Goal: Task Accomplishment & Management: Manage account settings

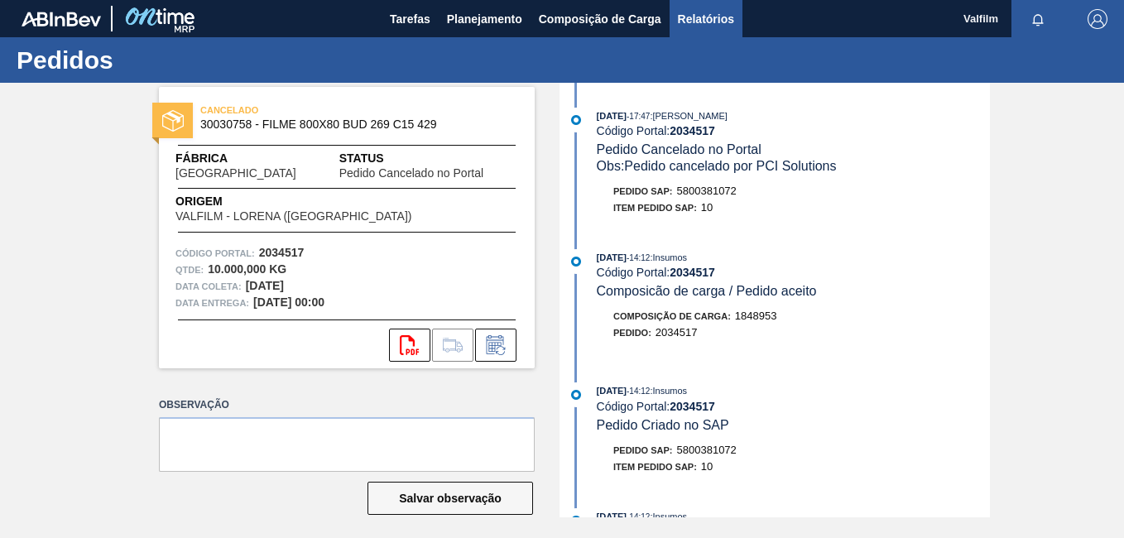
click at [725, 14] on span "Relatórios" at bounding box center [706, 19] width 56 height 20
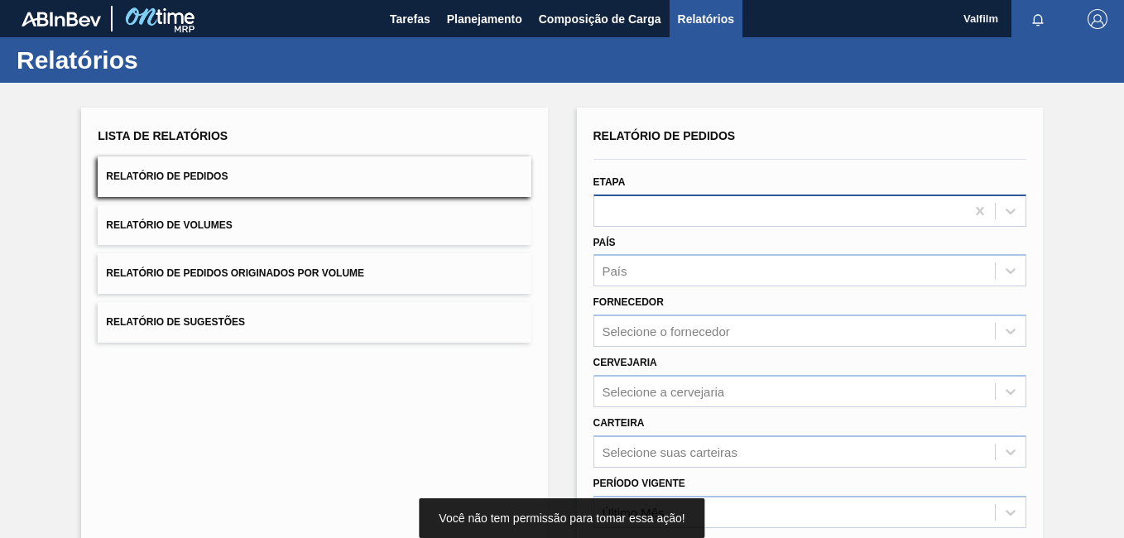
click at [663, 216] on div at bounding box center [779, 211] width 371 height 24
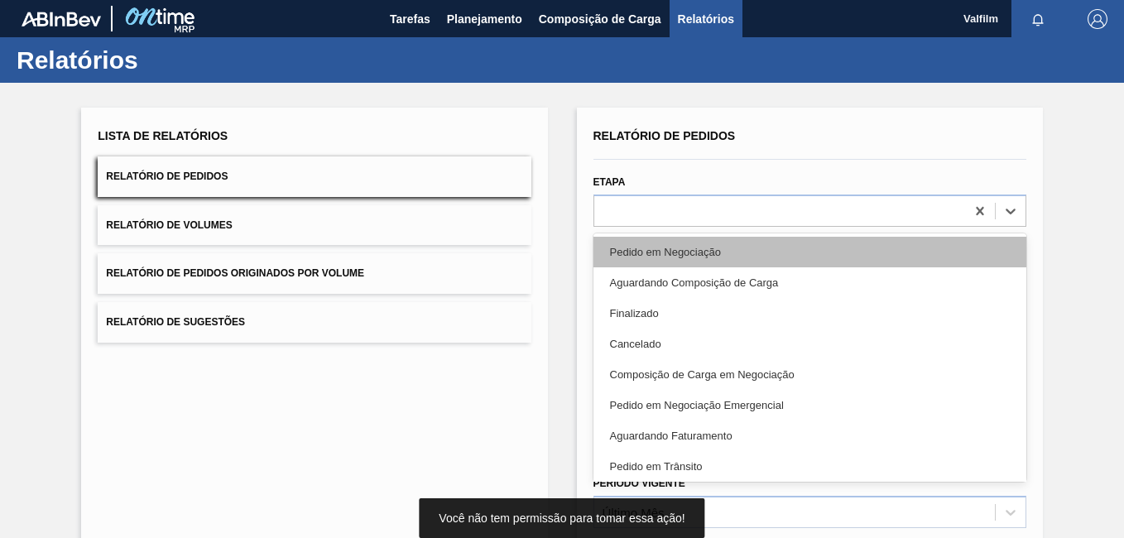
click at [674, 260] on div "Pedido em Negociação" at bounding box center [809, 252] width 433 height 31
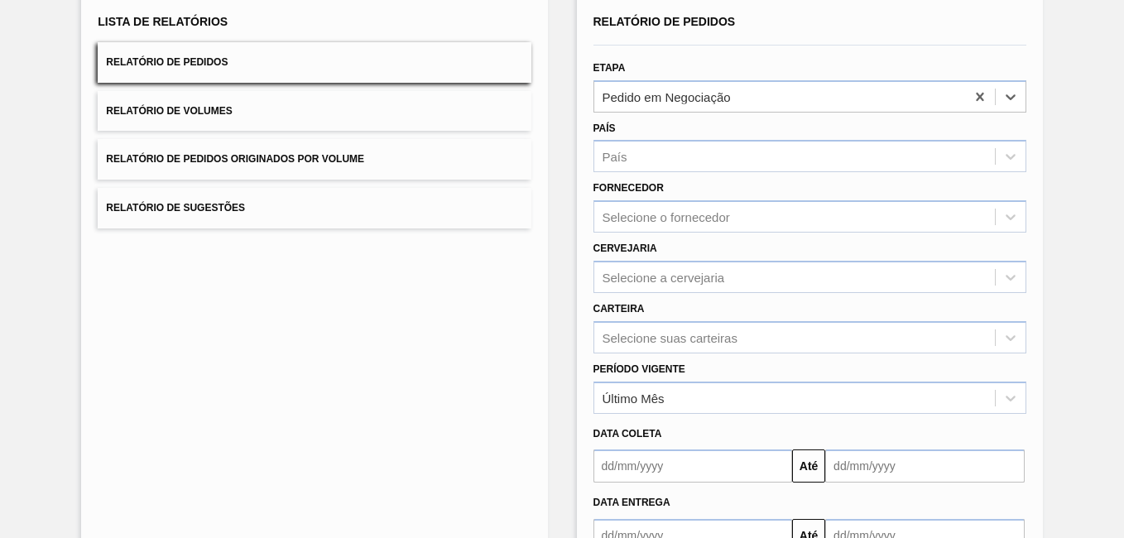
scroll to position [228, 0]
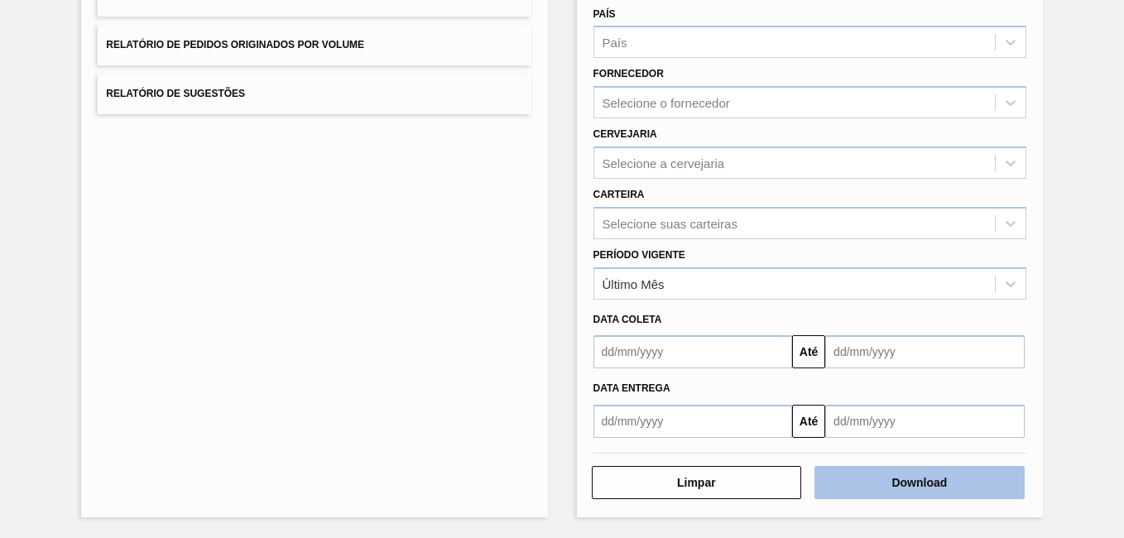
click at [959, 482] on button "Download" at bounding box center [919, 482] width 210 height 33
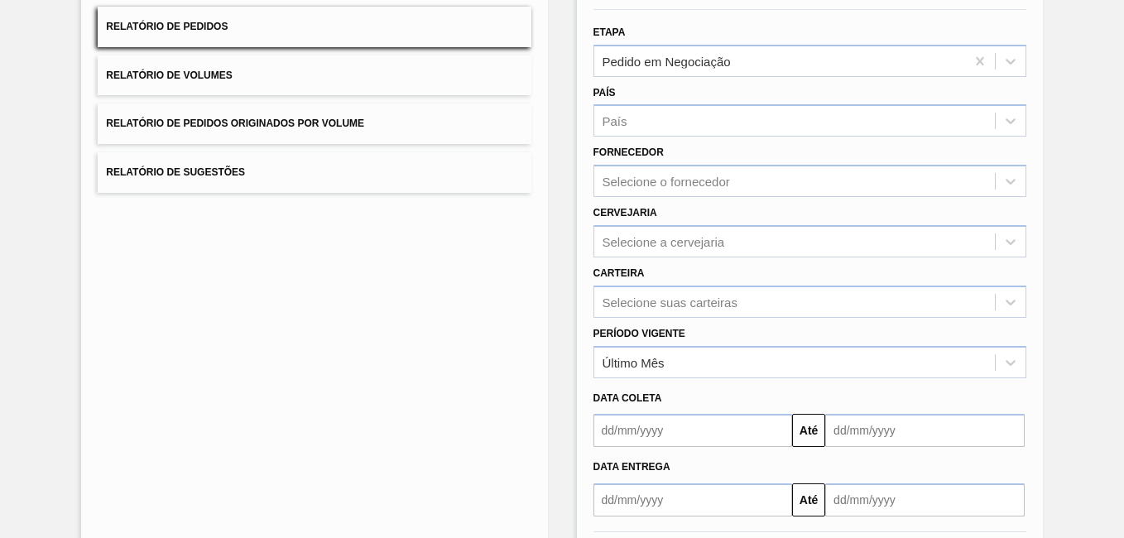
scroll to position [63, 0]
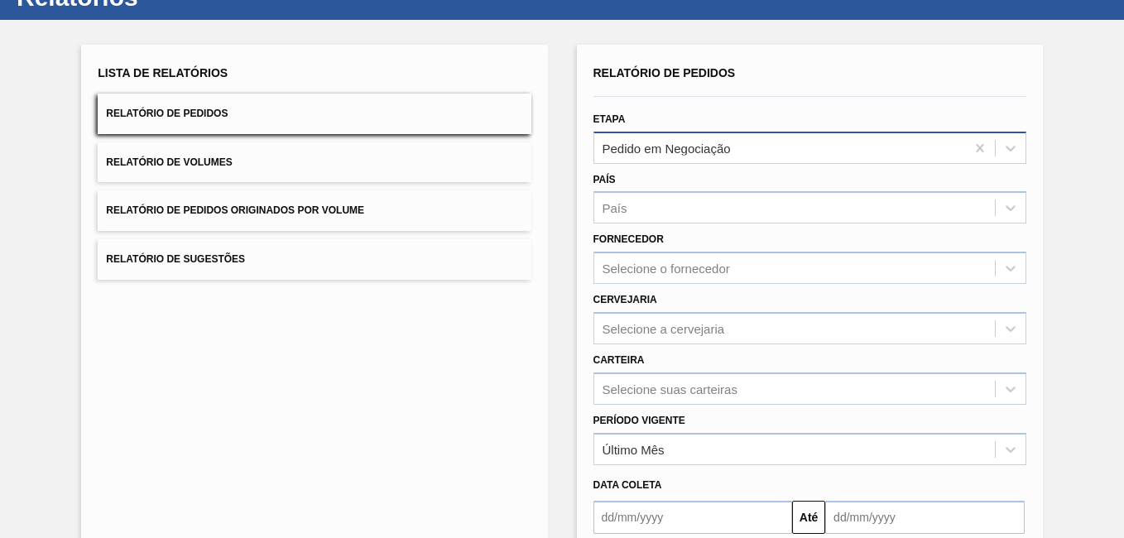
click at [720, 156] on div "Pedido em Negociação" at bounding box center [779, 148] width 371 height 24
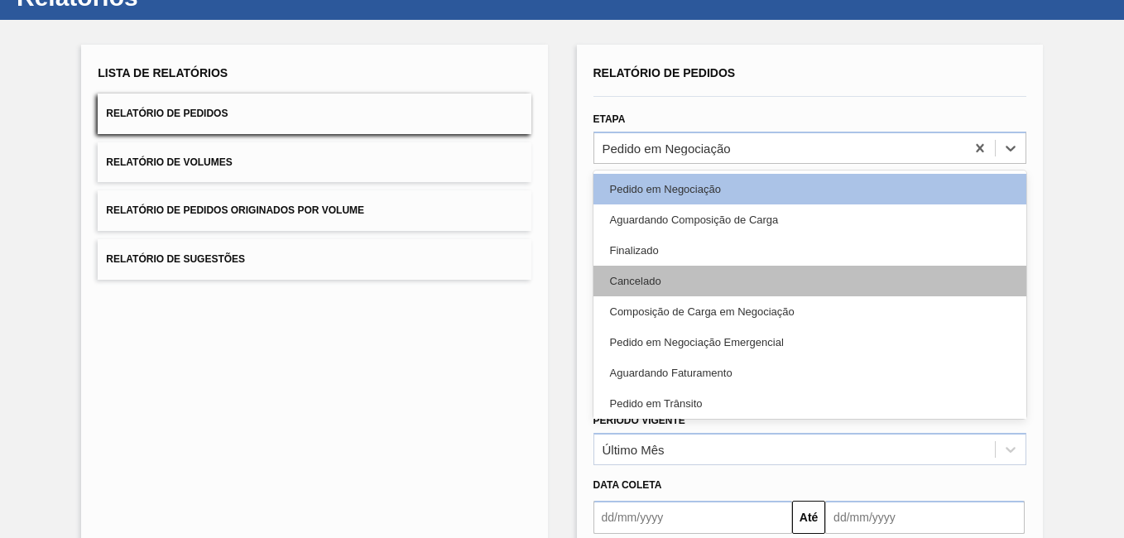
click at [686, 274] on div "Cancelado" at bounding box center [809, 281] width 433 height 31
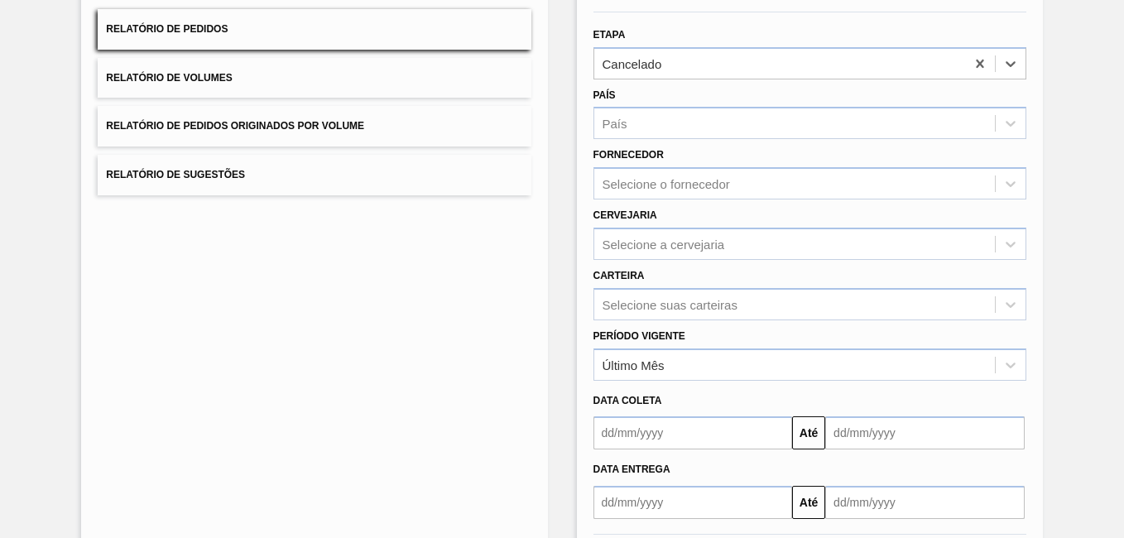
scroll to position [228, 0]
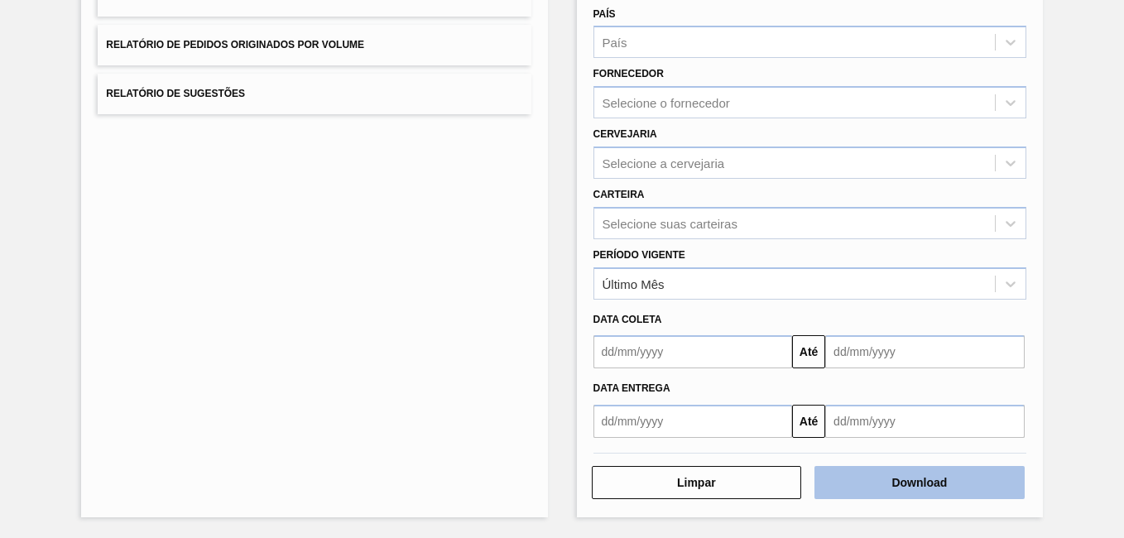
click at [927, 477] on button "Download" at bounding box center [919, 482] width 210 height 33
click at [895, 476] on button "Download" at bounding box center [919, 482] width 210 height 33
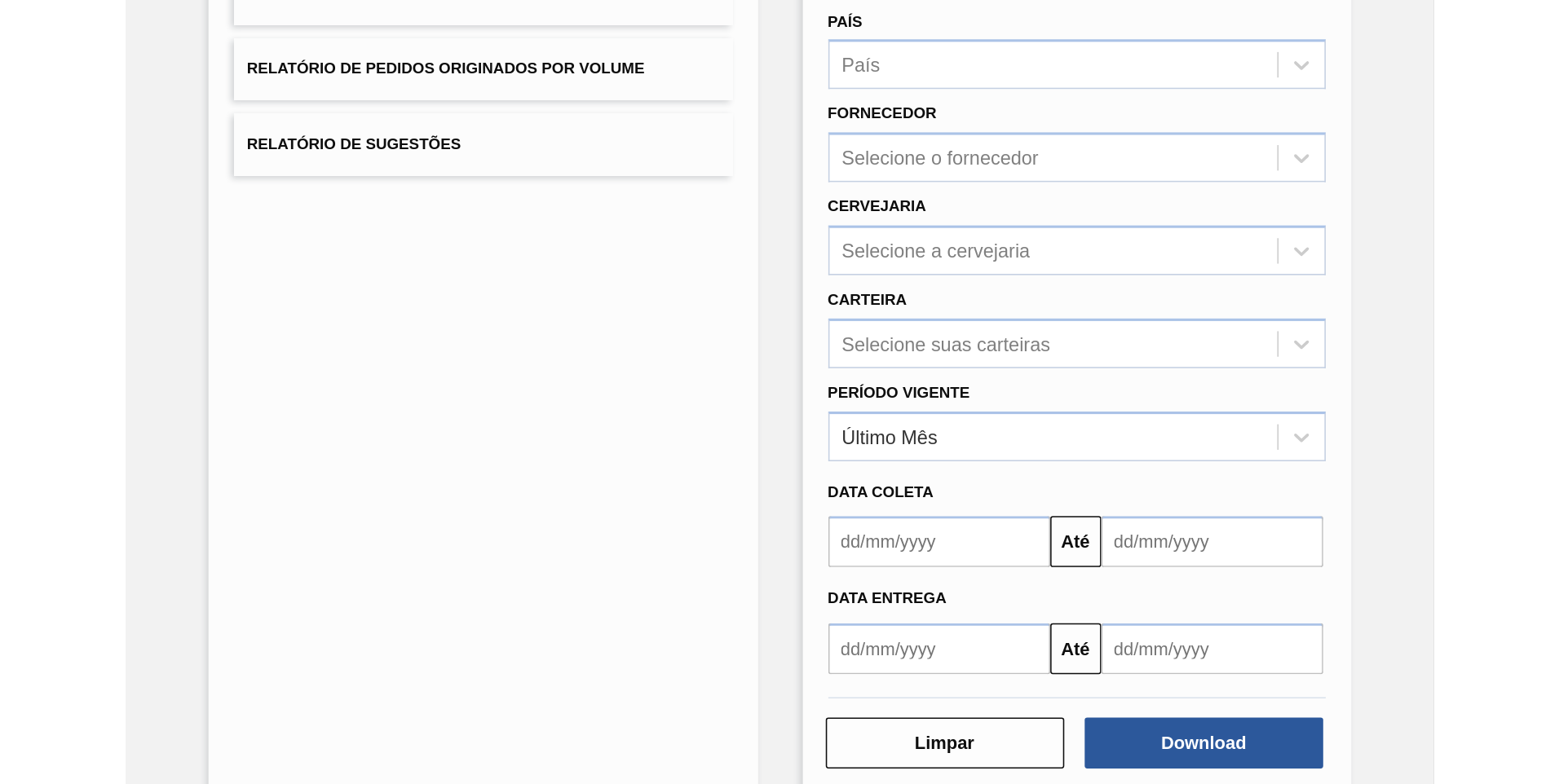
scroll to position [0, 0]
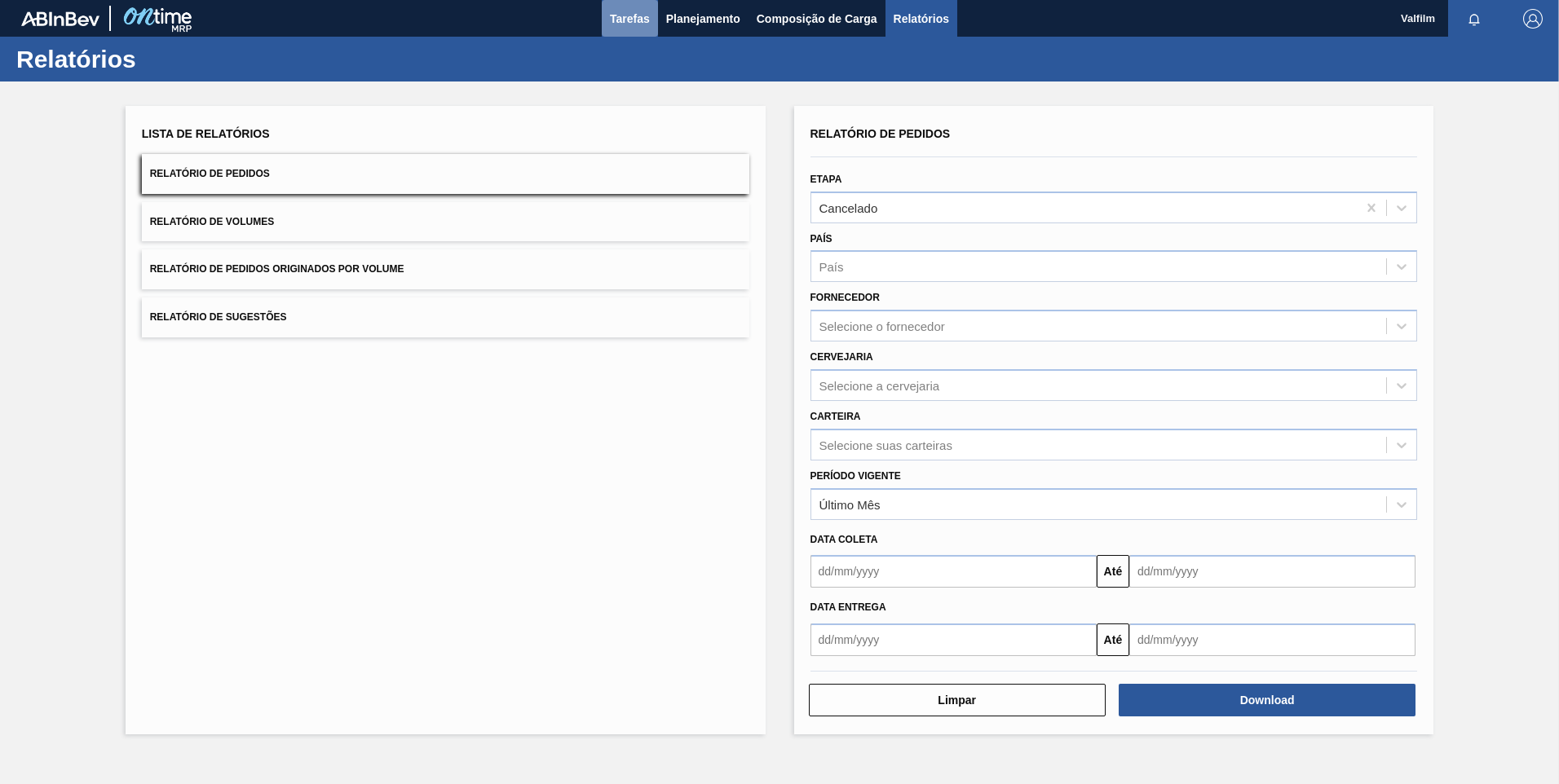
click at [623, 2] on button "Tarefas" at bounding box center [630, 18] width 56 height 36
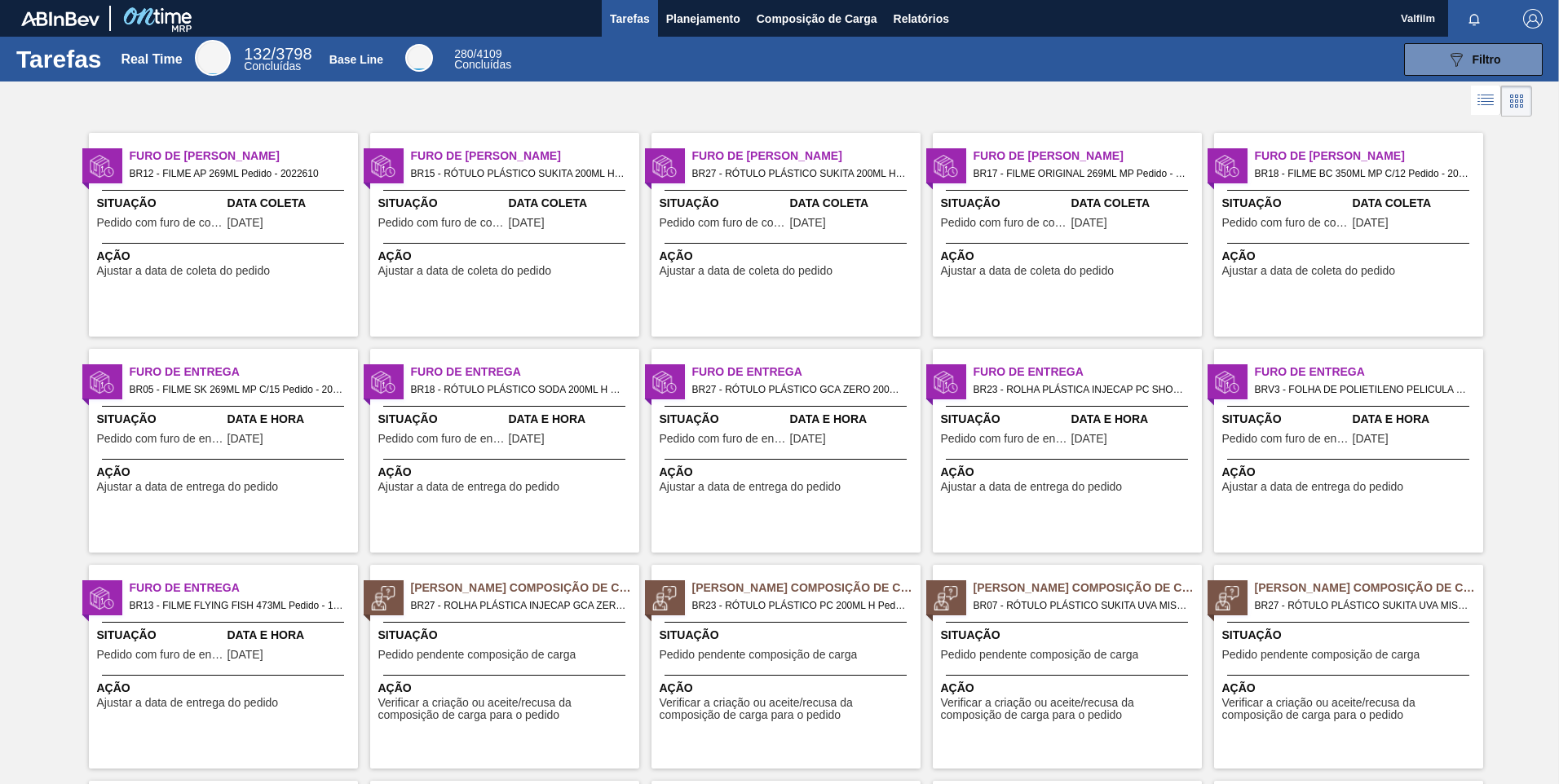
click at [503, 185] on div "Furo de Coleta BR15 - RÓTULO PLÁSTICO SUKITA 200ML H Pedido - 2002403 Situação …" at bounding box center [505, 234] width 269 height 204
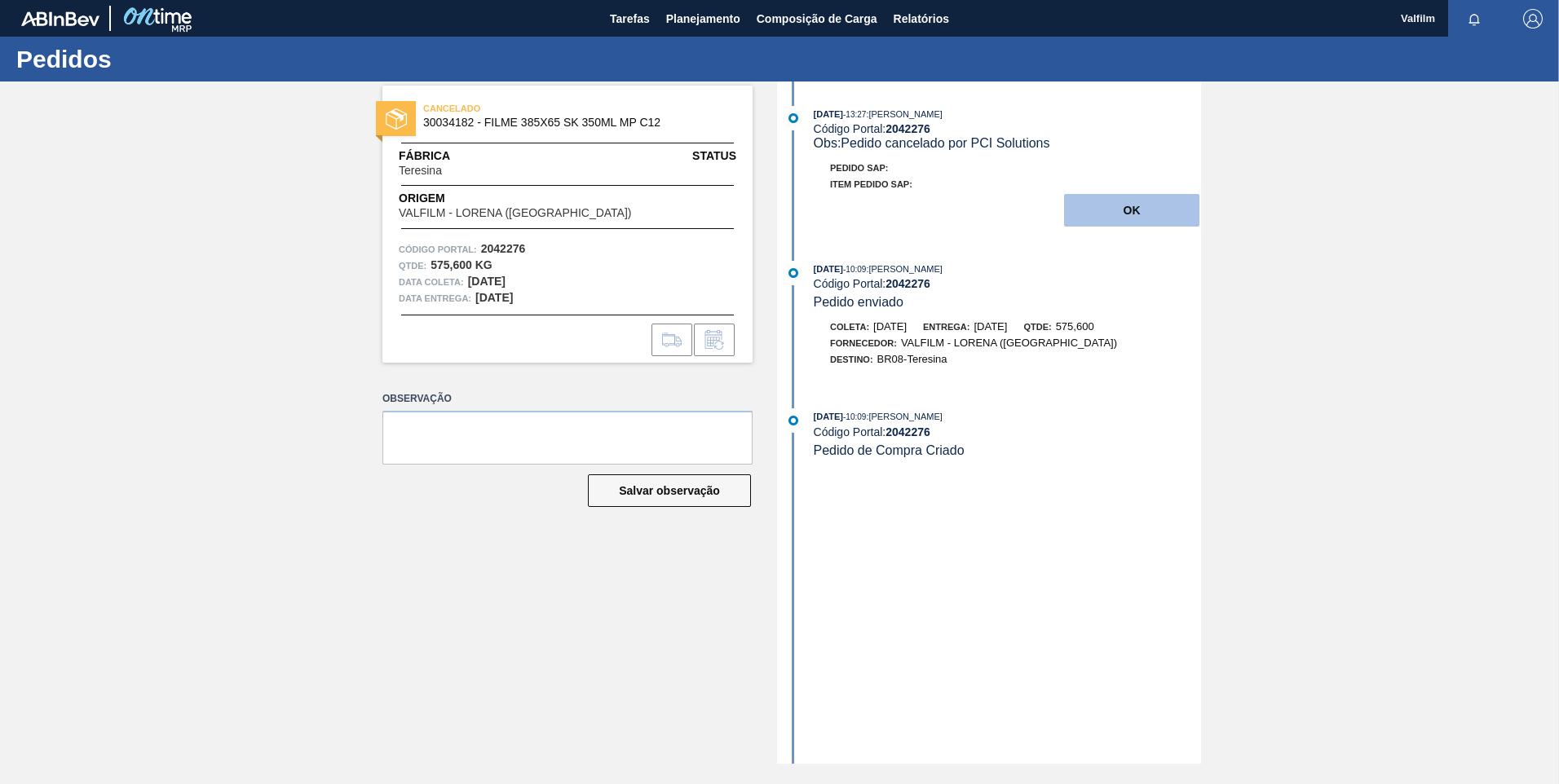
click at [1141, 207] on button "OK" at bounding box center [1131, 210] width 135 height 33
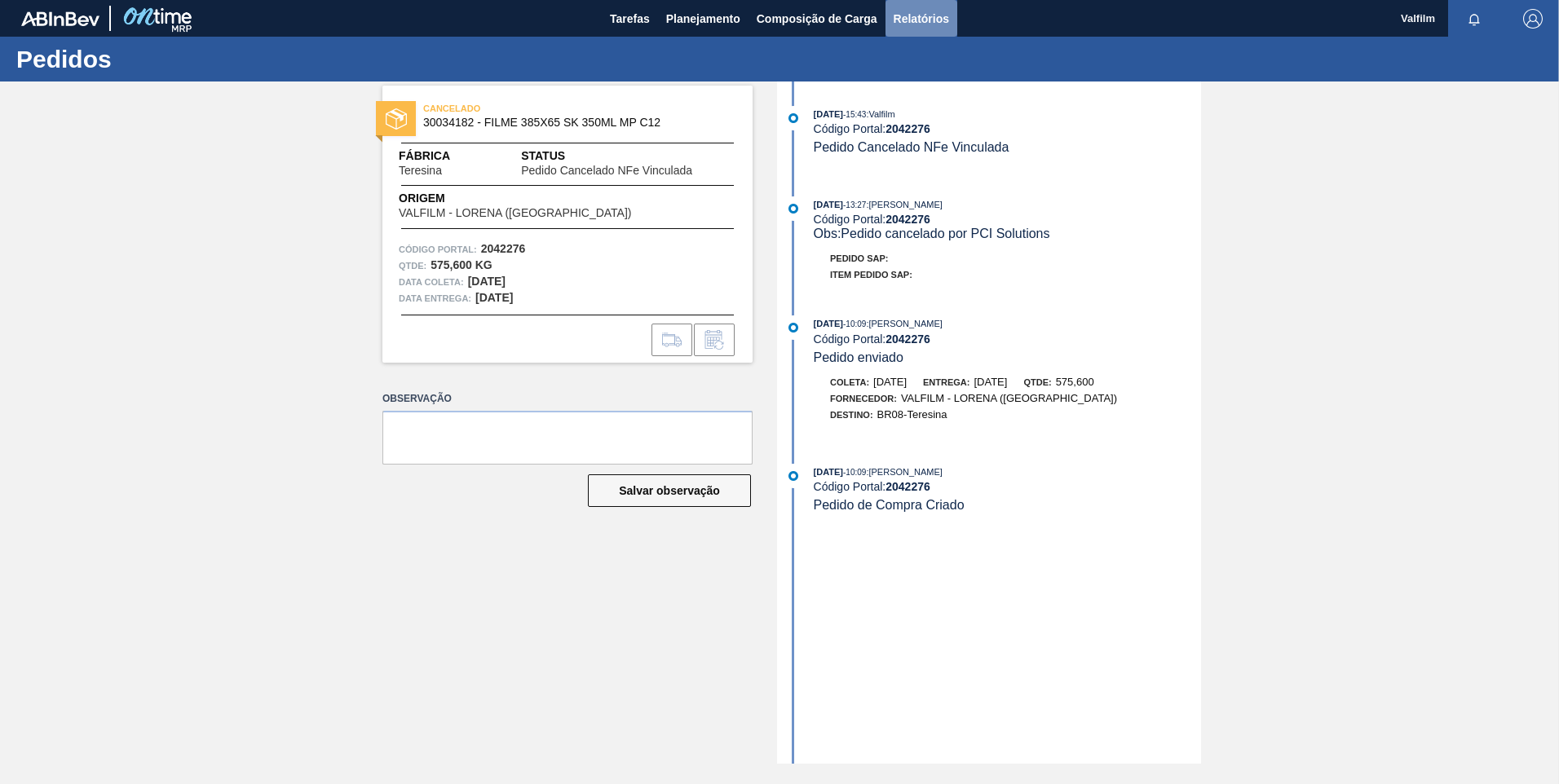
click at [943, 31] on button "Relatórios" at bounding box center [921, 18] width 72 height 36
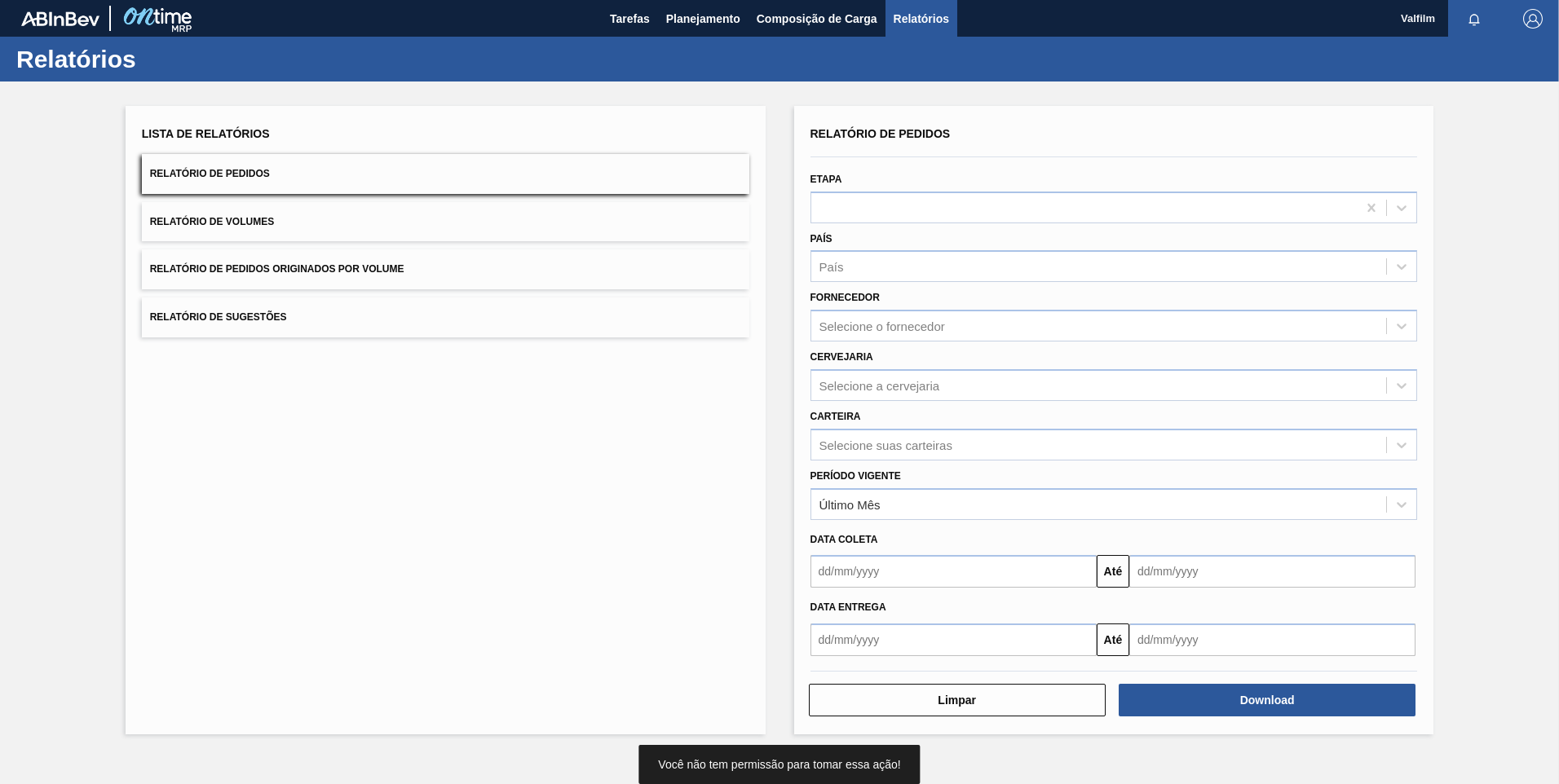
click at [847, 229] on div "País País" at bounding box center [1115, 255] width 607 height 55
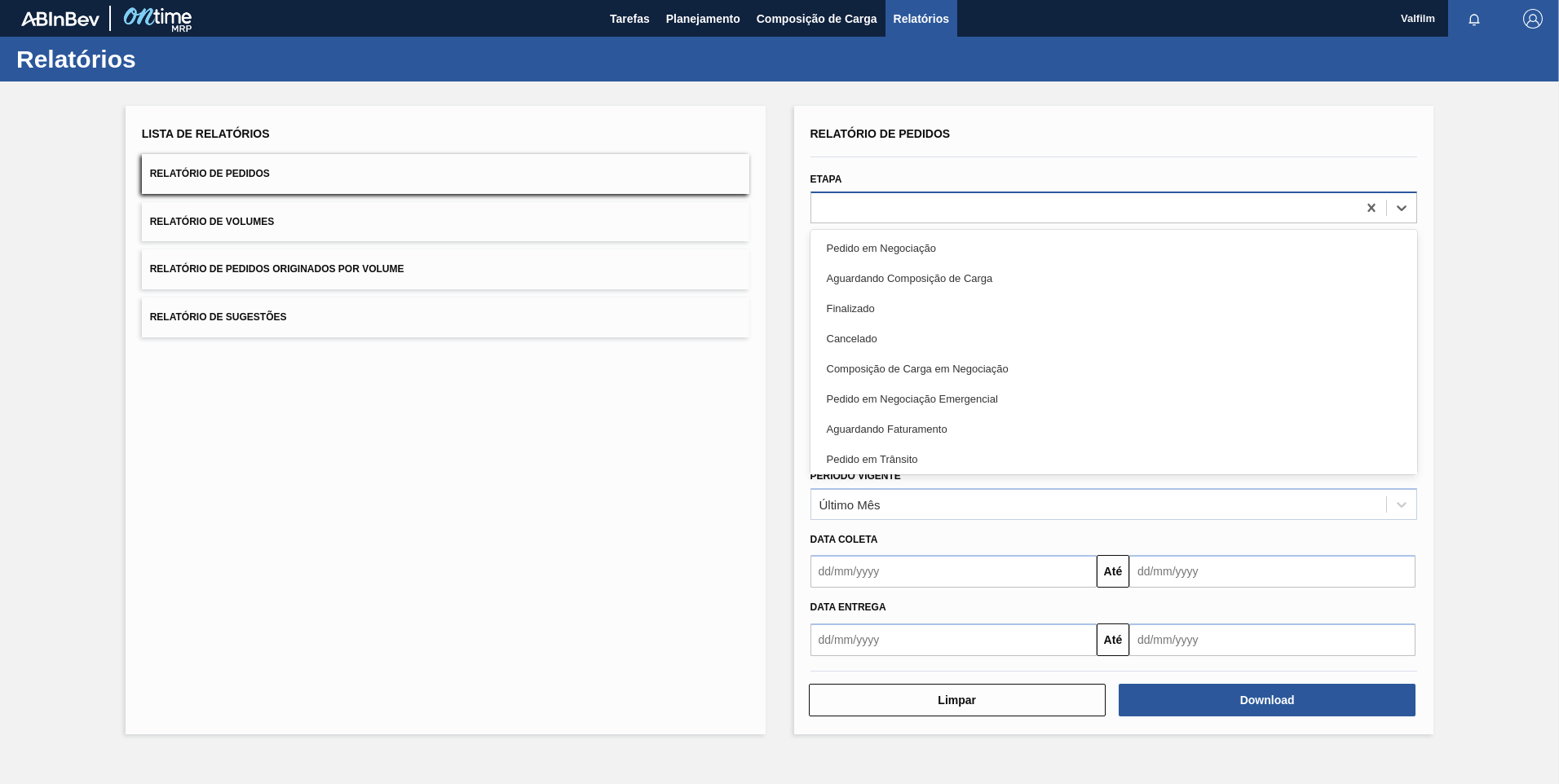
click at [848, 222] on div at bounding box center [1115, 207] width 607 height 32
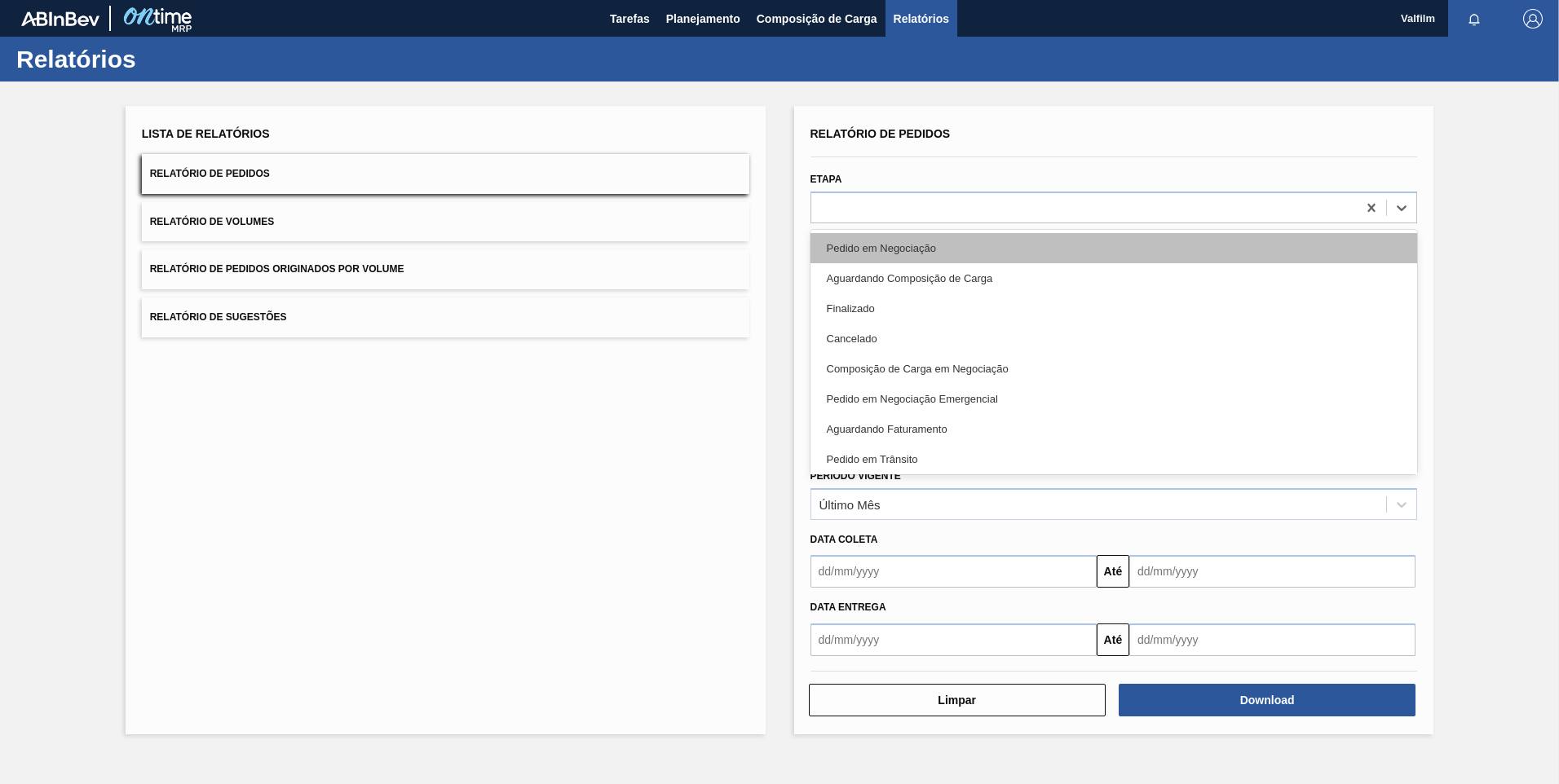
click at [859, 249] on div "Pedido em Negociação" at bounding box center [1115, 248] width 607 height 31
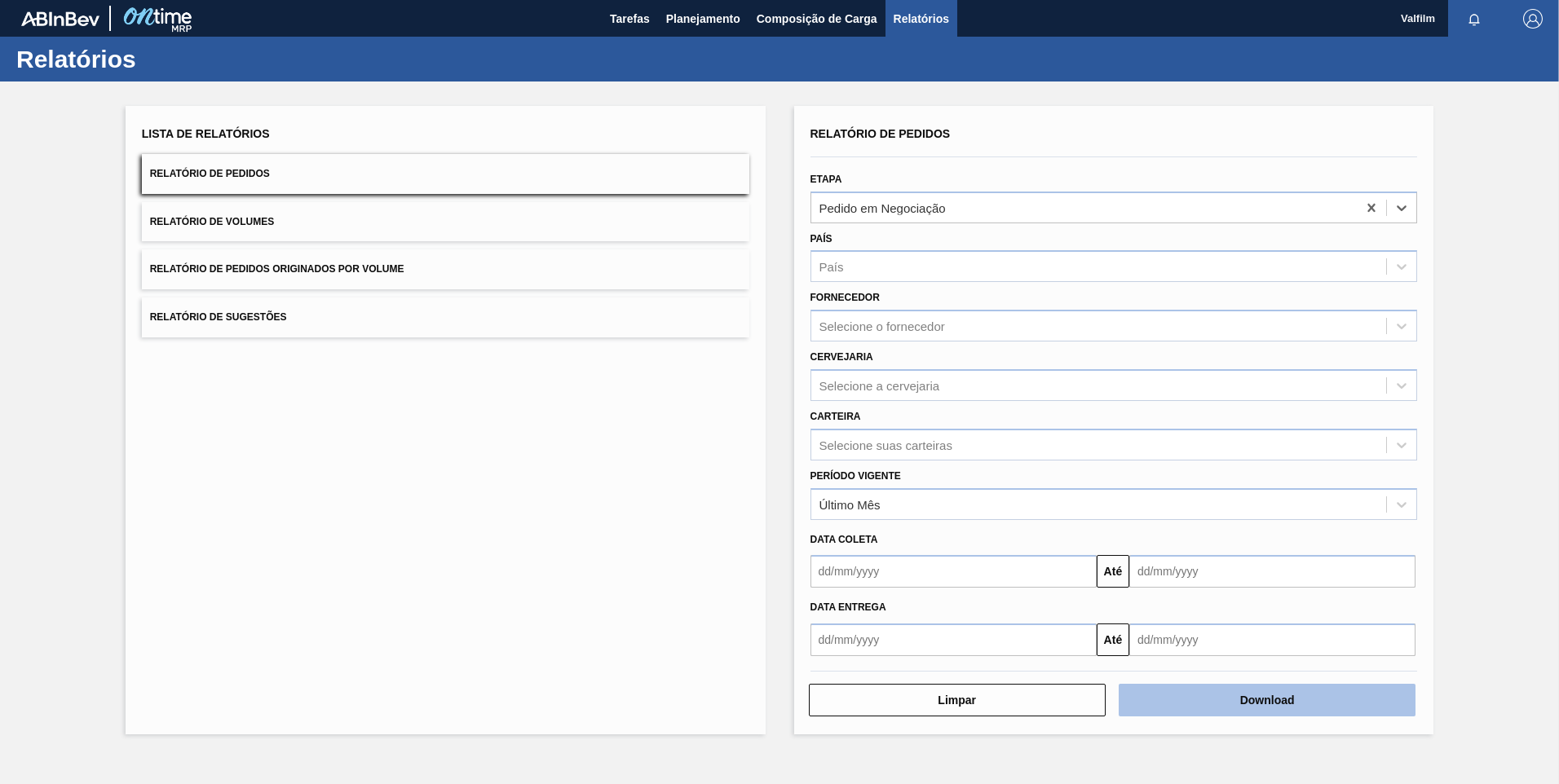
click at [1223, 699] on button "Download" at bounding box center [1266, 699] width 297 height 33
click at [1183, 704] on button "Download" at bounding box center [1266, 699] width 297 height 33
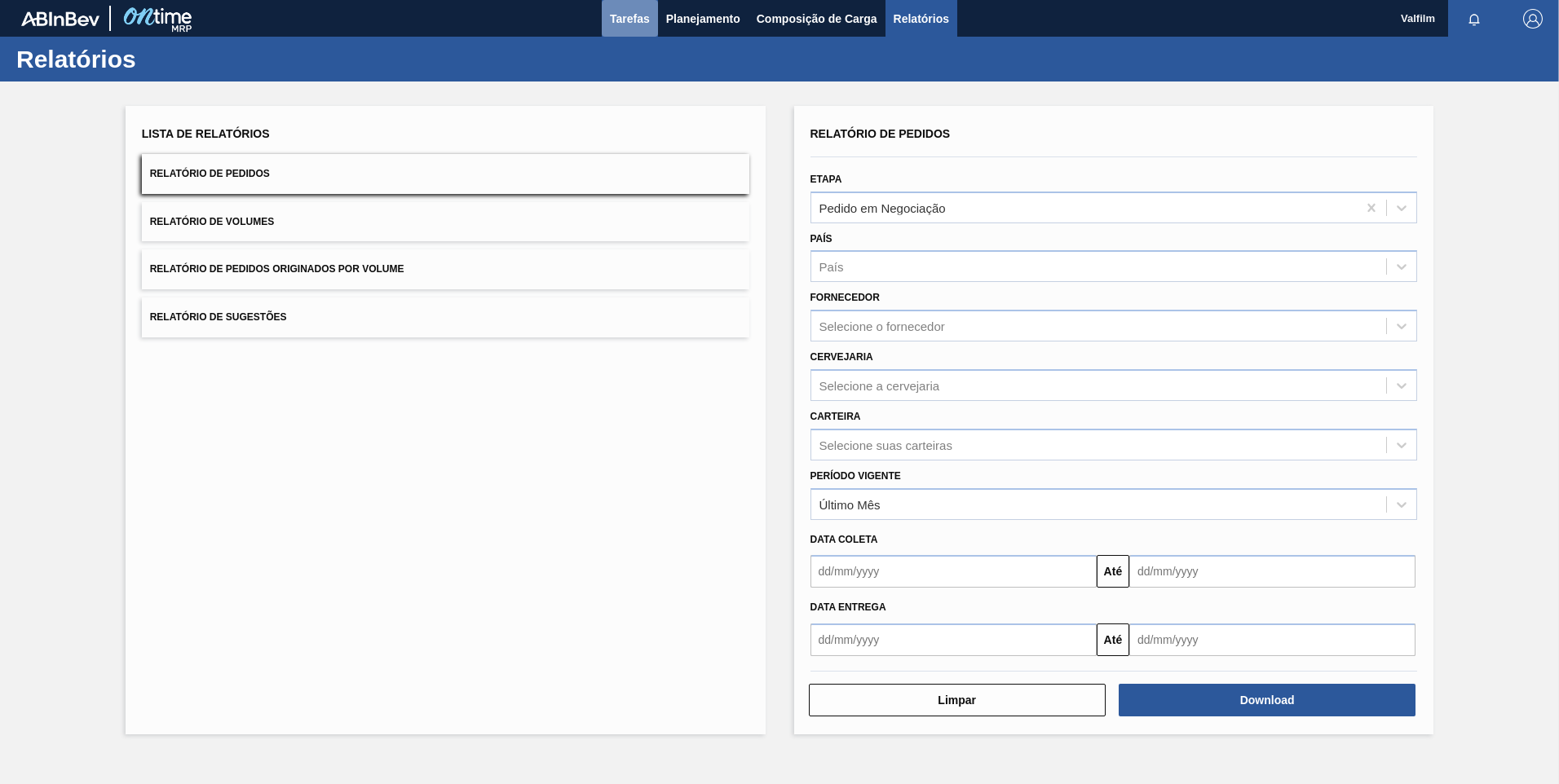
click at [621, 21] on span "Tarefas" at bounding box center [630, 19] width 40 height 20
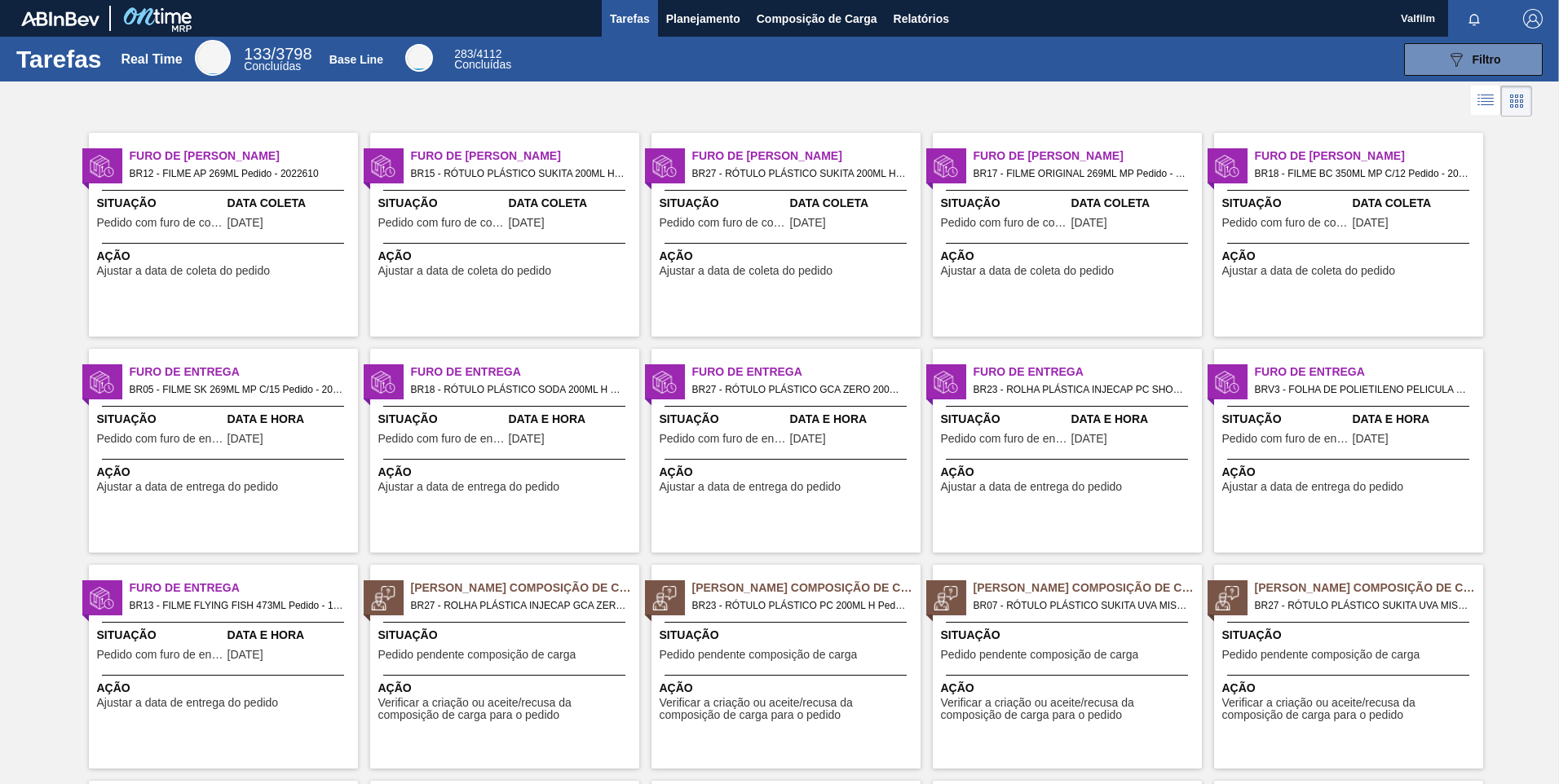
click at [568, 179] on span "BR15 - RÓTULO PLÁSTICO SUKITA 200ML H Pedido - 2002403" at bounding box center [518, 173] width 215 height 18
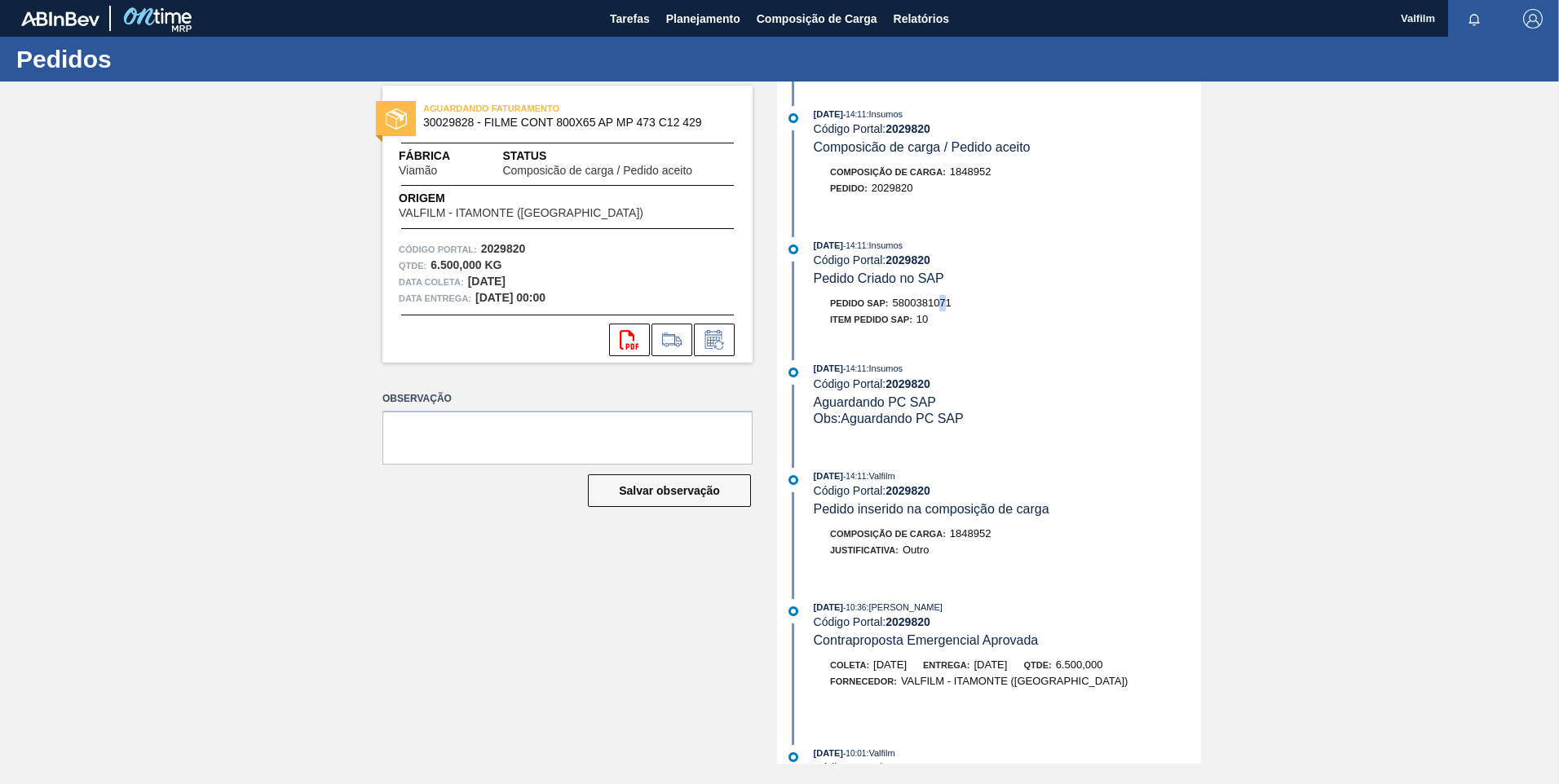
drag, startPoint x: 948, startPoint y: 302, endPoint x: 939, endPoint y: 301, distance: 9.1
click at [939, 301] on span "5800381071" at bounding box center [922, 302] width 59 height 12
drag, startPoint x: 939, startPoint y: 301, endPoint x: 950, endPoint y: 300, distance: 11.0
click at [950, 300] on span "5800381071" at bounding box center [922, 302] width 59 height 12
drag, startPoint x: 954, startPoint y: 302, endPoint x: 898, endPoint y: 303, distance: 56.0
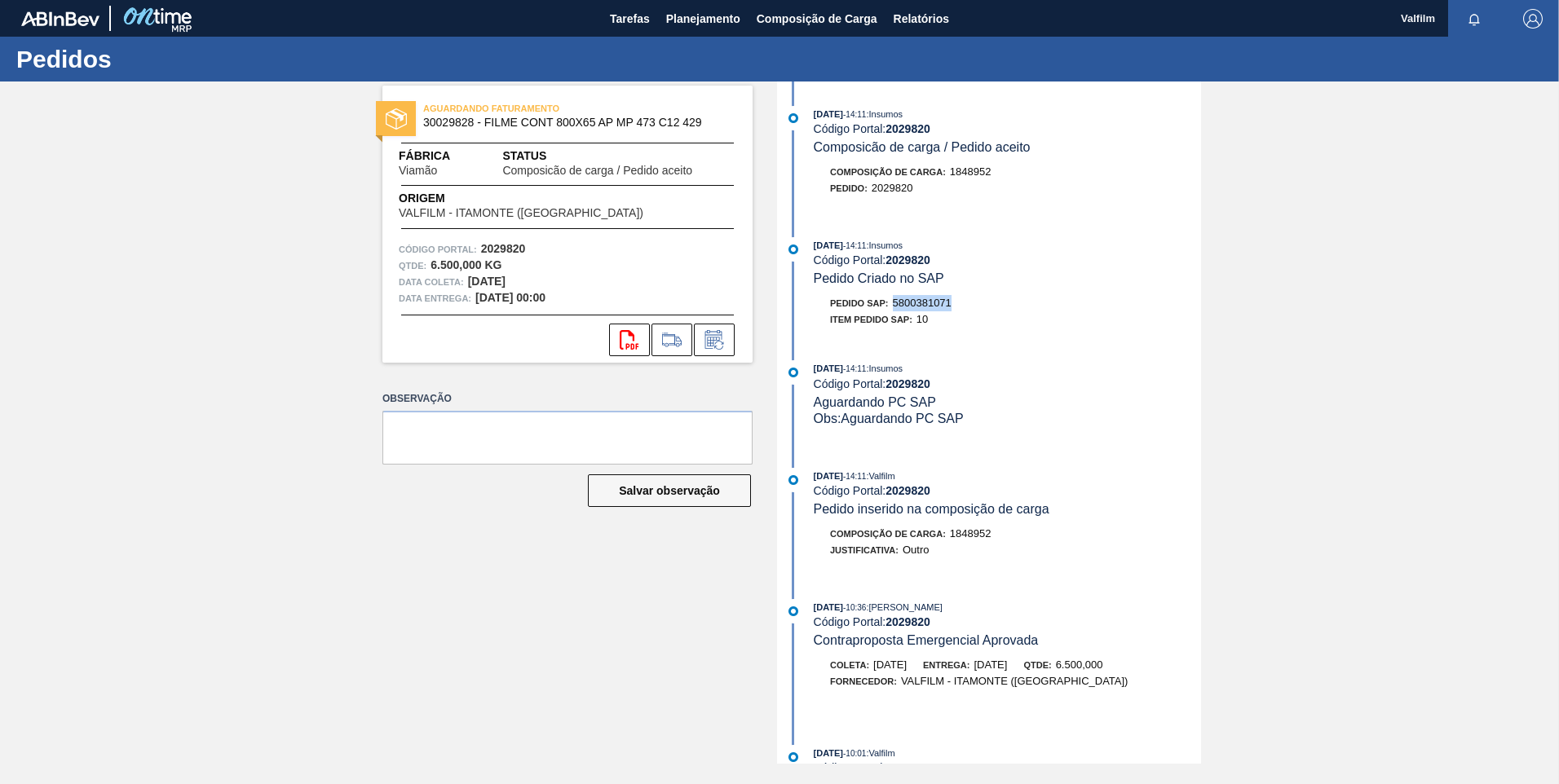
click at [898, 303] on div "Pedido SAP: 5800381071" at bounding box center [1007, 303] width 387 height 17
copy span "5800381071"
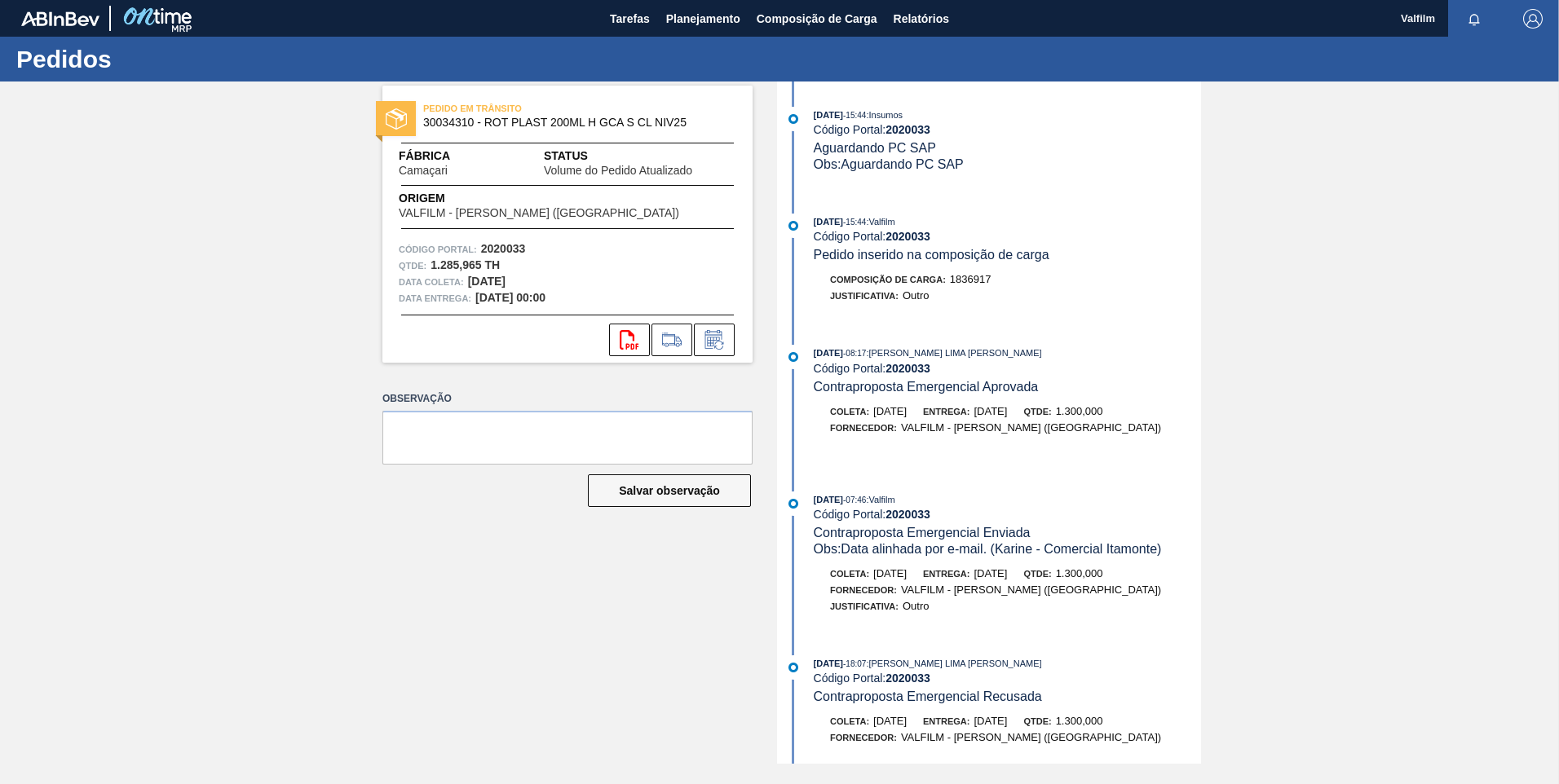
scroll to position [1060, 0]
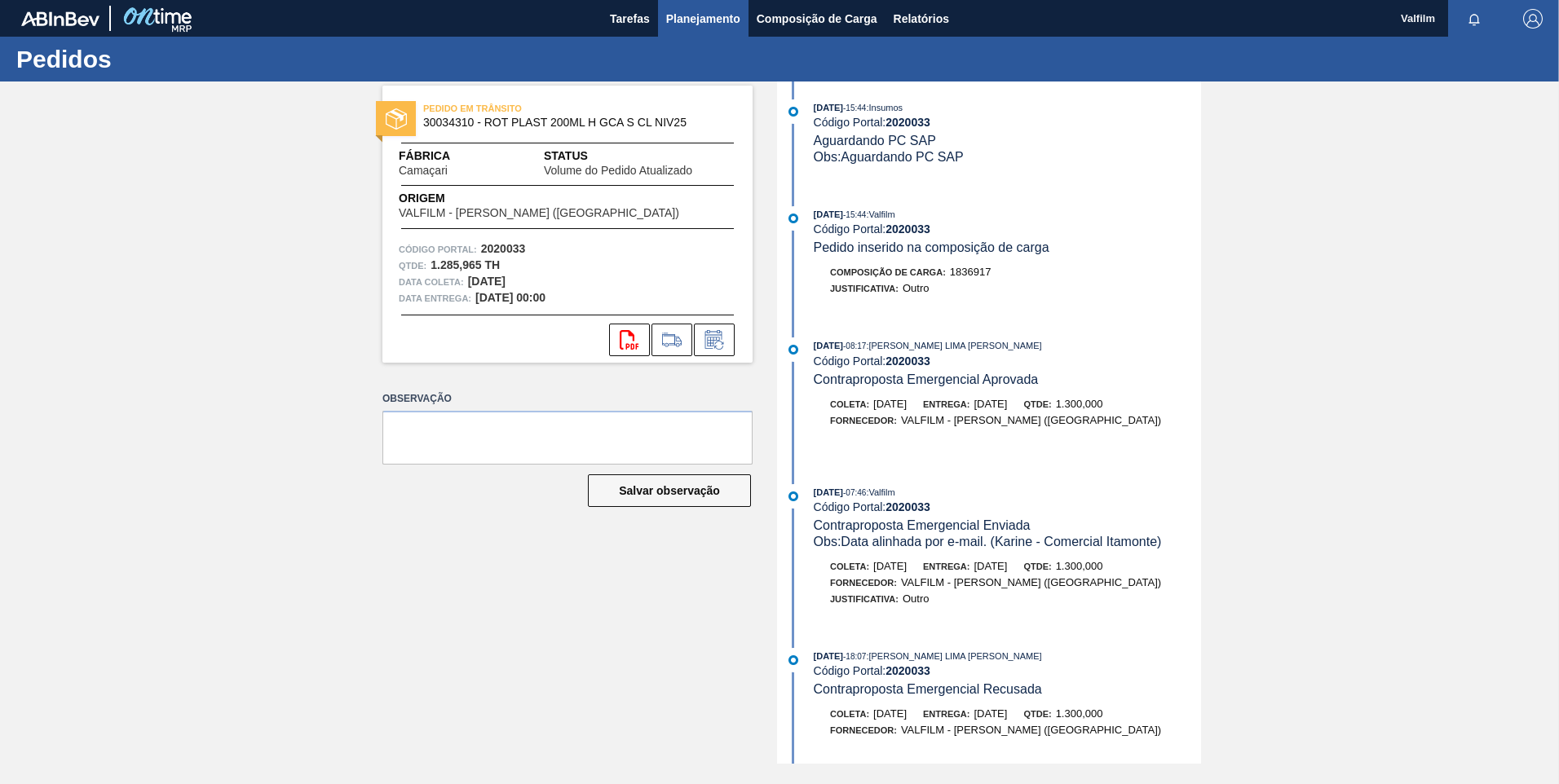
click at [734, 26] on span "Planejamento" at bounding box center [703, 19] width 74 height 20
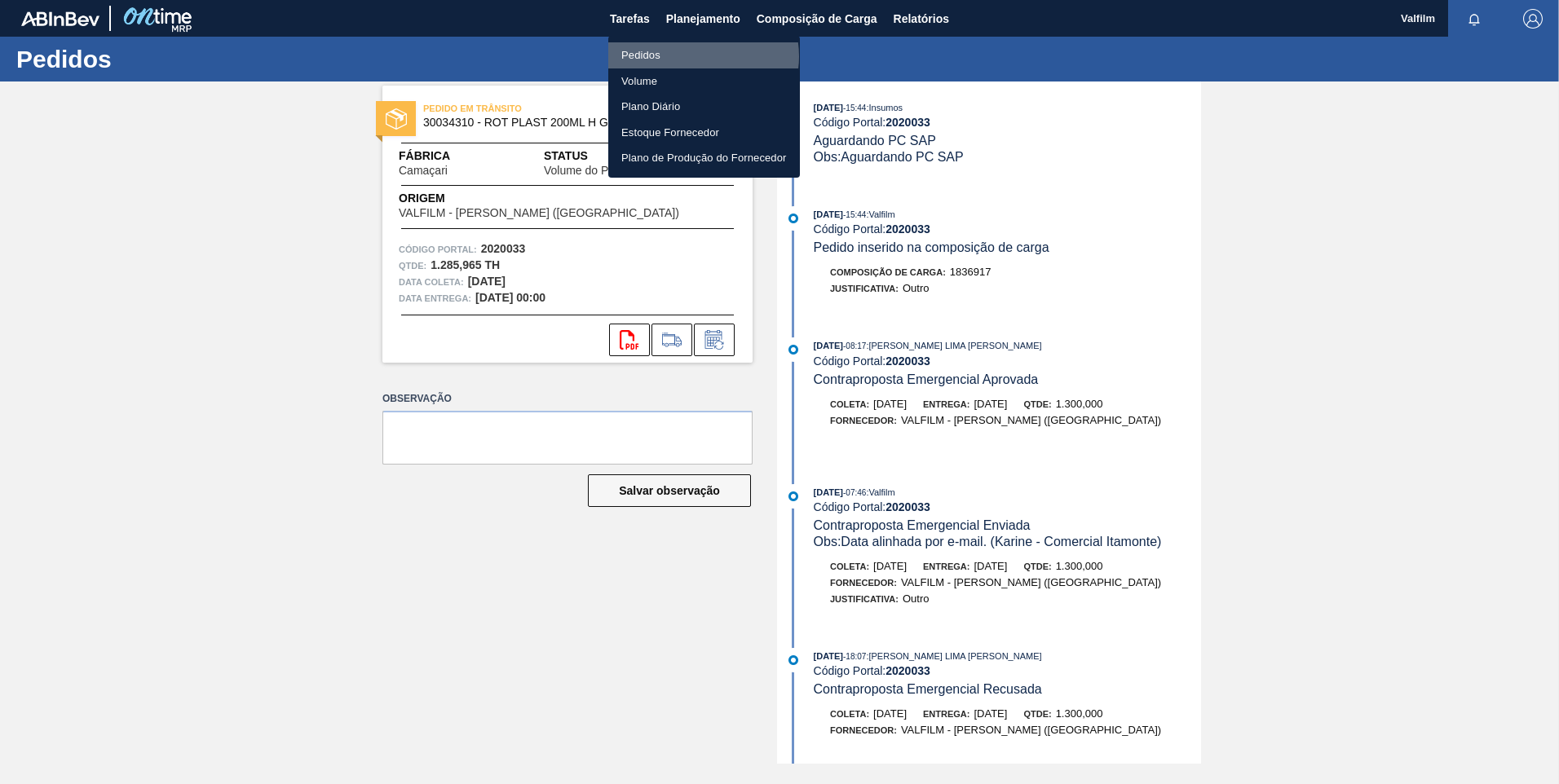
click at [699, 56] on li "Pedidos" at bounding box center [704, 55] width 191 height 26
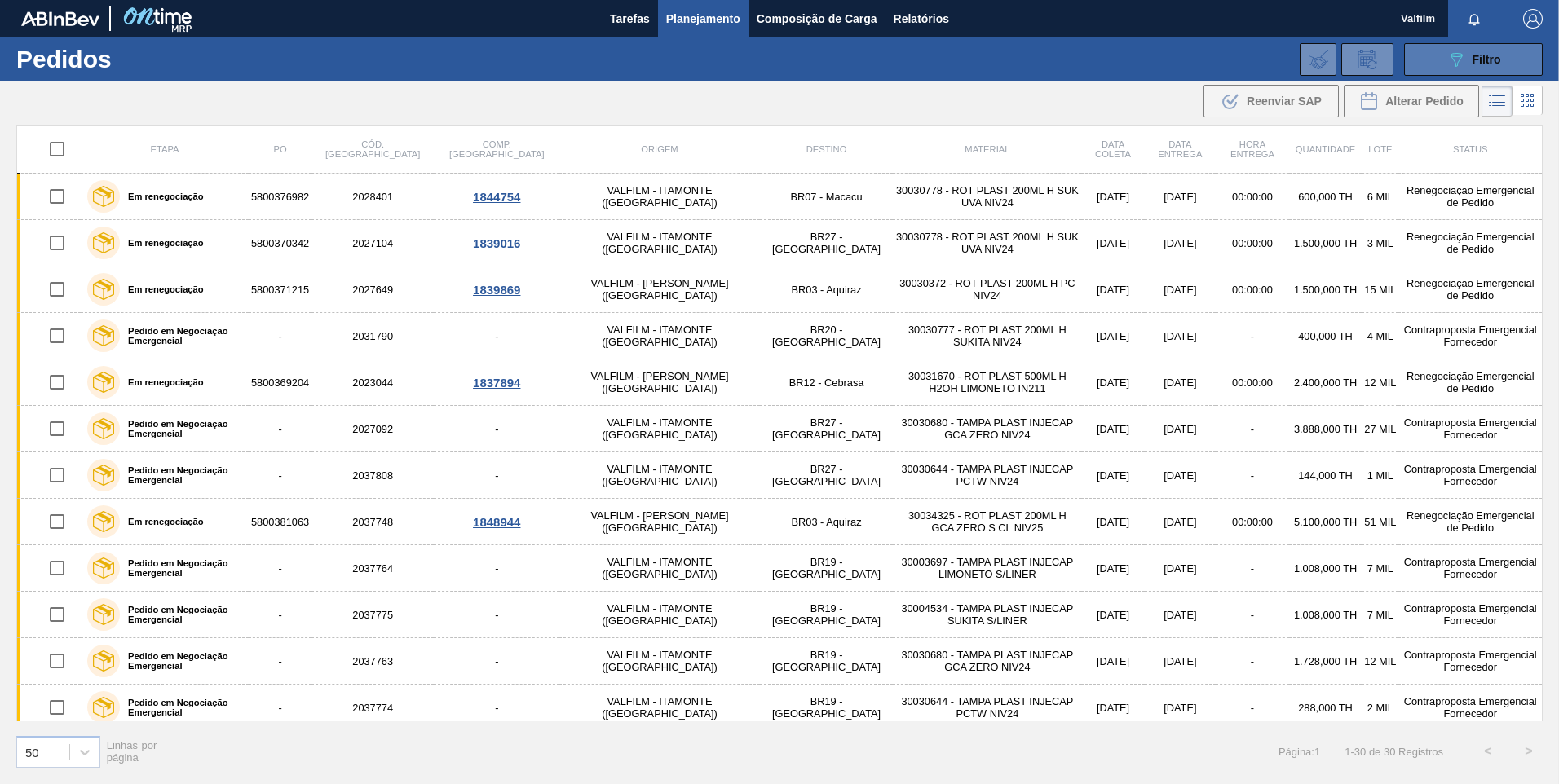
click at [1450, 59] on icon "089F7B8B-B2A5-4AFE-B5C0-19BA573D28AC" at bounding box center [1457, 59] width 20 height 20
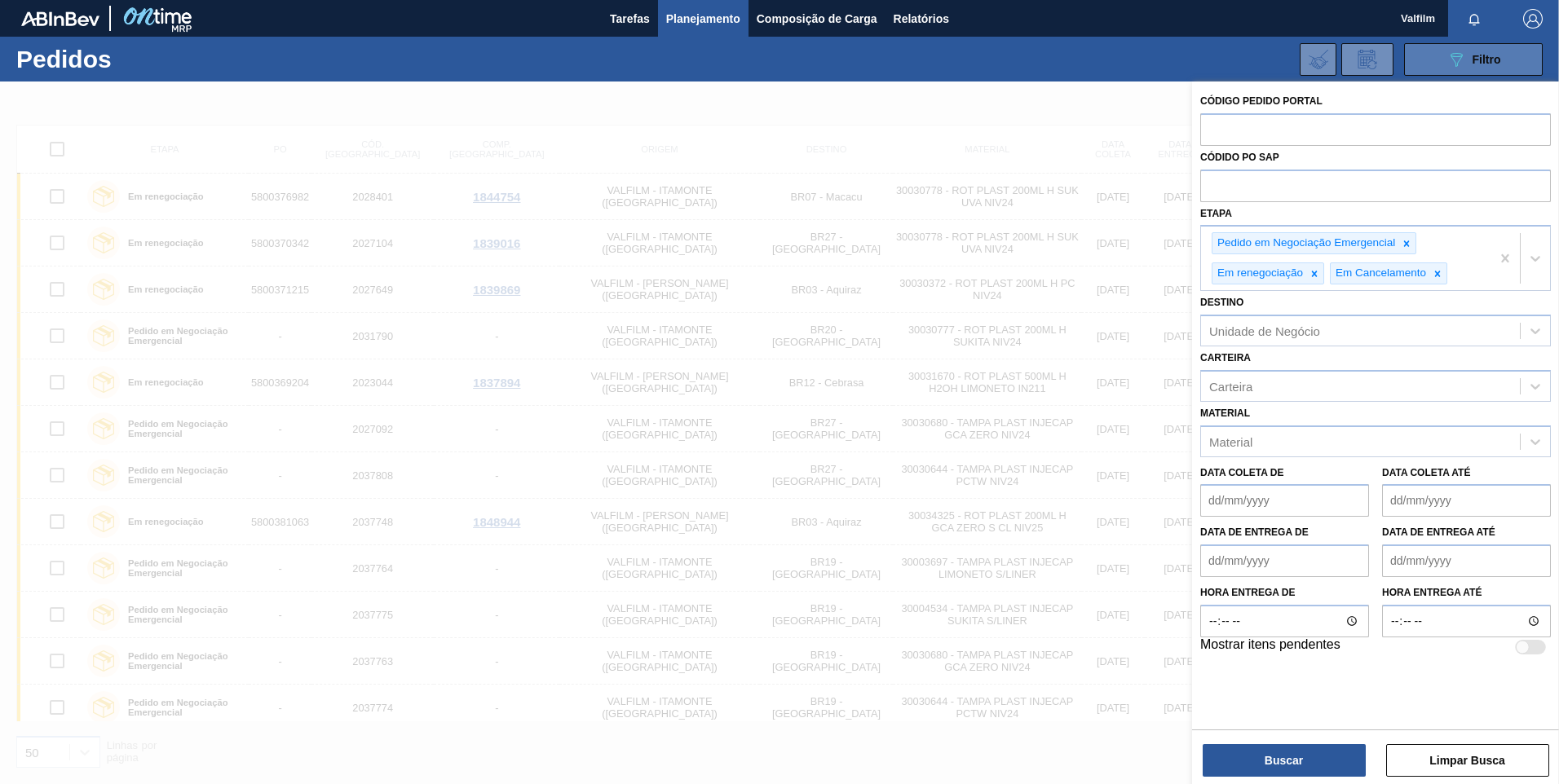
click at [1450, 59] on icon "089F7B8B-B2A5-4AFE-B5C0-19BA573D28AC" at bounding box center [1457, 59] width 20 height 20
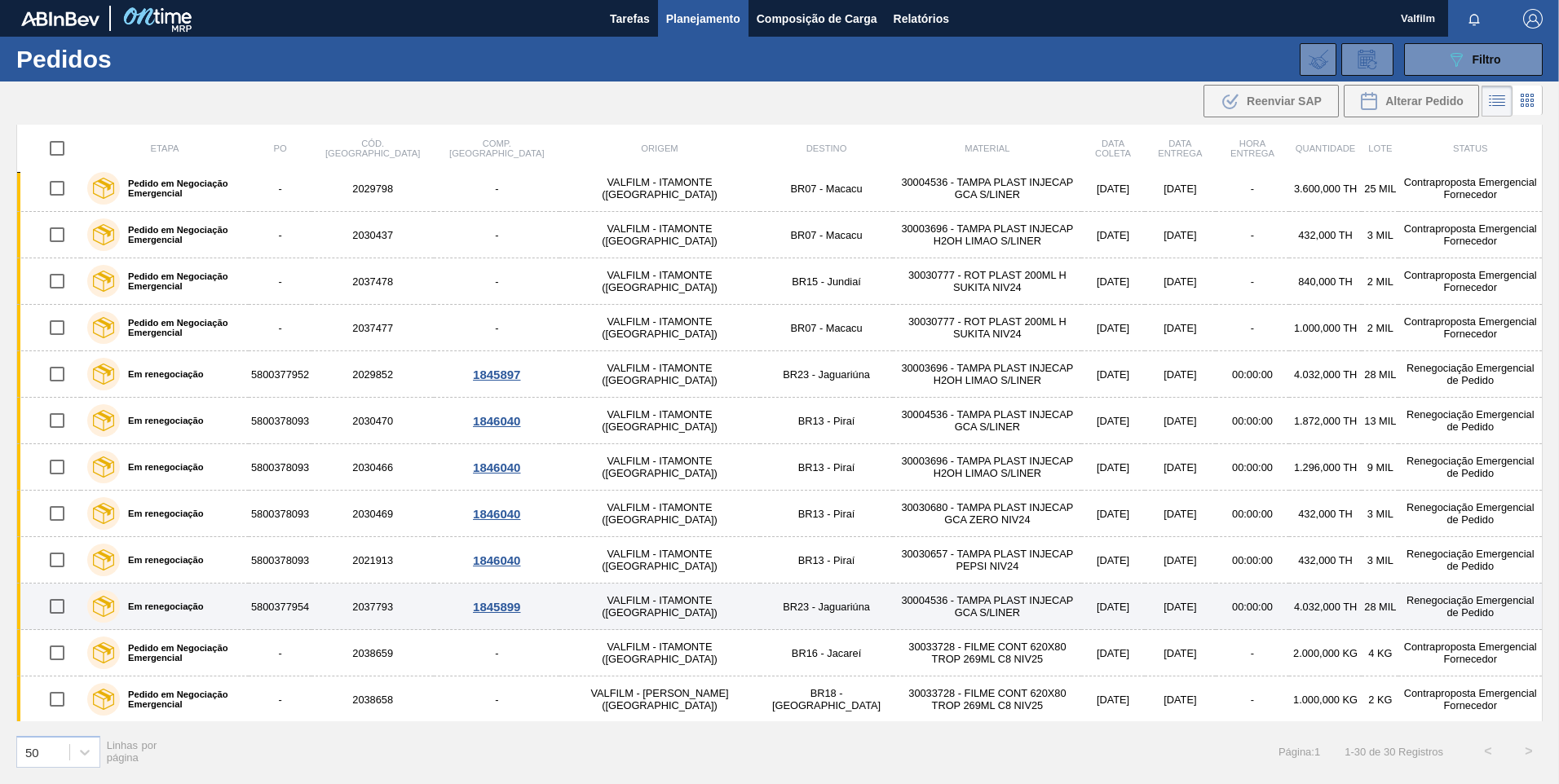
scroll to position [846, 0]
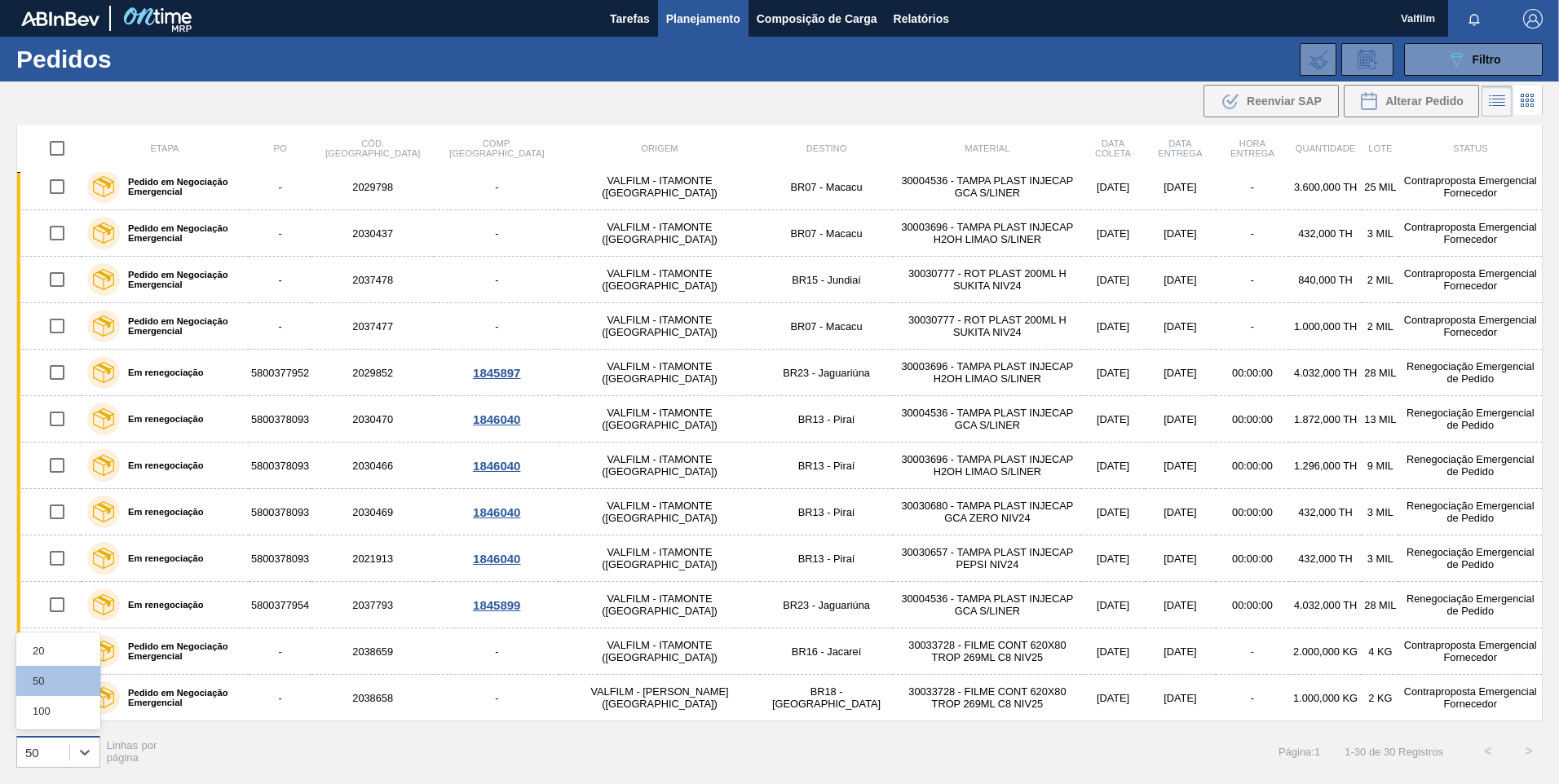
click at [58, 736] on div "50" at bounding box center [58, 751] width 84 height 32
click at [56, 713] on div "100" at bounding box center [58, 711] width 84 height 31
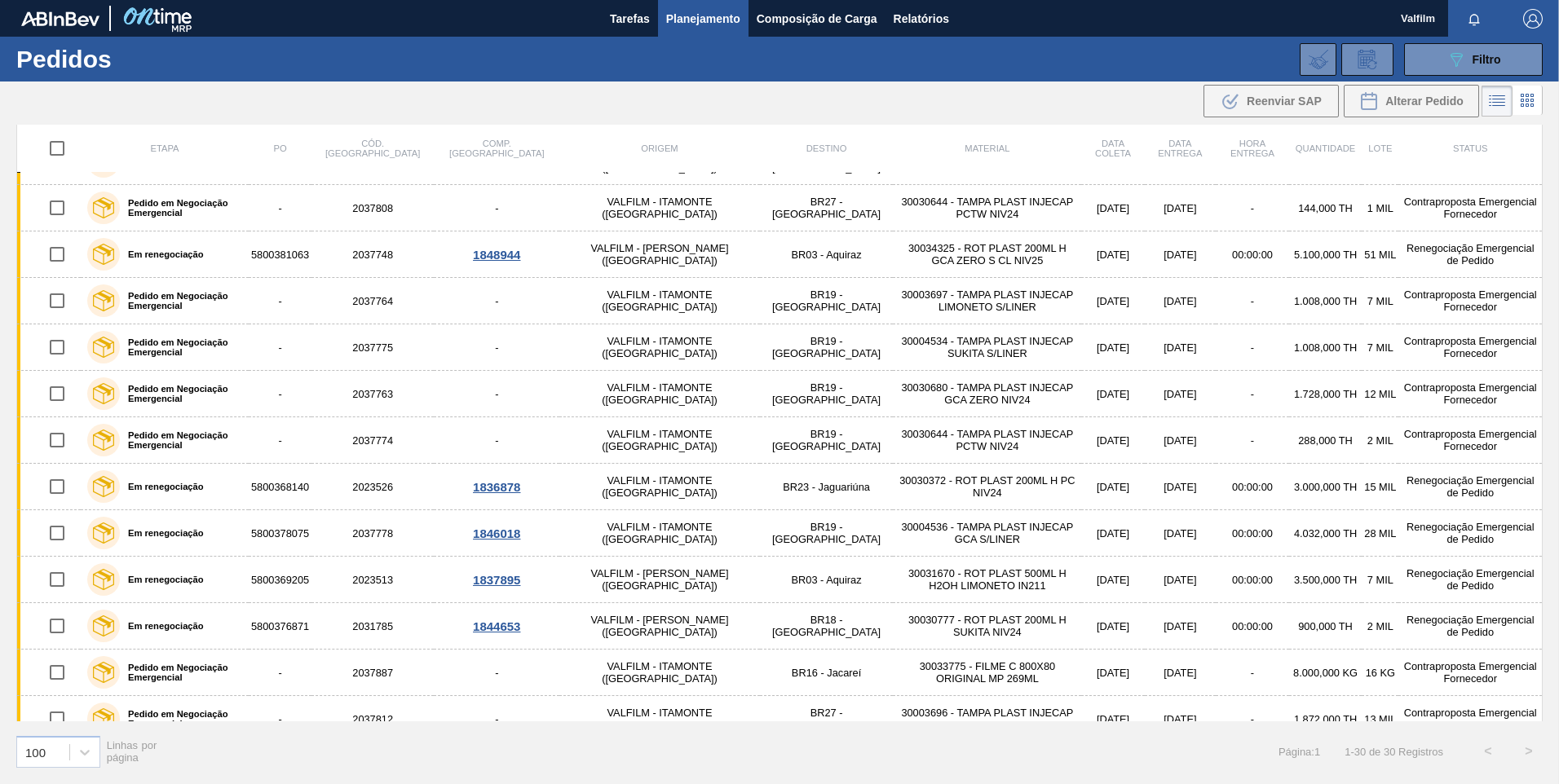
scroll to position [0, 0]
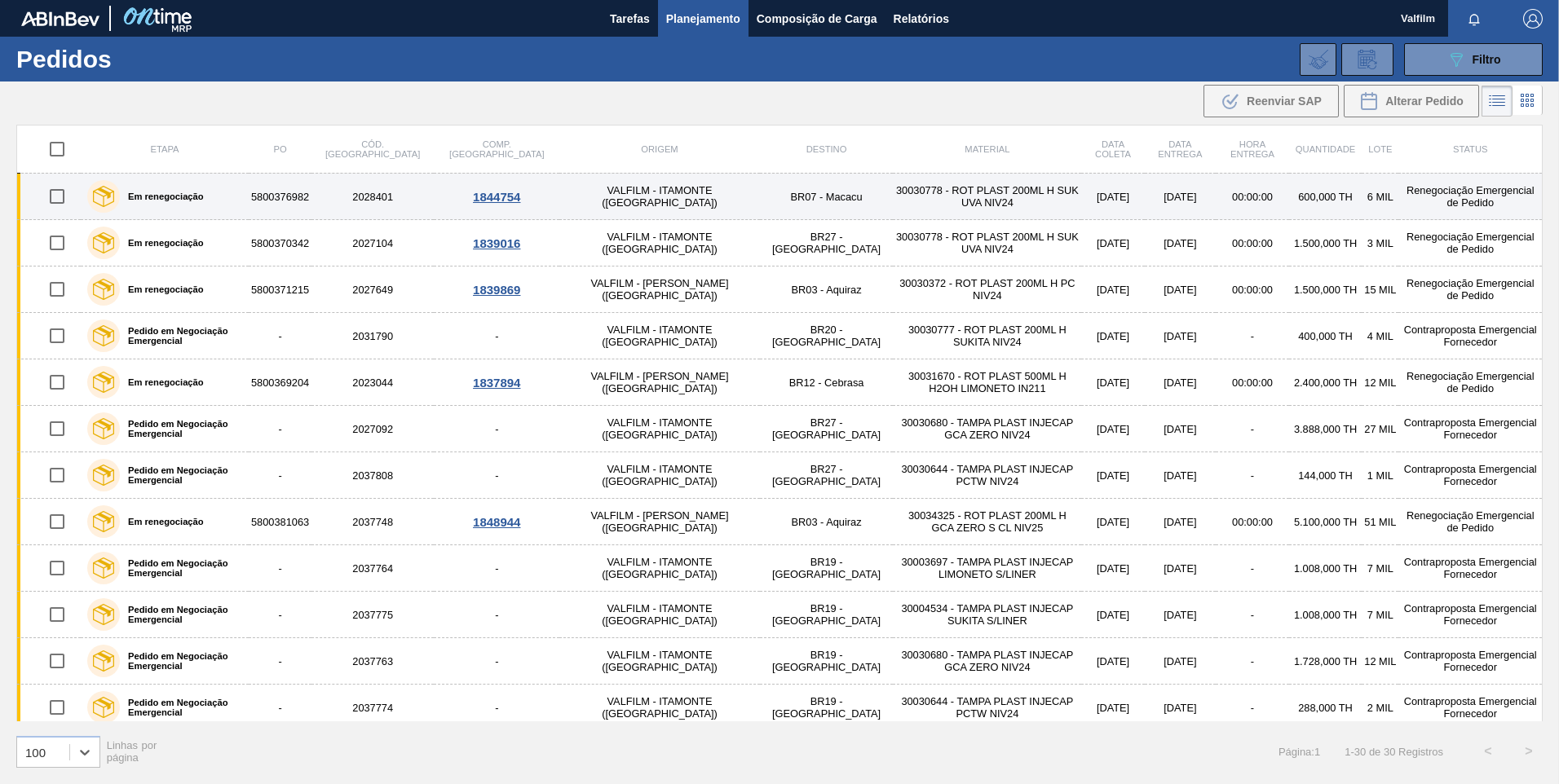
click at [386, 193] on td "2028401" at bounding box center [373, 196] width 122 height 46
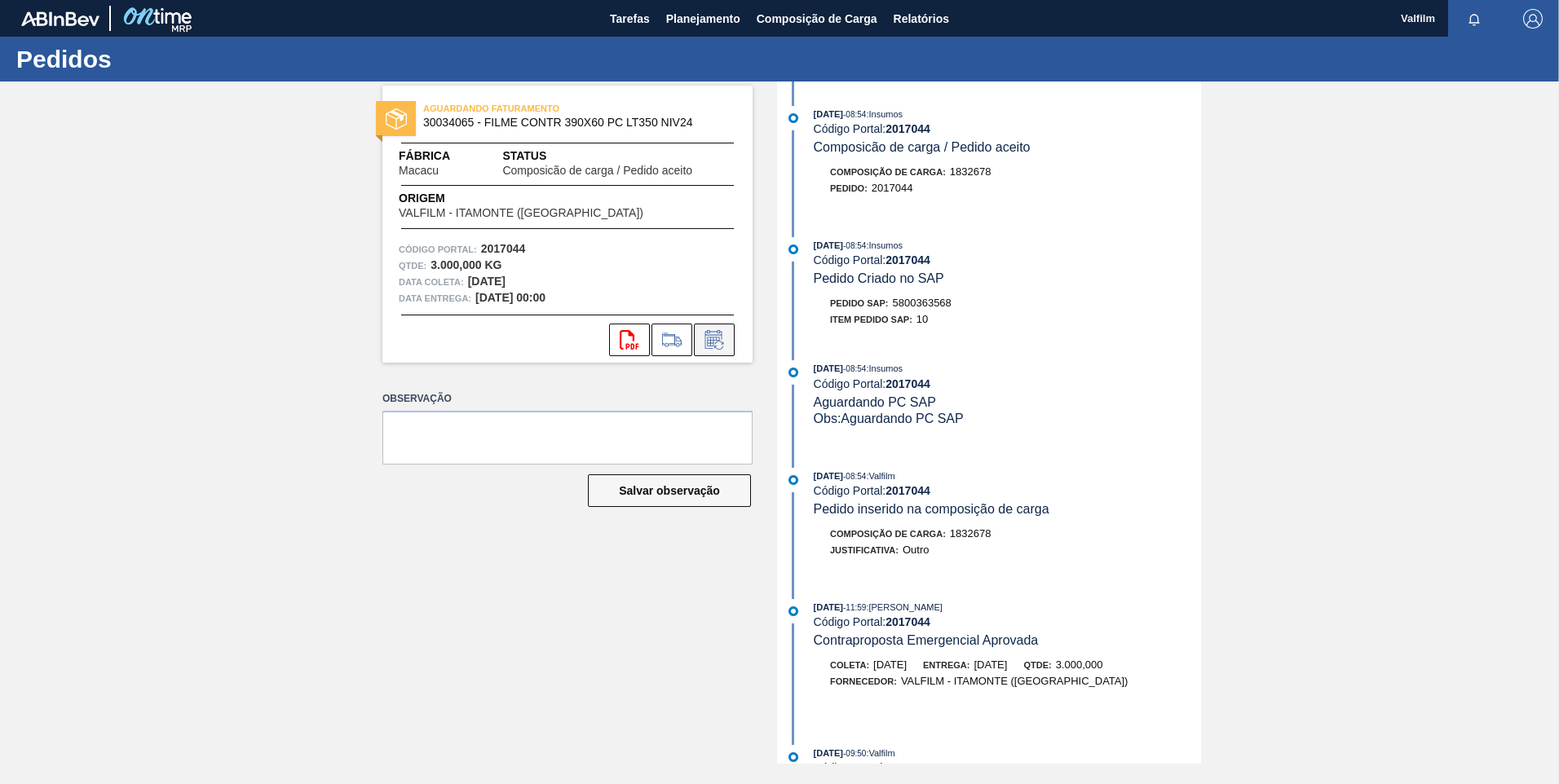
click at [713, 336] on icon at bounding box center [714, 340] width 26 height 20
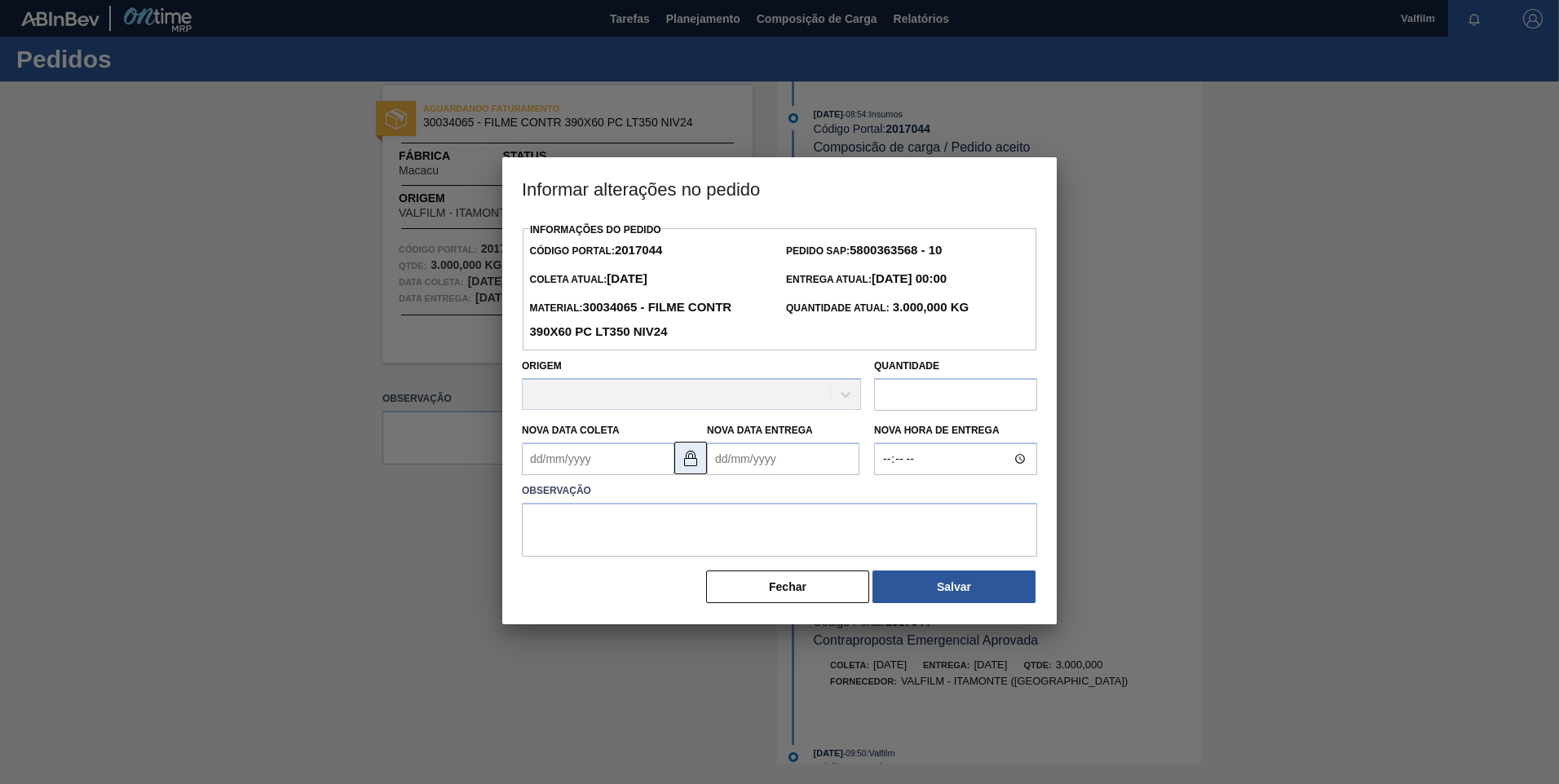
click at [702, 454] on button at bounding box center [690, 457] width 33 height 33
click at [576, 463] on Coleta2017044 "Nova Data Coleta" at bounding box center [598, 458] width 153 height 33
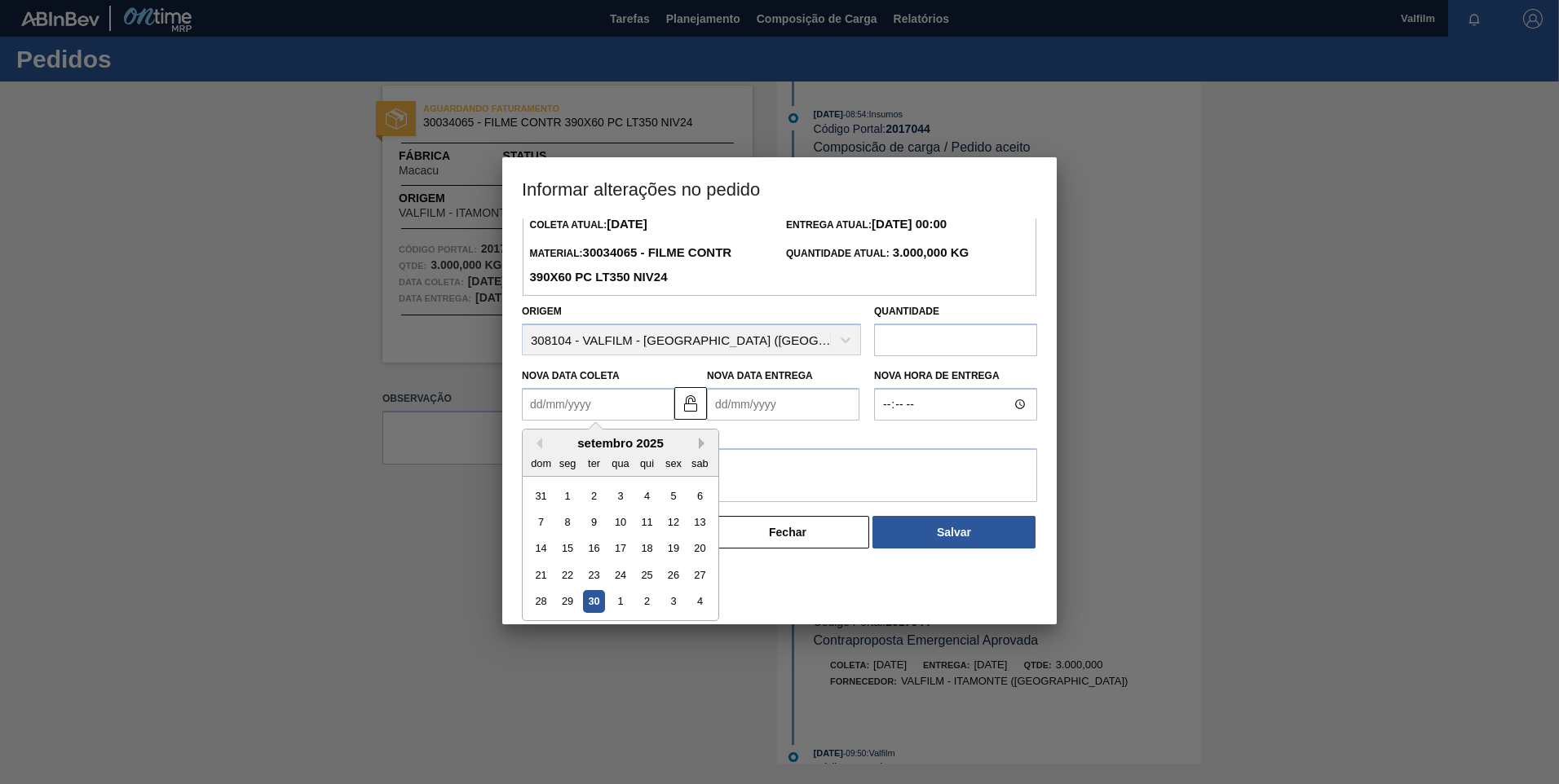
click at [699, 447] on button "Next Month" at bounding box center [705, 443] width 12 height 12
drag, startPoint x: 585, startPoint y: 529, endPoint x: 600, endPoint y: 525, distance: 15.5
click at [586, 529] on div "7" at bounding box center [594, 522] width 22 height 22
type Coleta2017044 "07/10/2025"
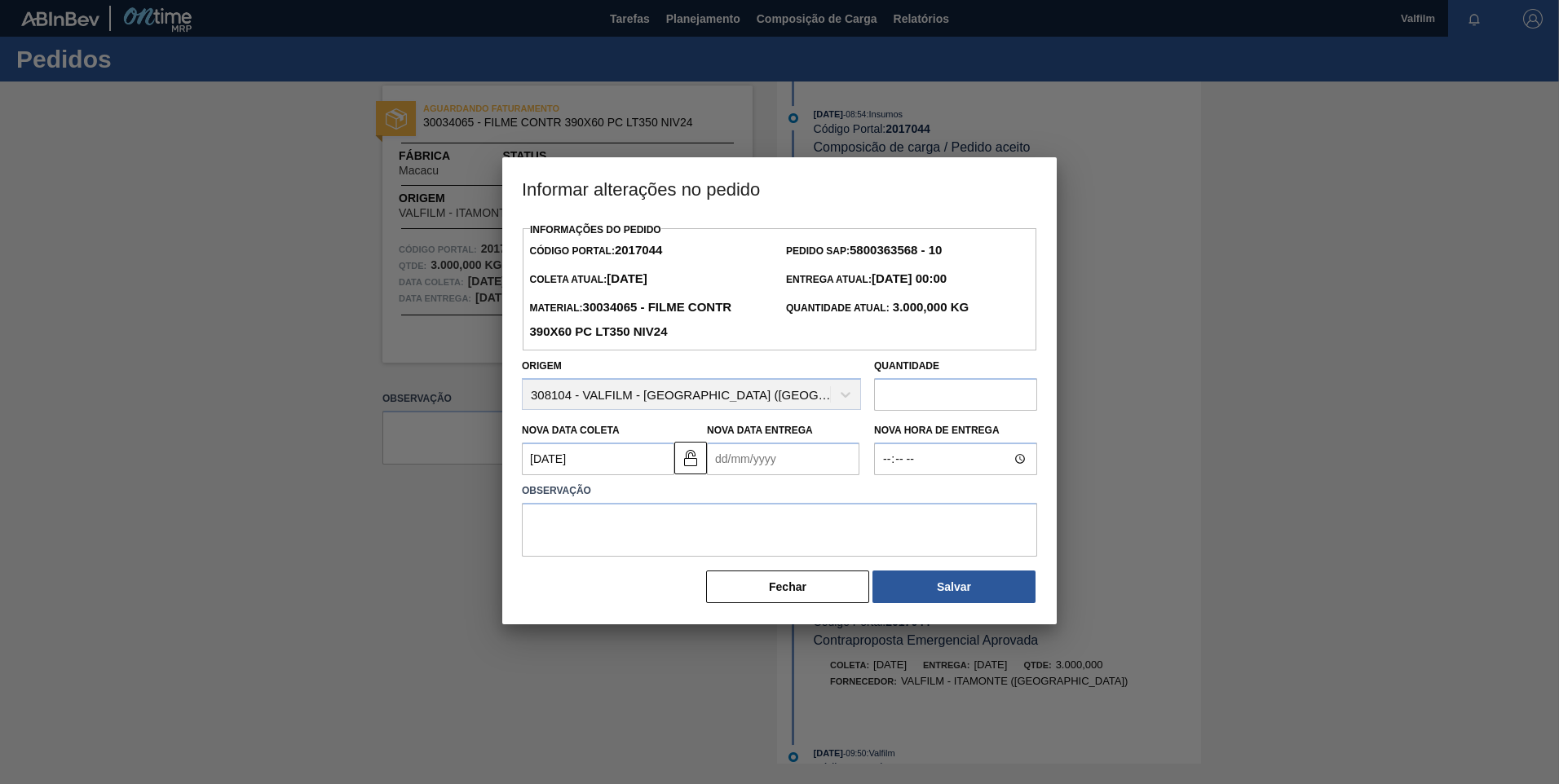
scroll to position [0, 0]
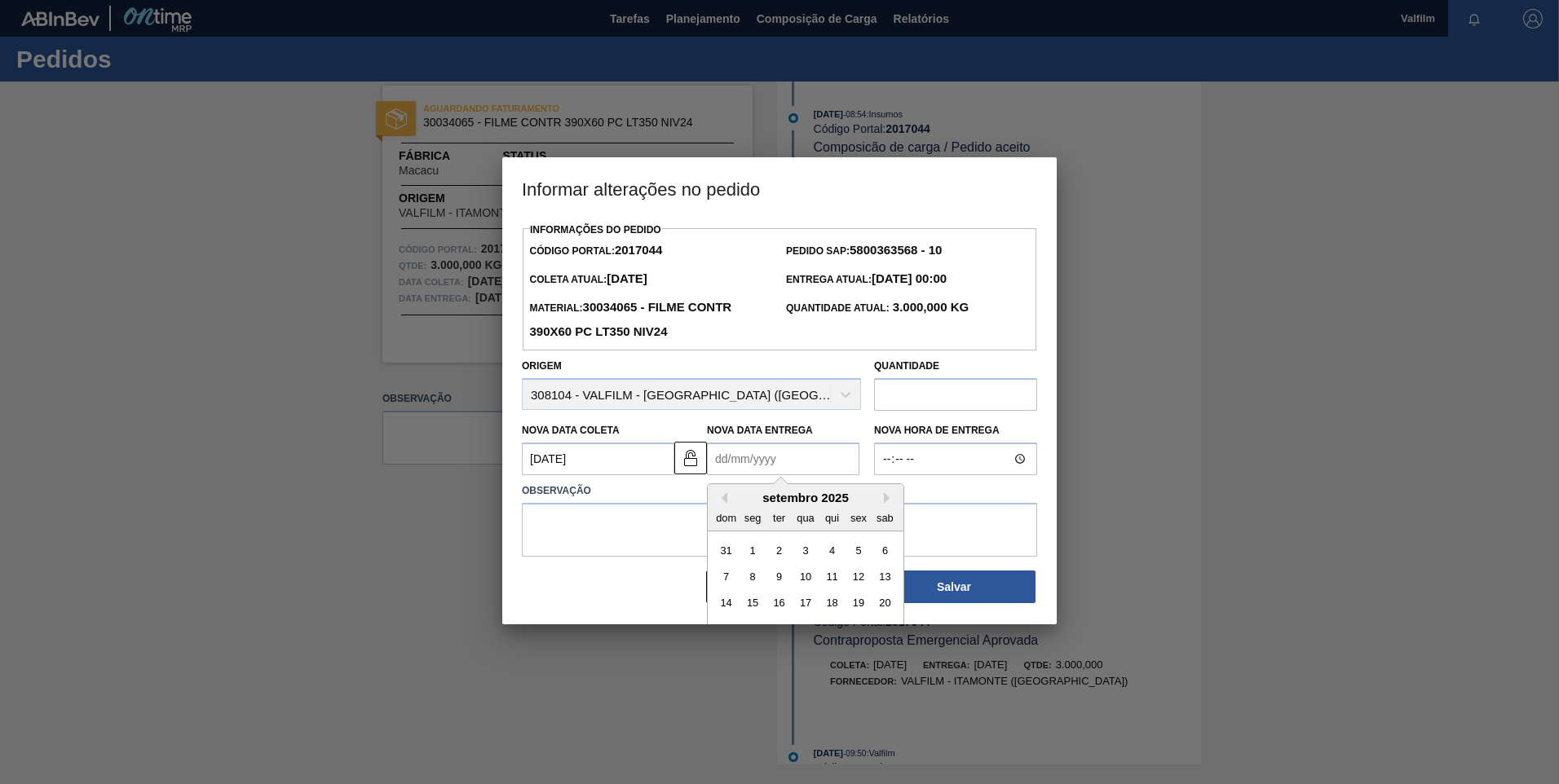
click at [762, 475] on Entrega2017044 "Nova Data Entrega" at bounding box center [782, 458] width 153 height 33
click at [882, 502] on div "setembro 2025" at bounding box center [805, 497] width 196 height 14
click at [893, 503] on button "Next Month" at bounding box center [890, 498] width 12 height 12
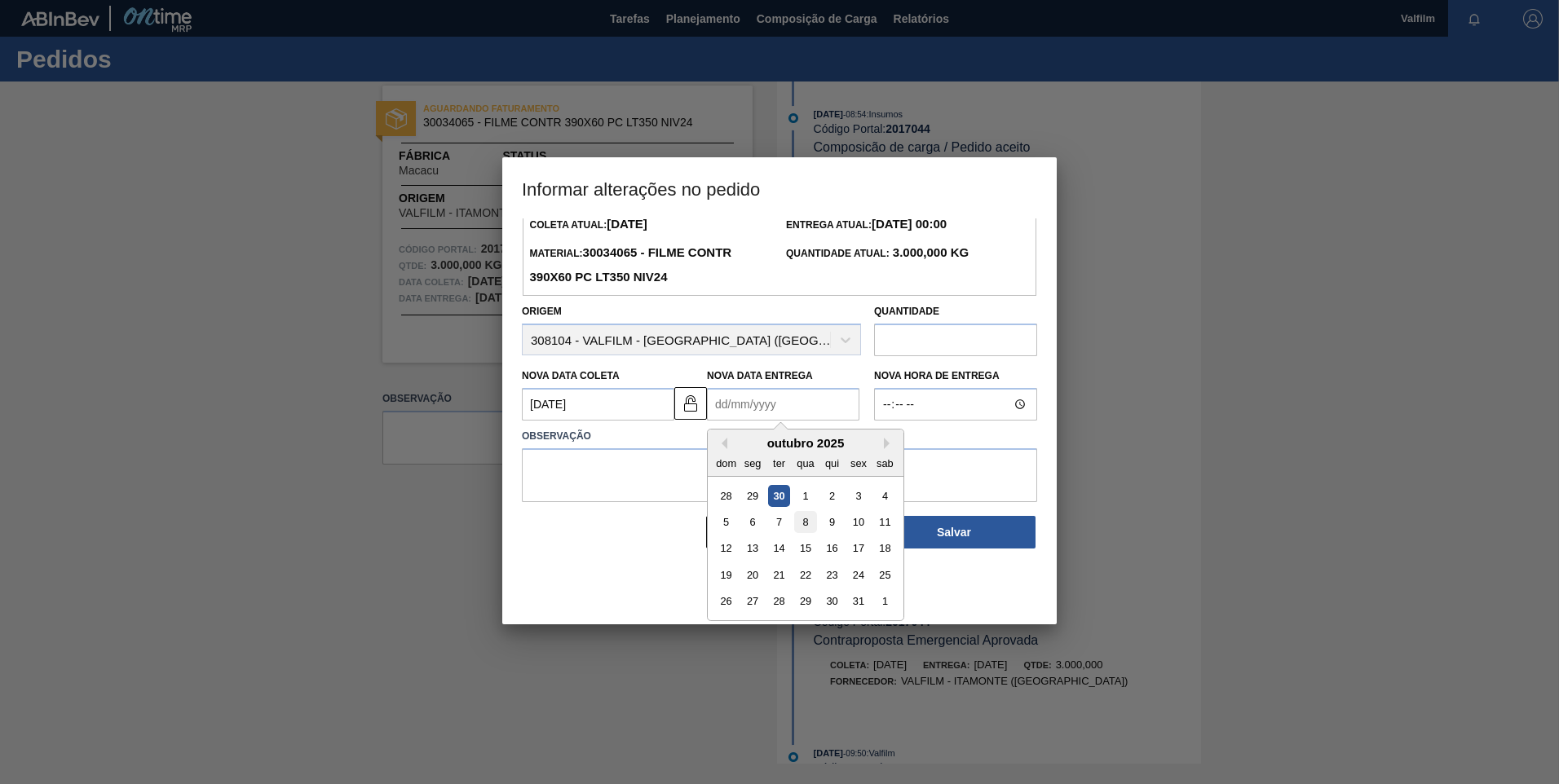
click at [812, 533] on div "8" at bounding box center [805, 522] width 22 height 22
type Entrega2017044 "08/10/2025"
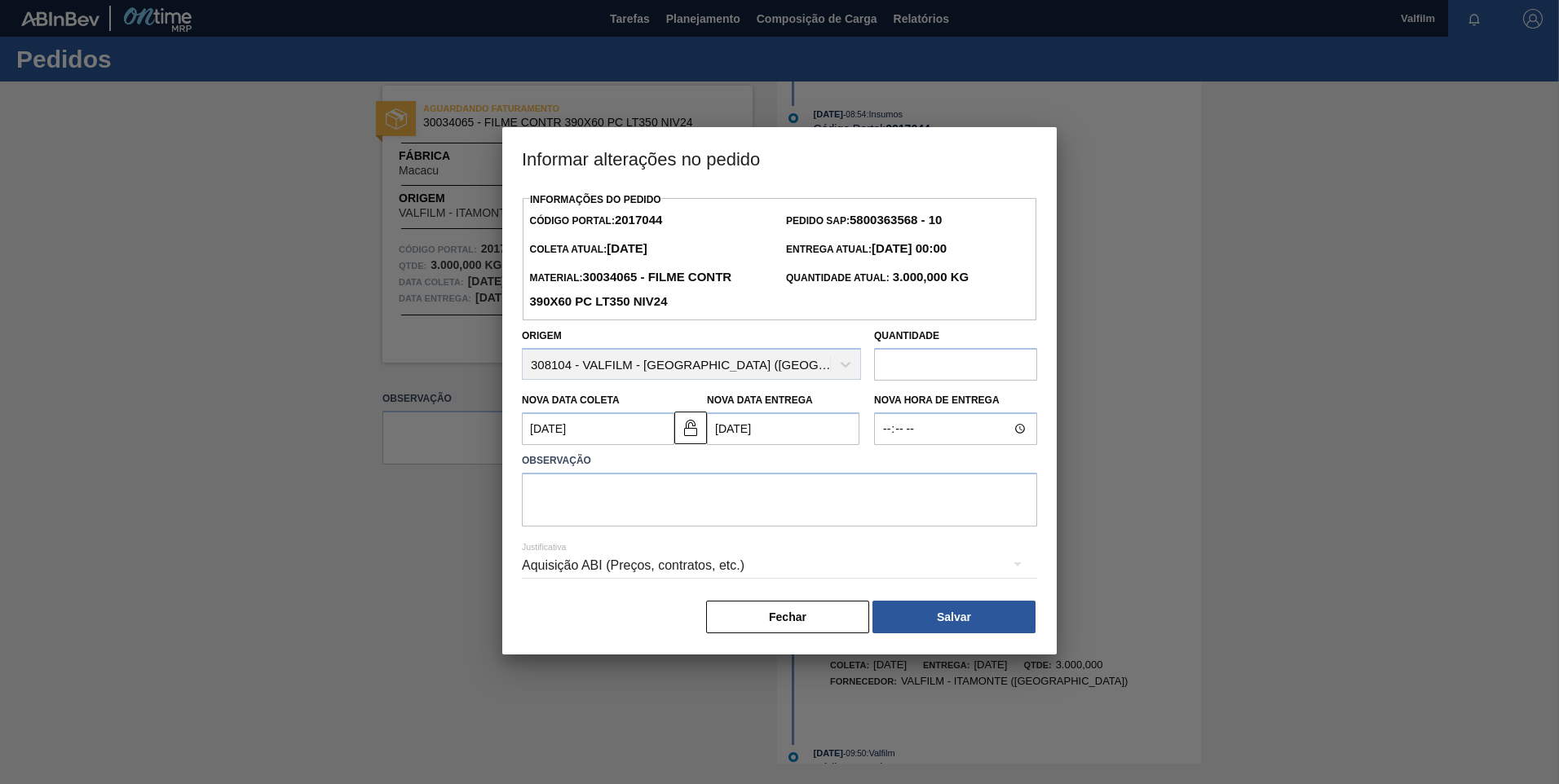
scroll to position [0, 0]
click at [787, 513] on textarea at bounding box center [780, 499] width 515 height 54
type textarea "Atraso informado via e-mail (Ana Carolina - Comercial Itamonte)"
click at [796, 545] on div "Aquisição ABI (Preços, contratos, etc.)" at bounding box center [780, 567] width 515 height 59
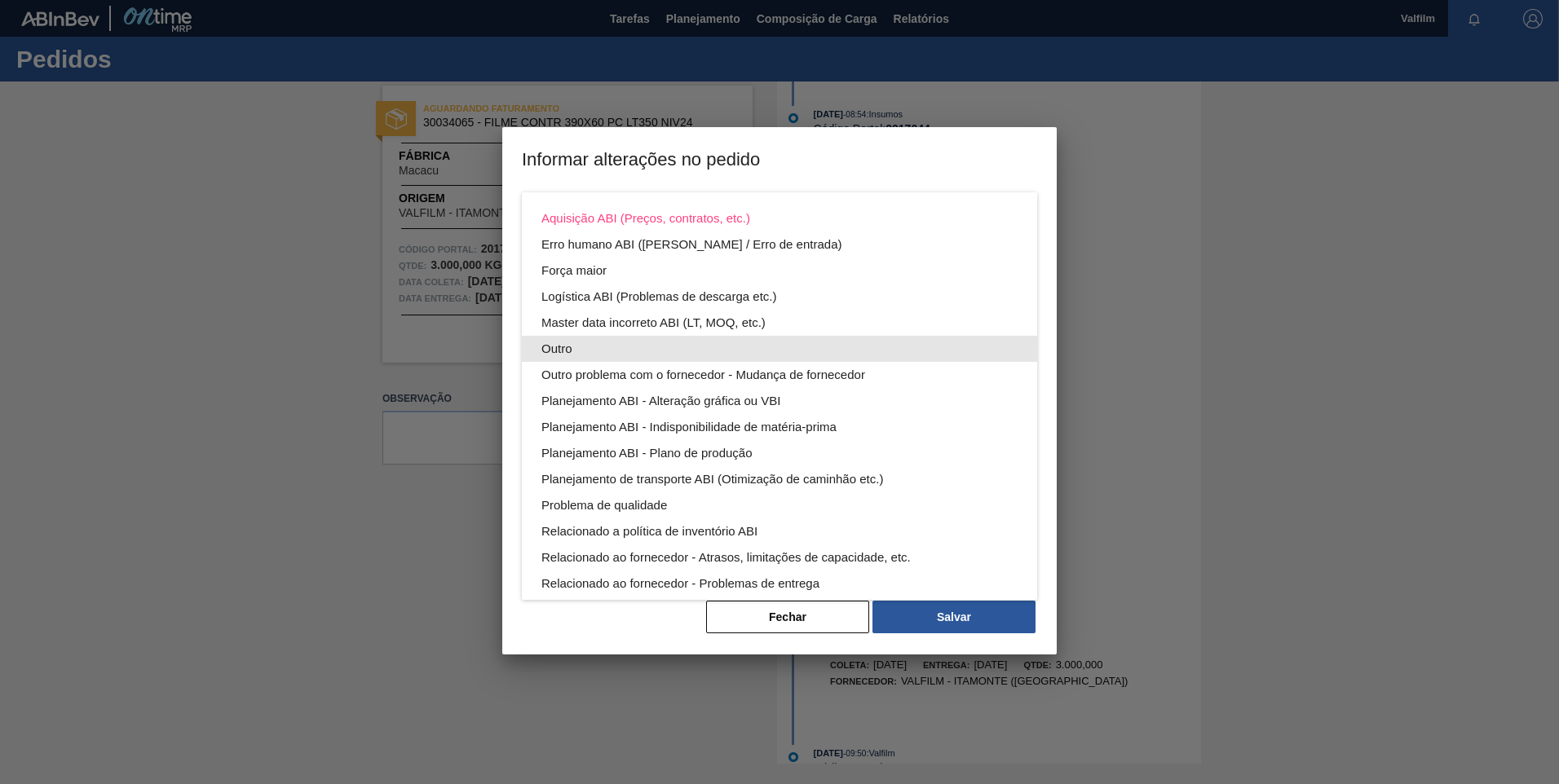
click at [630, 341] on div "Outro" at bounding box center [779, 349] width 476 height 26
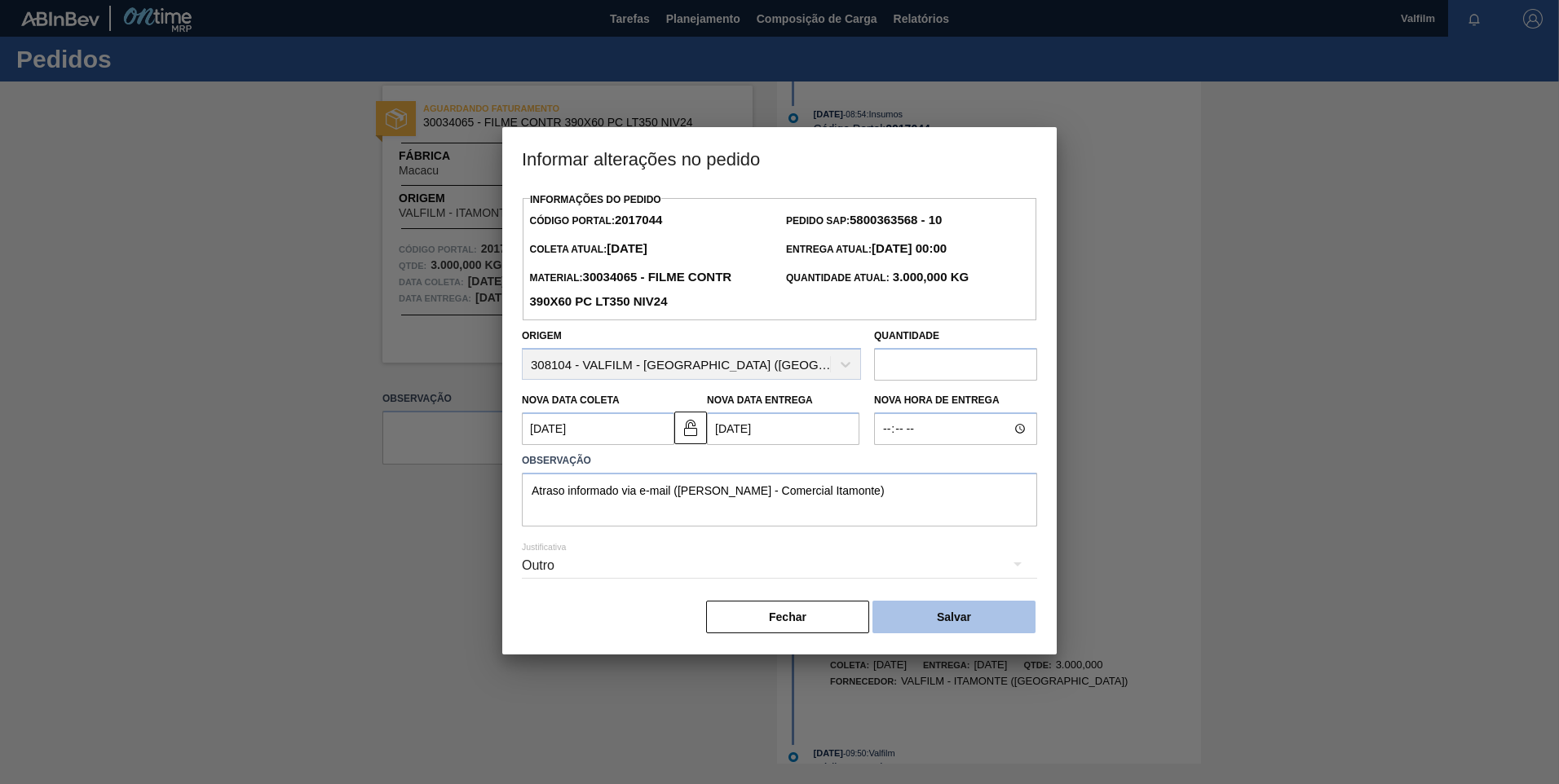
click at [950, 633] on button "Salvar" at bounding box center [953, 617] width 163 height 33
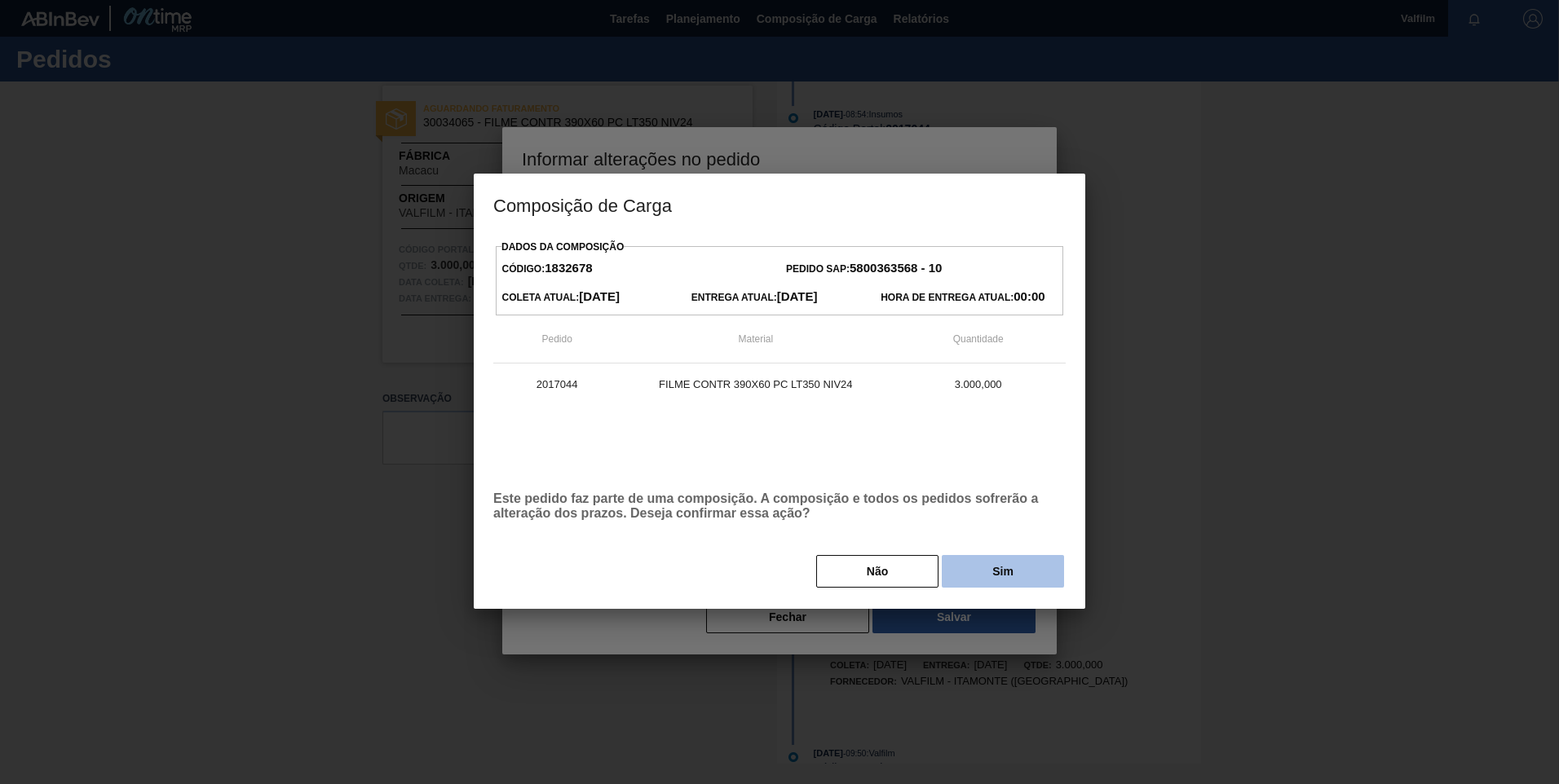
click at [993, 586] on button "Sim" at bounding box center [1003, 571] width 122 height 33
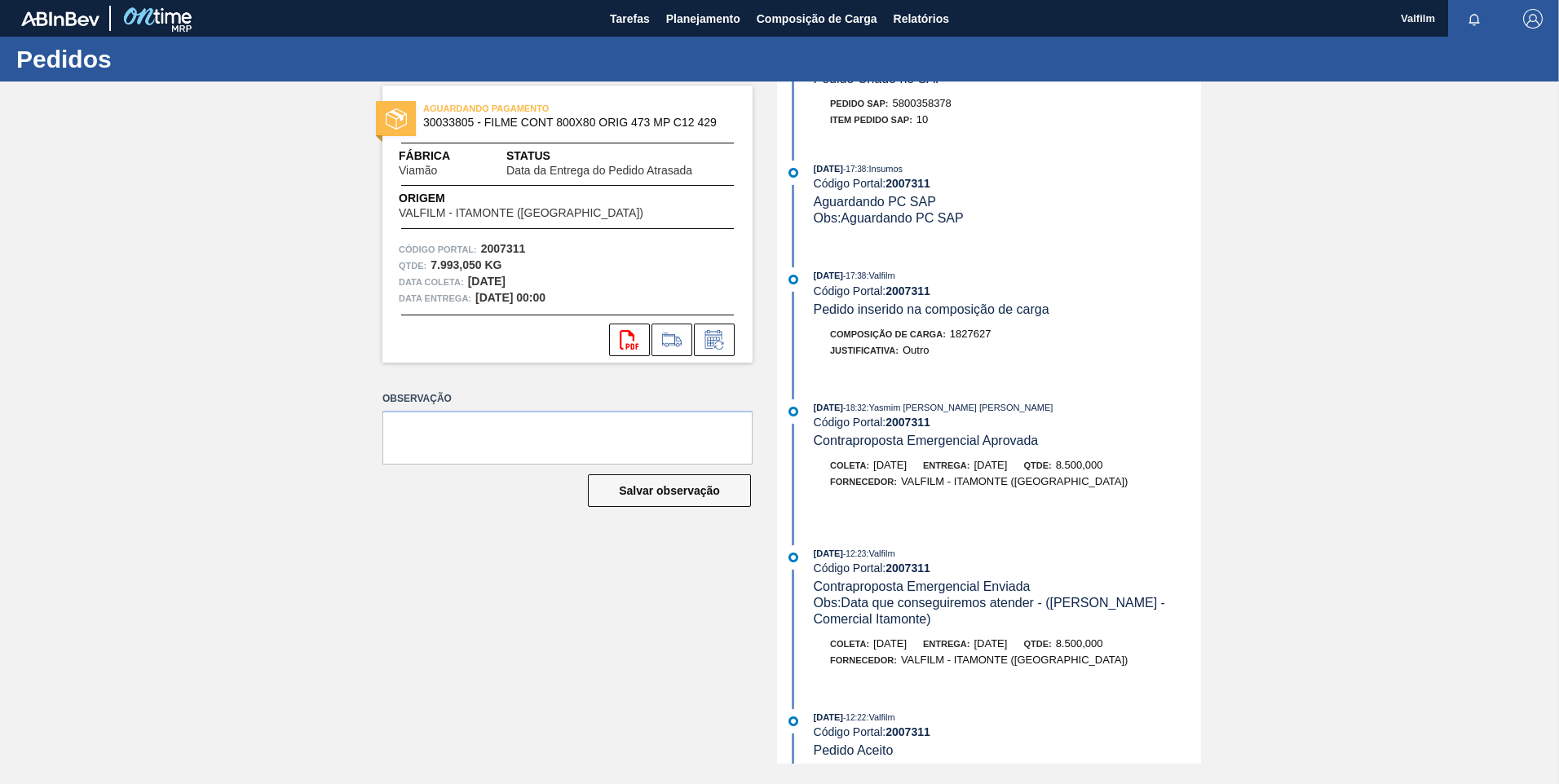
scroll to position [1762, 0]
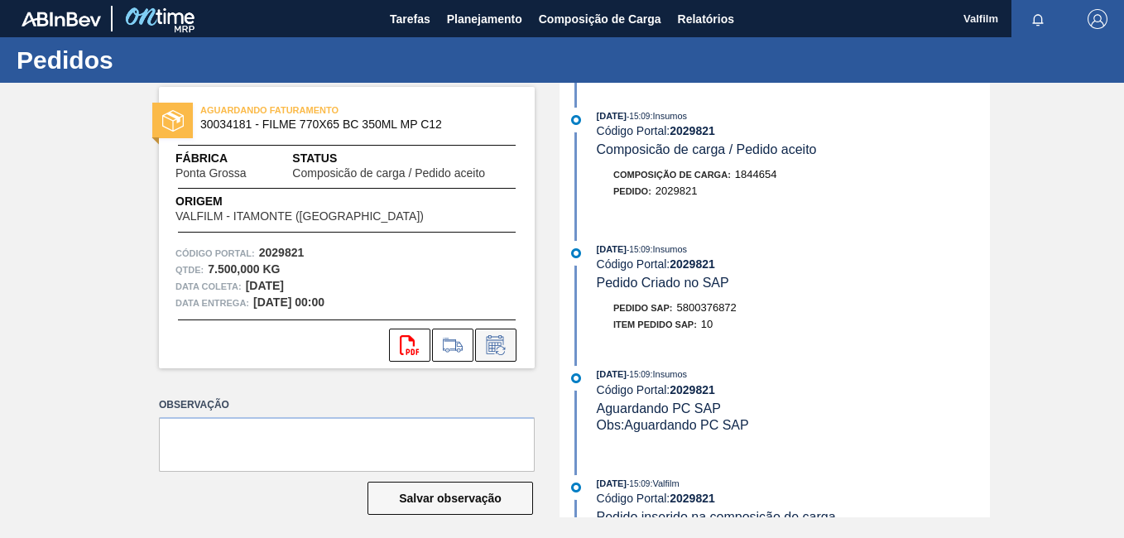
click at [487, 346] on icon at bounding box center [495, 345] width 26 height 20
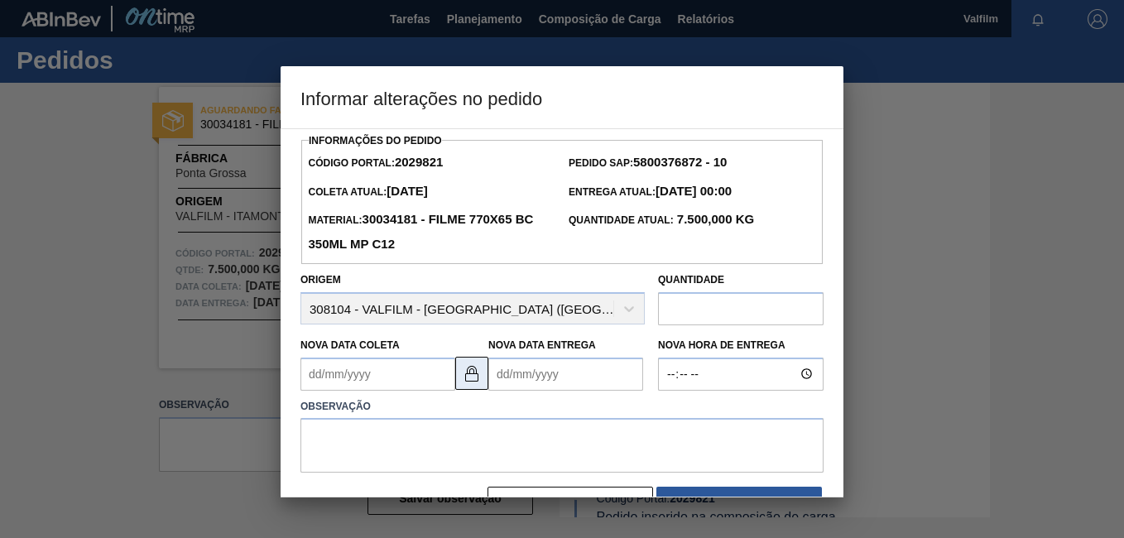
click at [463, 362] on button at bounding box center [471, 373] width 33 height 33
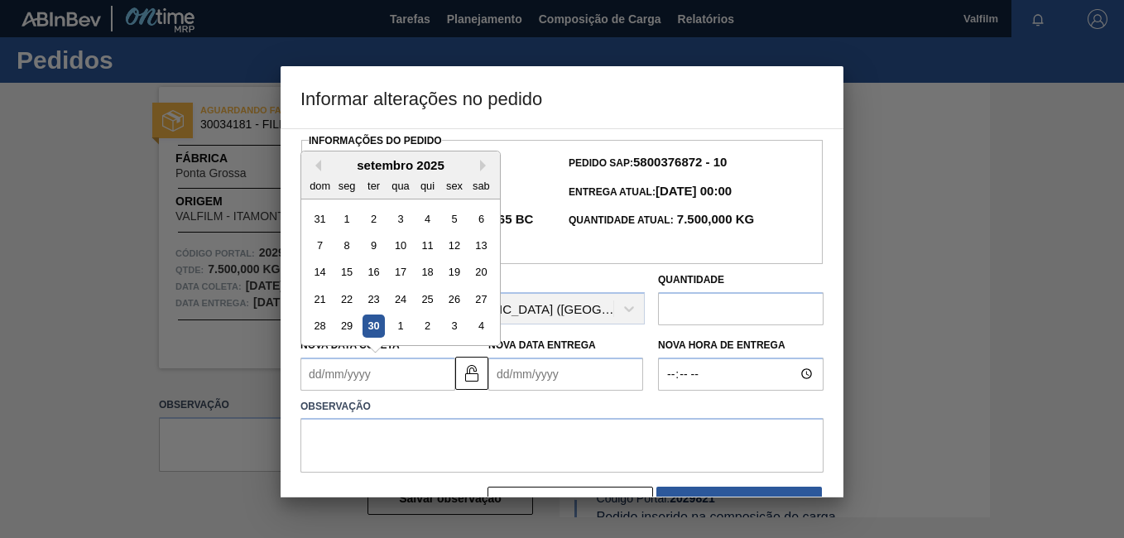
click at [357, 364] on Coleta2029821 "Nova Data Coleta" at bounding box center [377, 373] width 155 height 33
click at [482, 168] on button "Next Month" at bounding box center [486, 166] width 12 height 12
click at [374, 271] on div "14" at bounding box center [373, 272] width 22 height 22
type Coleta2029821 "14/10/2025"
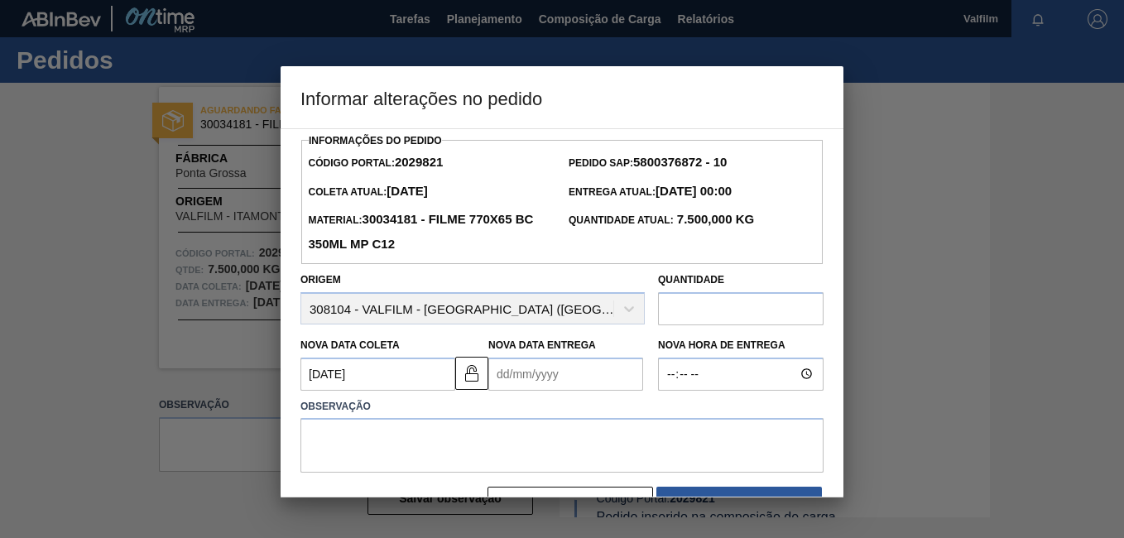
click at [554, 383] on Entrega2029821 "Nova Data Entrega" at bounding box center [565, 373] width 155 height 33
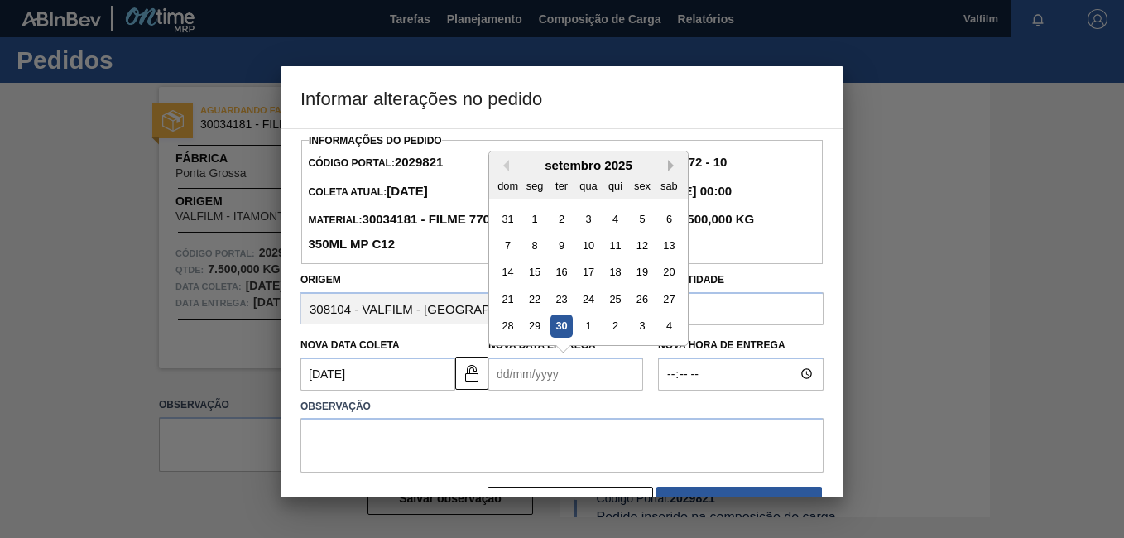
click at [673, 170] on button "Next Month" at bounding box center [674, 166] width 12 height 12
click at [615, 272] on div "16" at bounding box center [615, 272] width 22 height 22
type Entrega2029821 "16/10/2025"
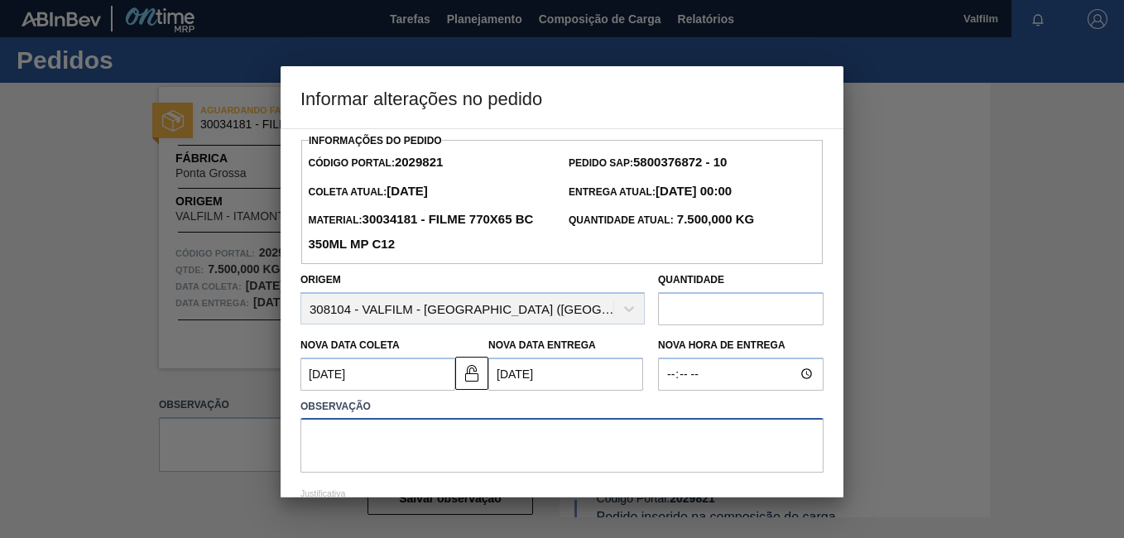
click at [439, 455] on textarea at bounding box center [561, 445] width 523 height 55
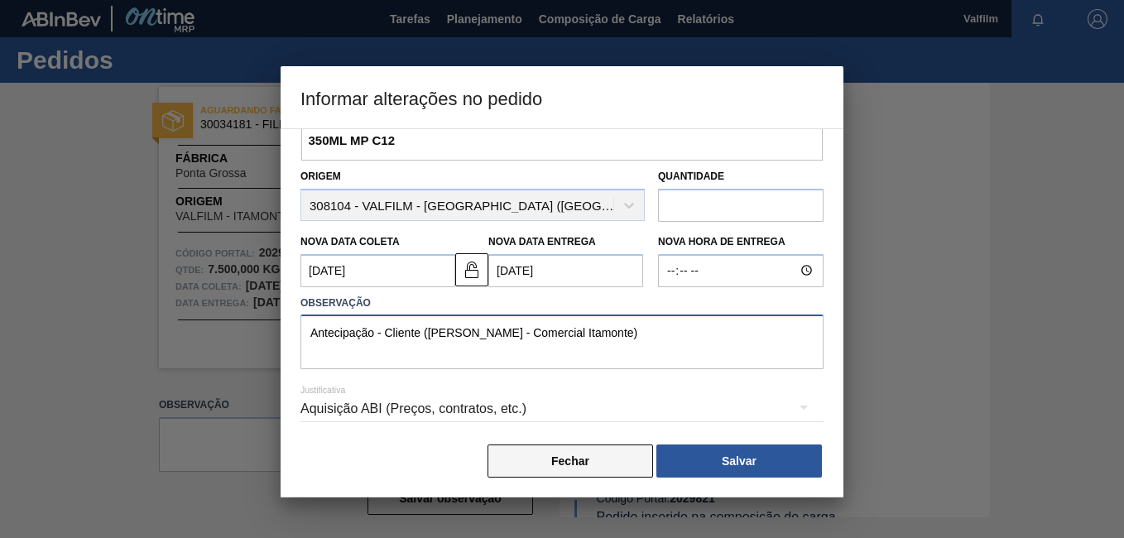
scroll to position [109, 0]
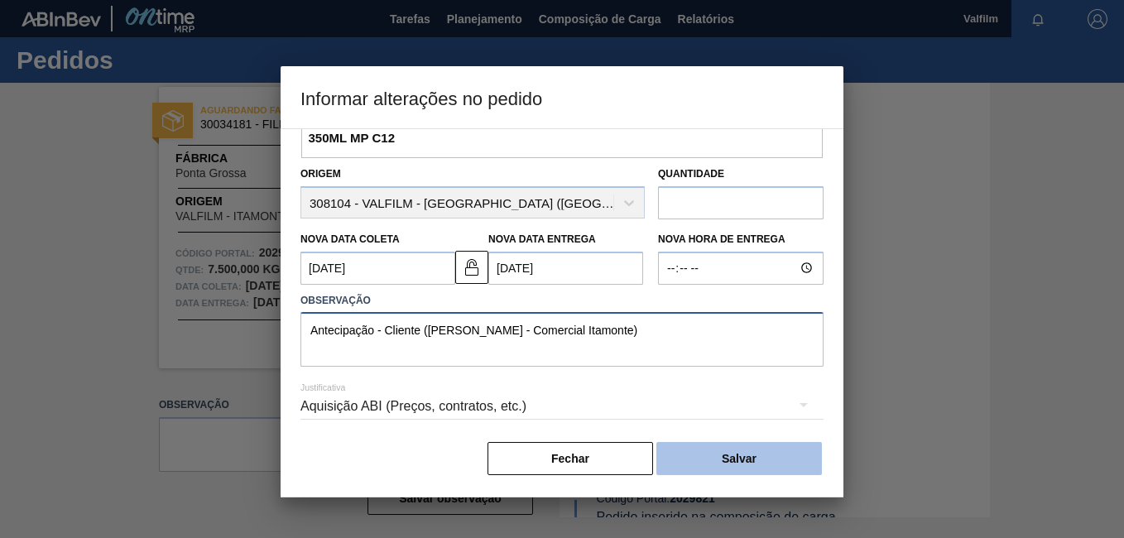
type textarea "Antecipação - Cliente (Ana Carolina - Comercial Itamonte)"
click at [731, 449] on button "Salvar" at bounding box center [738, 458] width 165 height 33
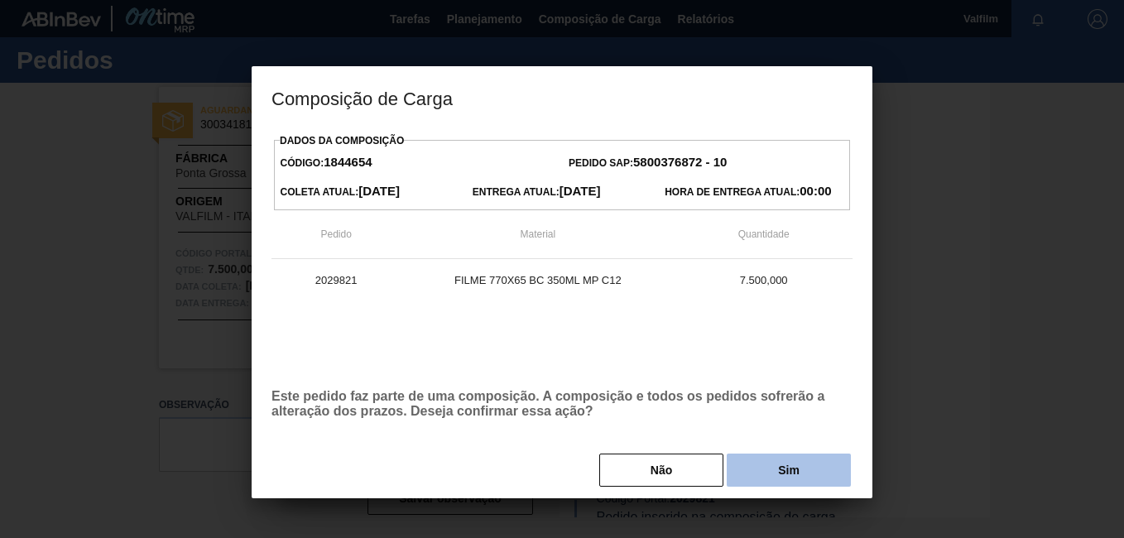
click at [770, 478] on button "Sim" at bounding box center [789, 469] width 124 height 33
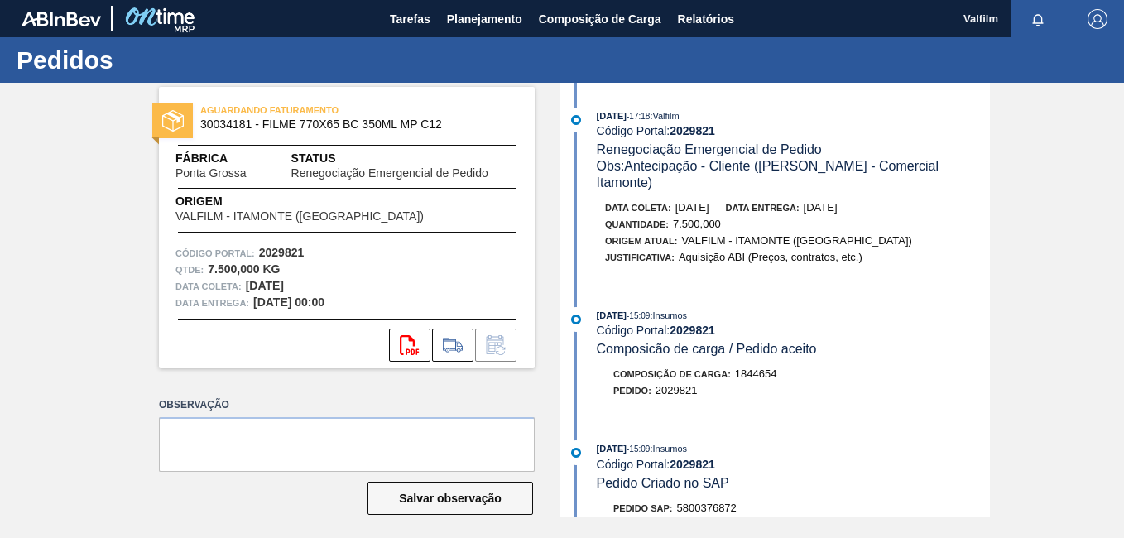
click at [470, 531] on div "Observação Salvar observação" at bounding box center [347, 469] width 376 height 153
click at [458, 20] on span "Planejamento" at bounding box center [484, 19] width 75 height 20
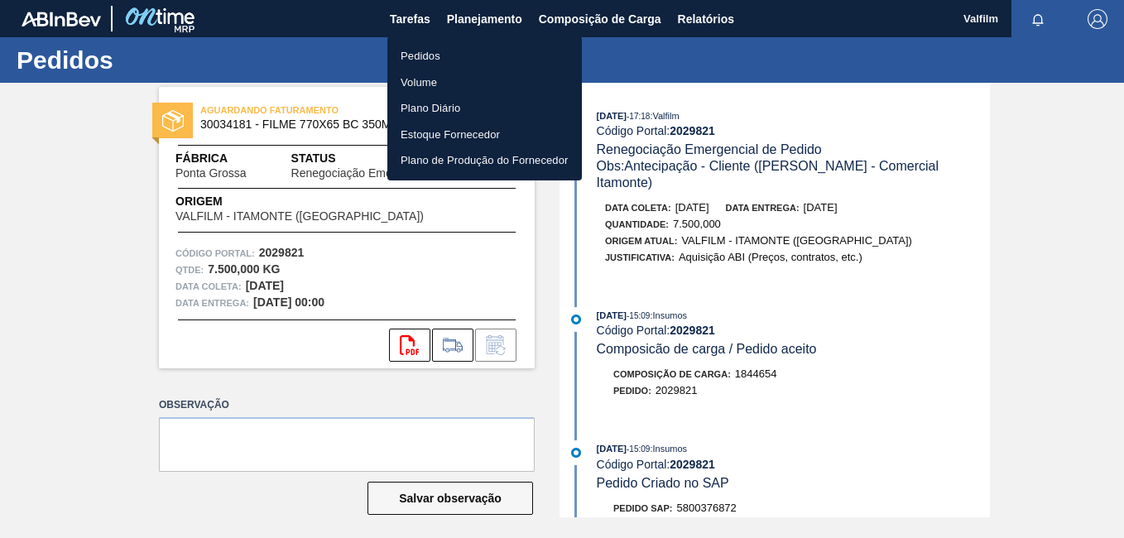
click at [461, 41] on ul "Pedidos Volume Plano Diário Estoque Fornecedor Plano de Produção do Fornecedor" at bounding box center [484, 108] width 194 height 144
click at [465, 52] on li "Pedidos" at bounding box center [484, 56] width 194 height 26
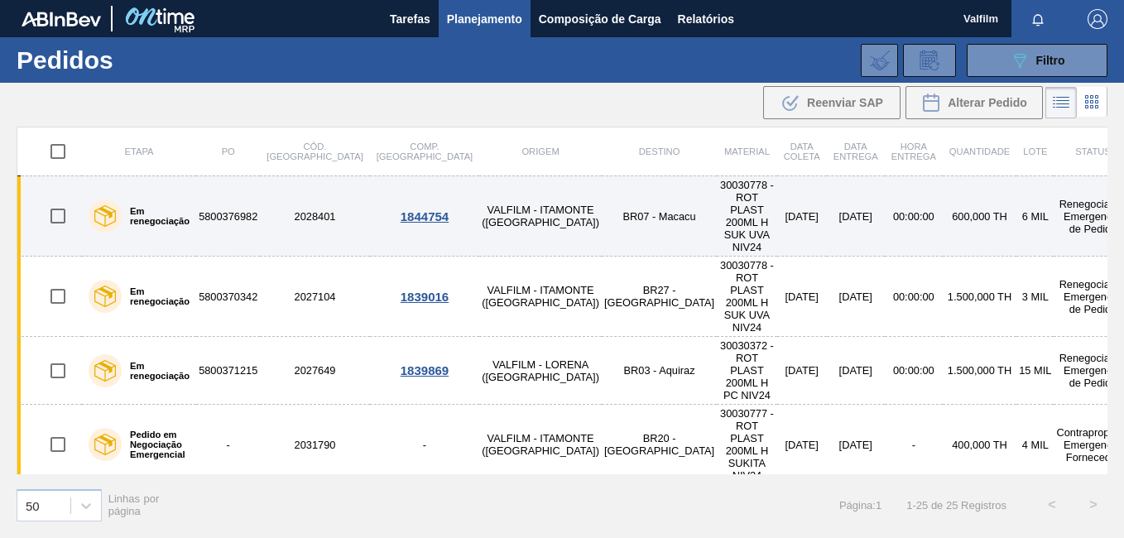
click at [717, 198] on td "30030778 - ROT PLAST 200ML H SUK UVA NIV24" at bounding box center [747, 216] width 60 height 80
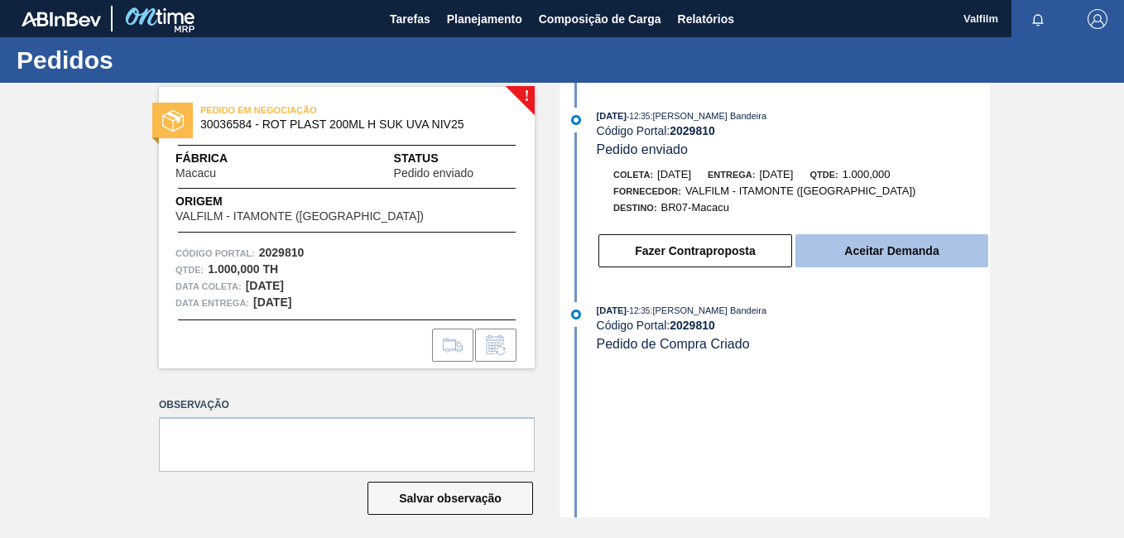
click at [889, 249] on button "Aceitar Demanda" at bounding box center [891, 250] width 193 height 33
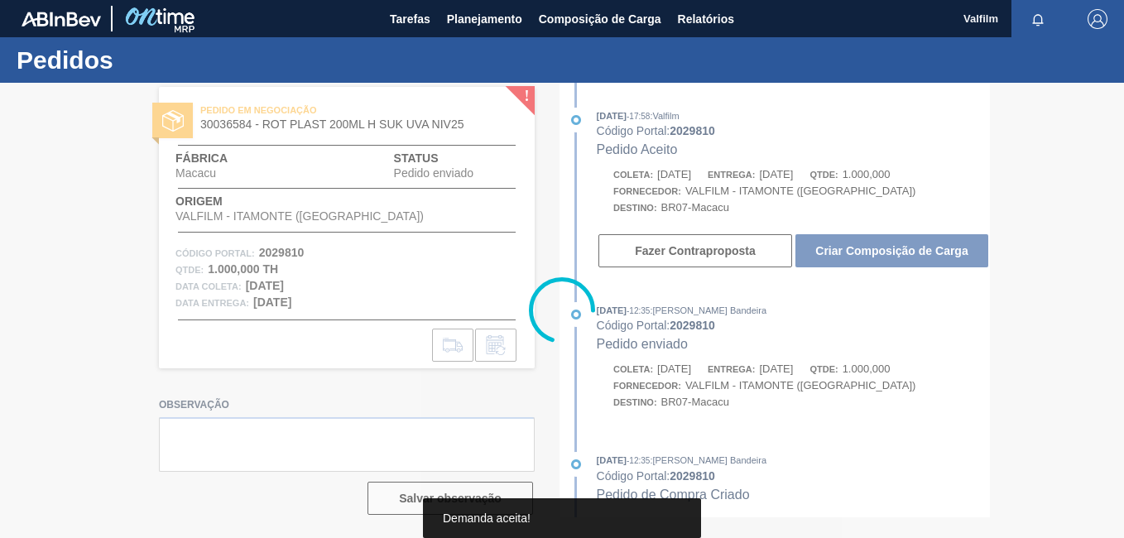
click at [679, 250] on div at bounding box center [562, 310] width 1124 height 455
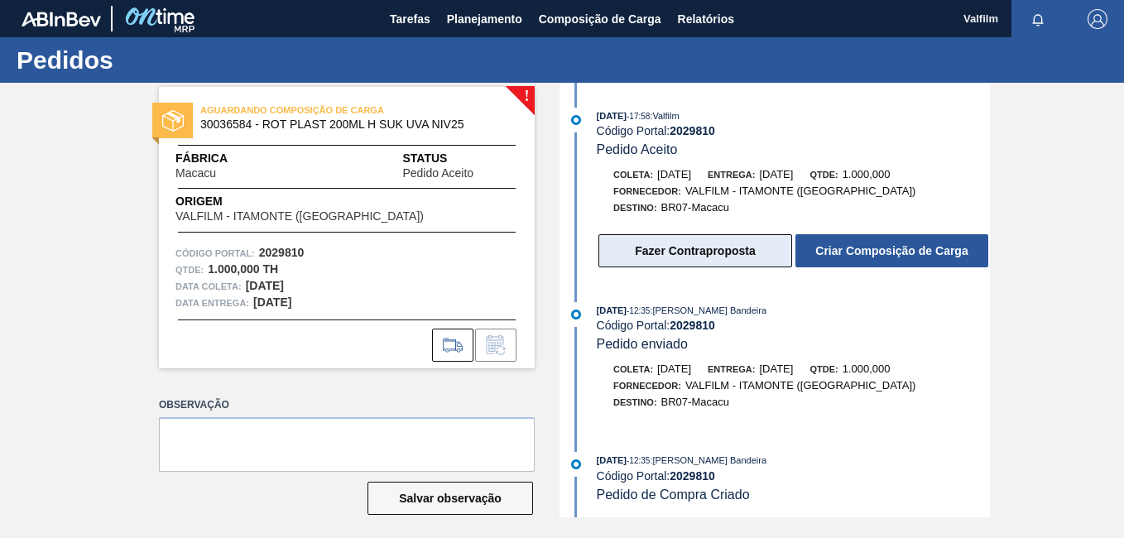
click at [679, 255] on button "Fazer Contraproposta" at bounding box center [695, 250] width 194 height 33
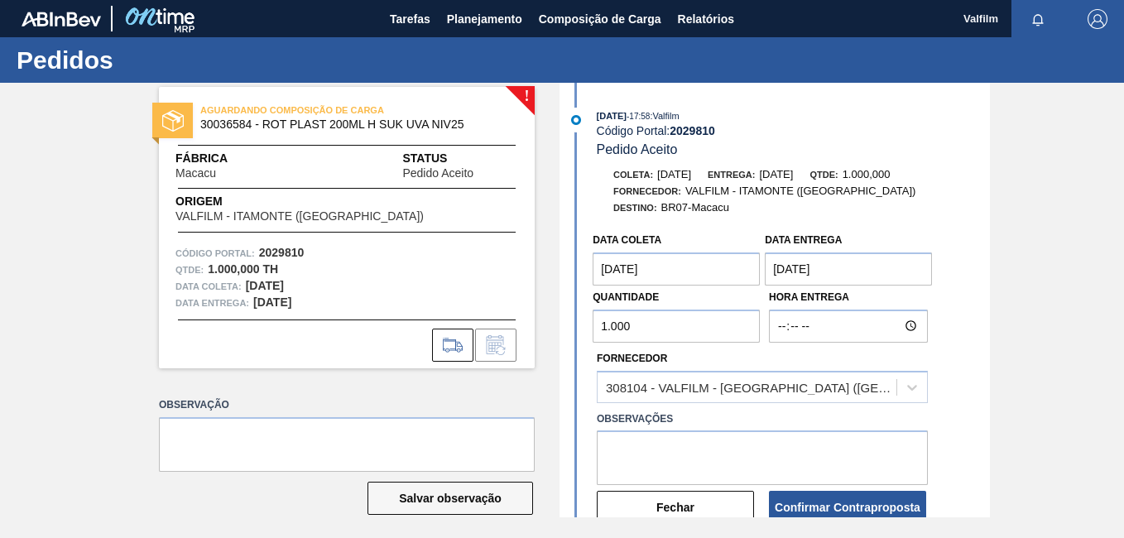
click at [650, 272] on coleta "15/09/2025" at bounding box center [675, 268] width 167 height 33
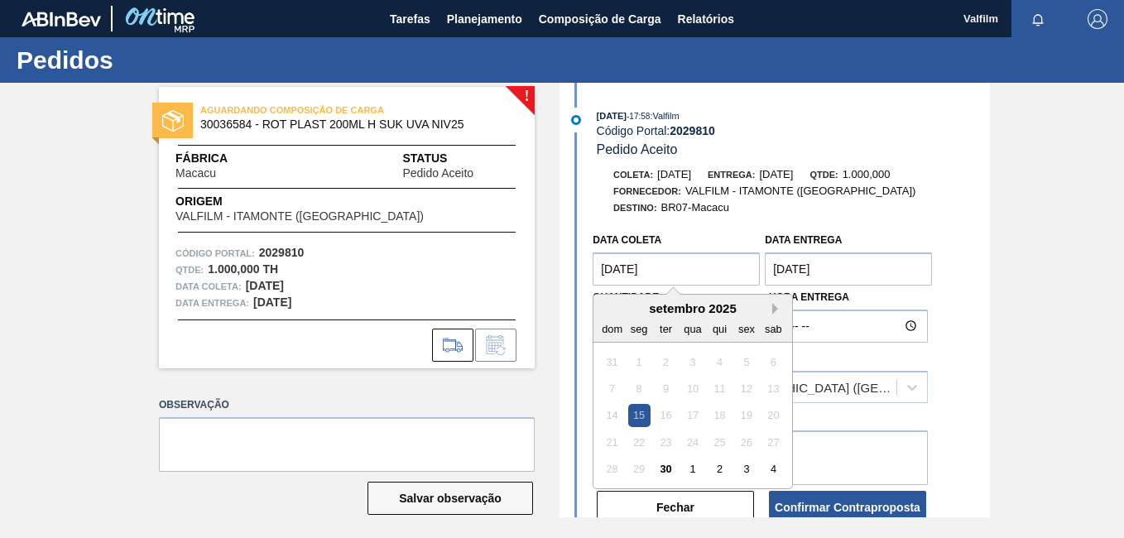
click at [772, 310] on button "Next Month" at bounding box center [778, 309] width 12 height 12
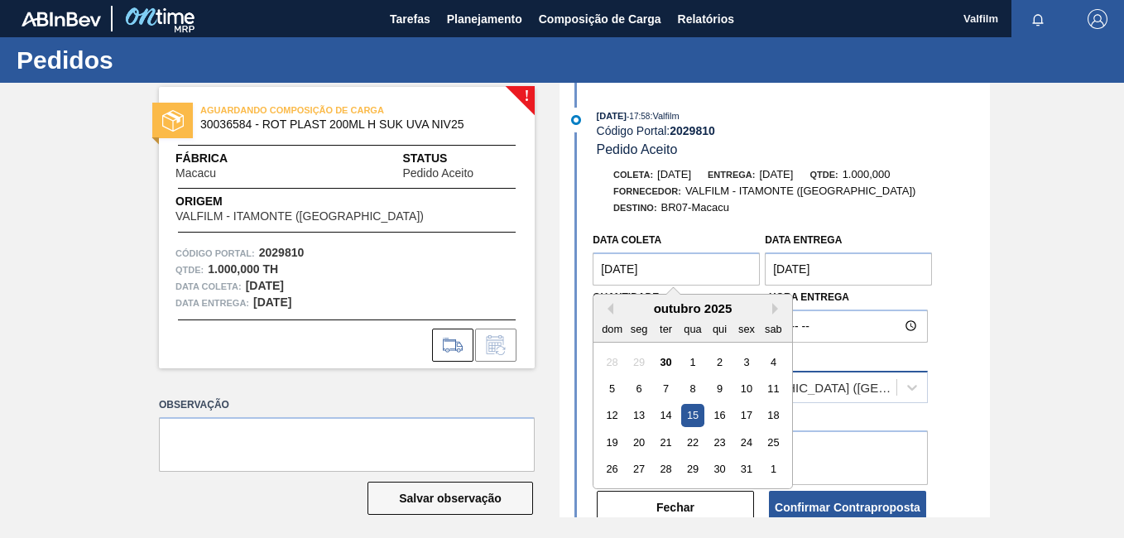
click at [725, 393] on div "9" at bounding box center [719, 388] width 22 height 22
type coleta "[DATE]"
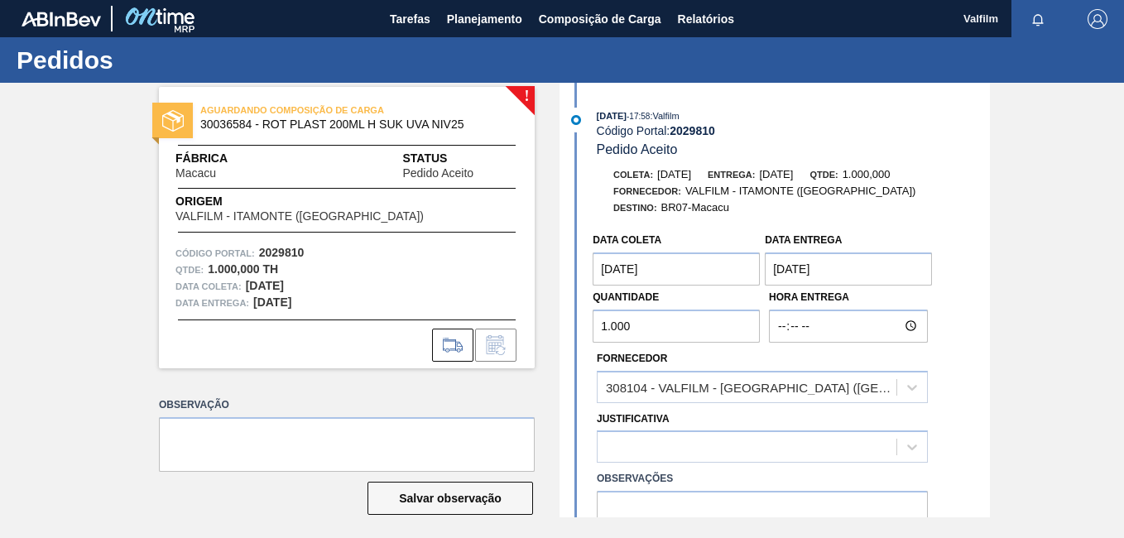
click at [828, 281] on entrega "29/09/2025" at bounding box center [848, 268] width 167 height 33
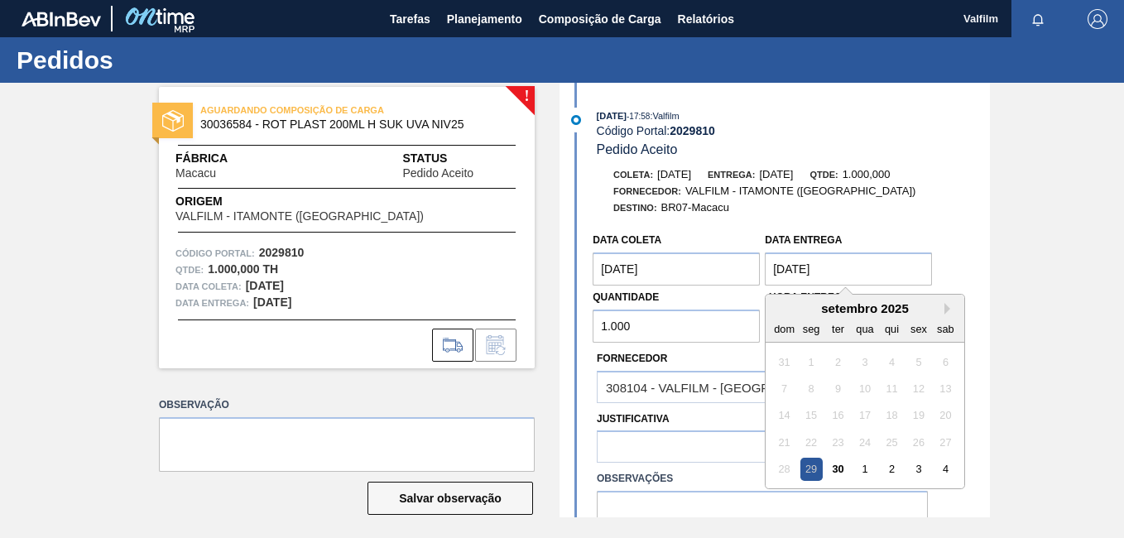
click at [942, 310] on div "setembro 2025" at bounding box center [864, 308] width 199 height 14
click at [947, 310] on button "Next Month" at bounding box center [950, 309] width 12 height 12
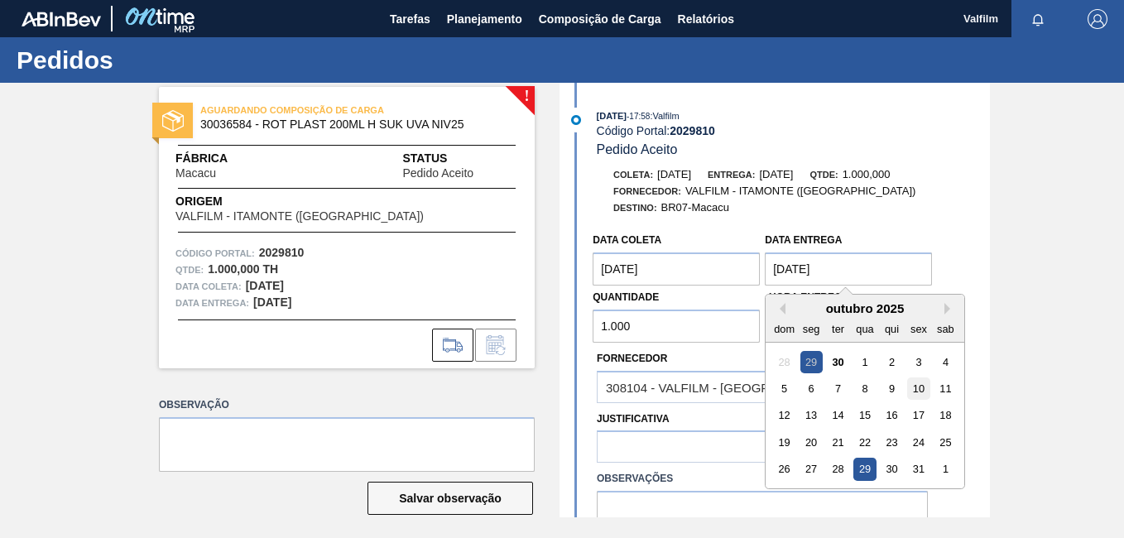
click at [914, 381] on div "10" at bounding box center [919, 388] width 22 height 22
type entrega "[DATE]"
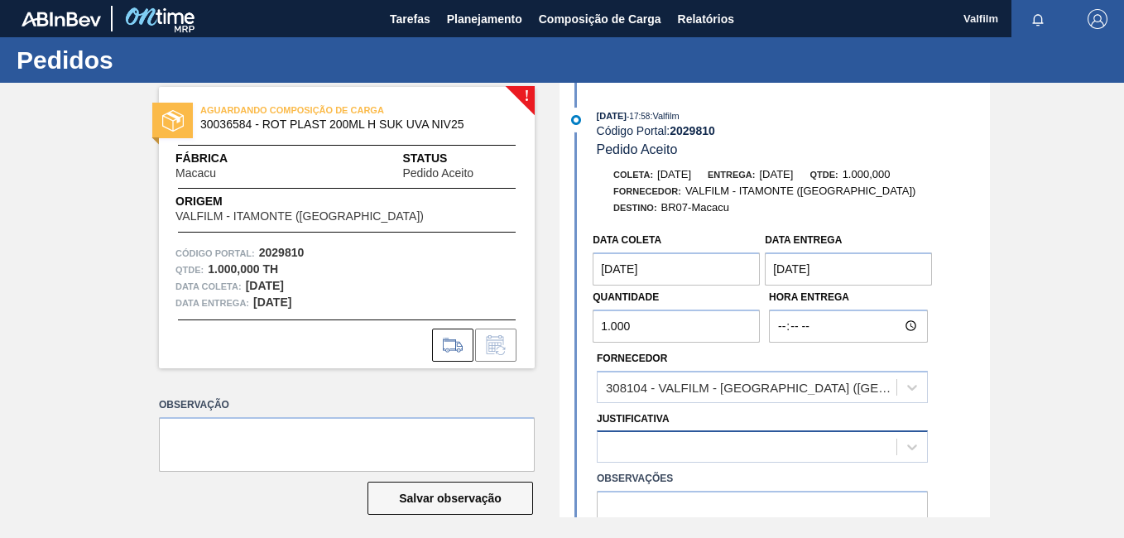
click at [687, 448] on div at bounding box center [746, 447] width 299 height 24
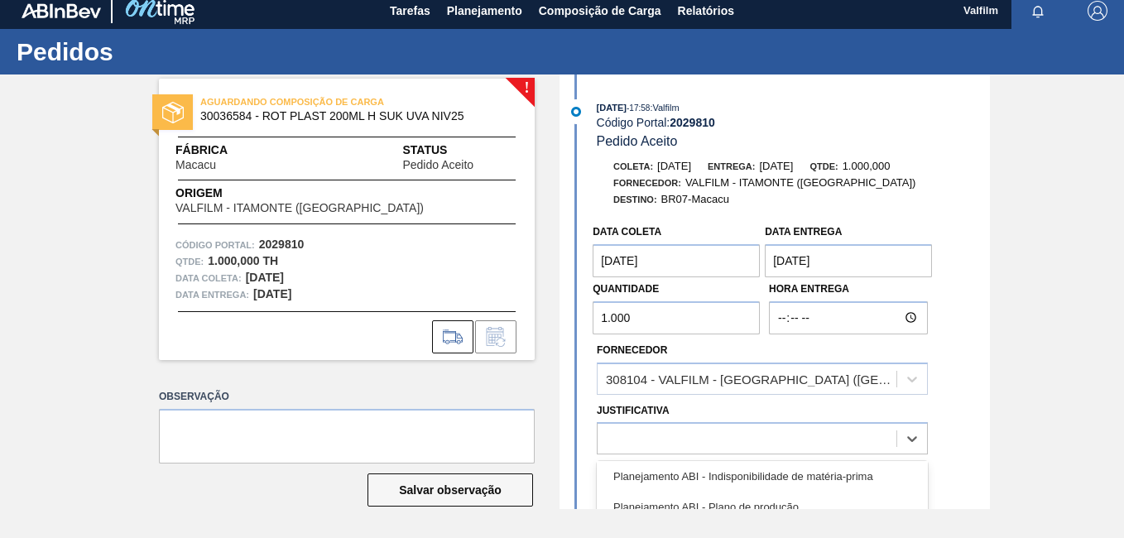
scroll to position [165, 0]
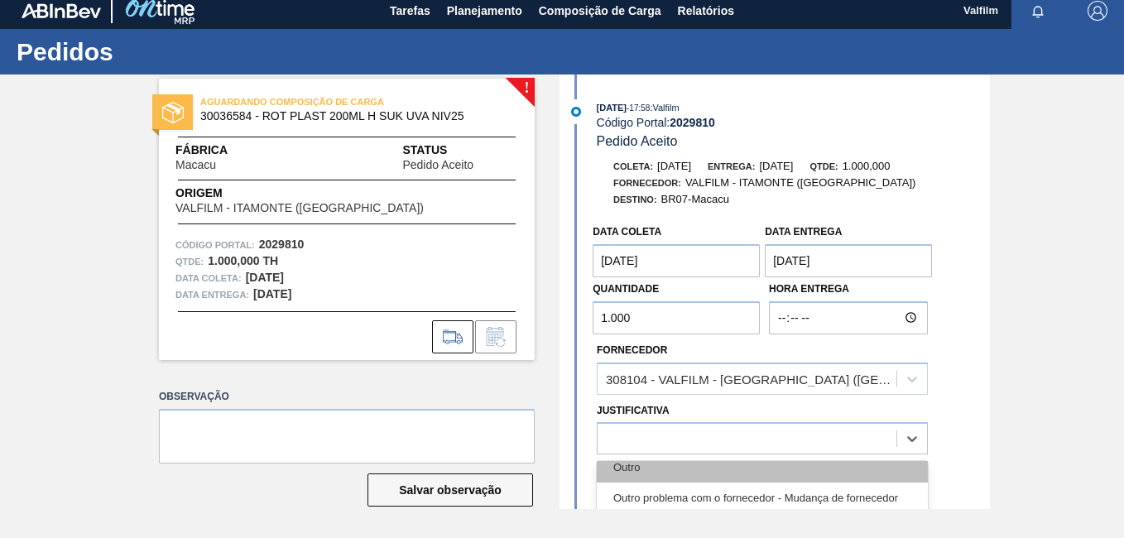
click at [688, 477] on div "Outro" at bounding box center [762, 467] width 331 height 31
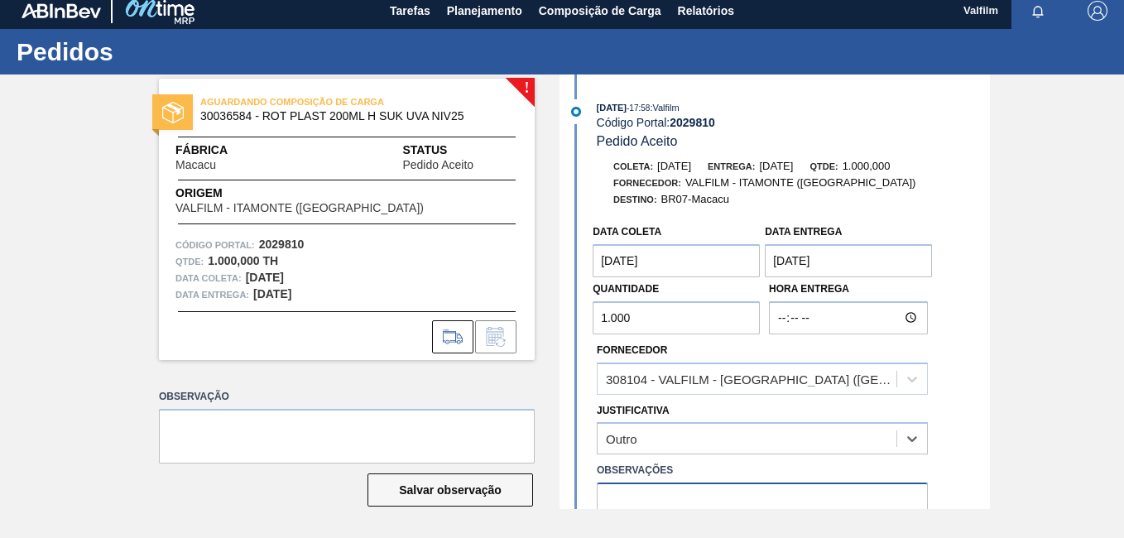
click at [691, 495] on textarea at bounding box center [762, 509] width 331 height 55
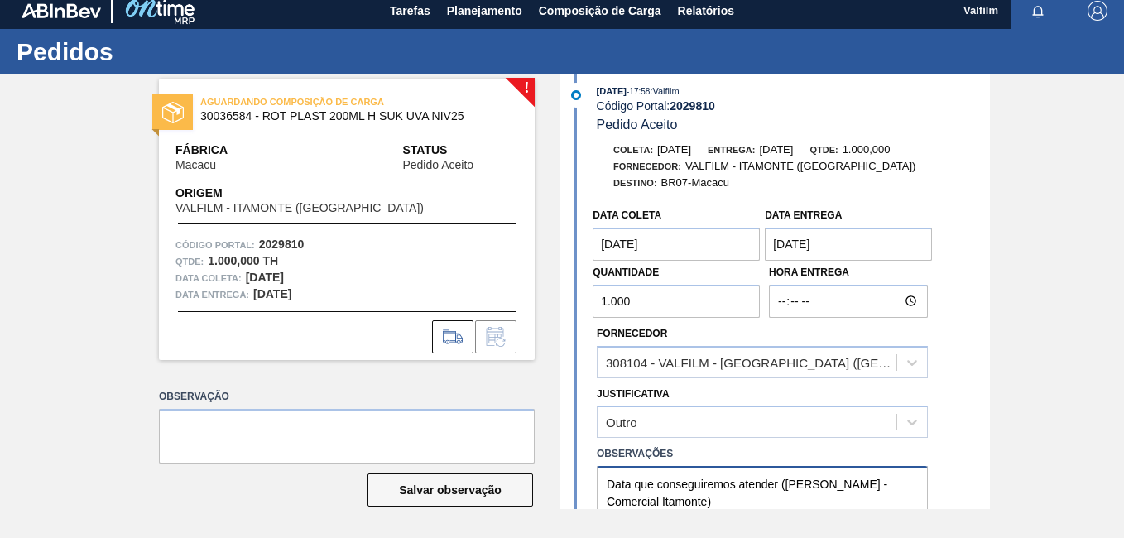
drag, startPoint x: 692, startPoint y: 498, endPoint x: 445, endPoint y: 362, distance: 281.9
click at [445, 362] on div "! AGUARDANDO COMPOSIÇÃO DE CARGA 30036584 - ROT PLAST 200ML H SUK UVA NIV25 Fáb…" at bounding box center [562, 291] width 1124 height 434
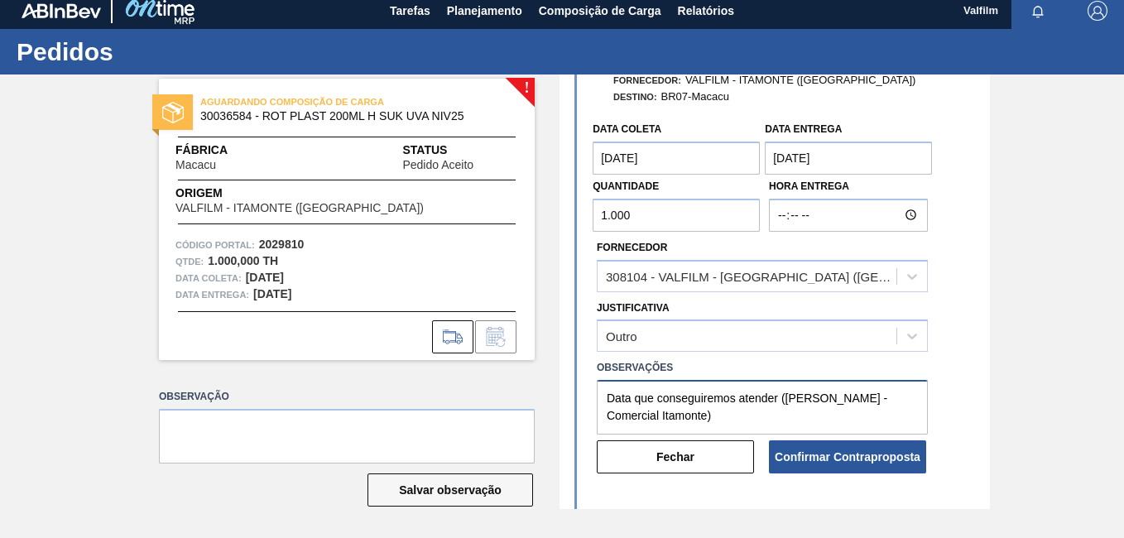
scroll to position [182, 0]
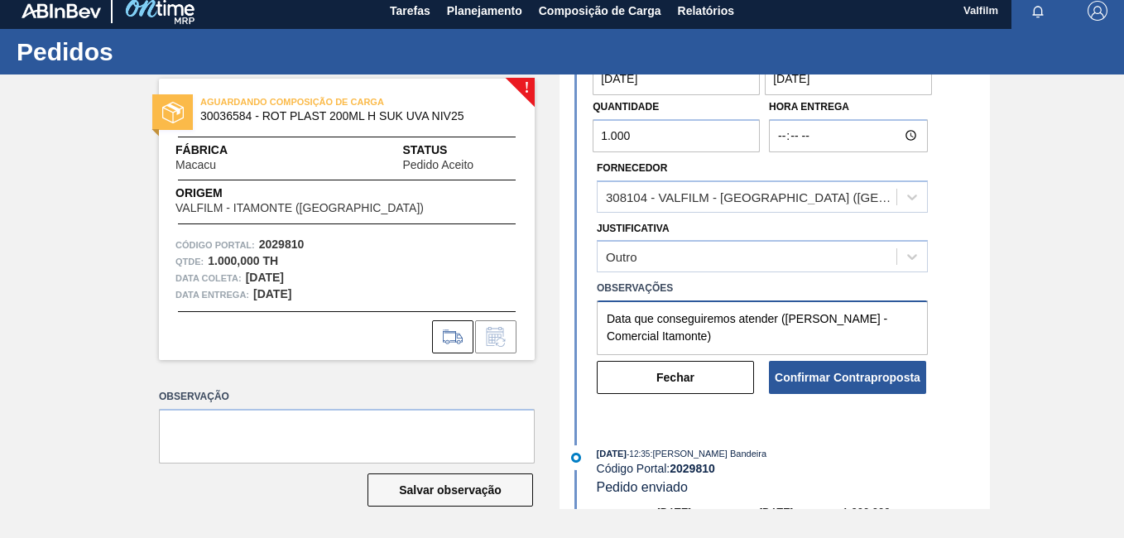
type textarea "Data que conseguiremos atender ([PERSON_NAME] - Comercial Itamonte)"
click at [890, 379] on button "Confirmar Contraproposta" at bounding box center [847, 377] width 157 height 33
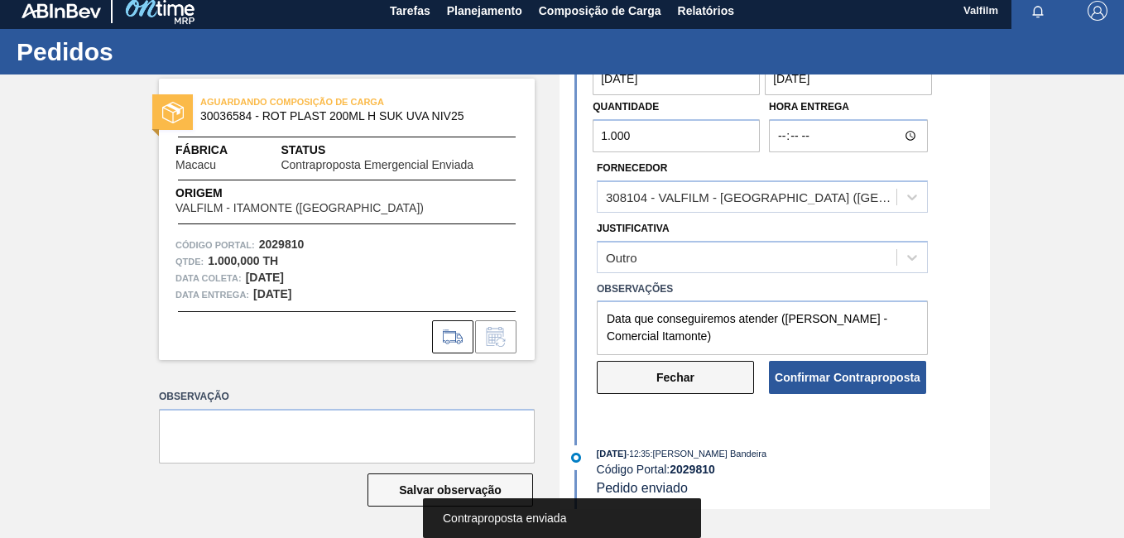
click at [731, 378] on button "Fechar" at bounding box center [675, 377] width 157 height 33
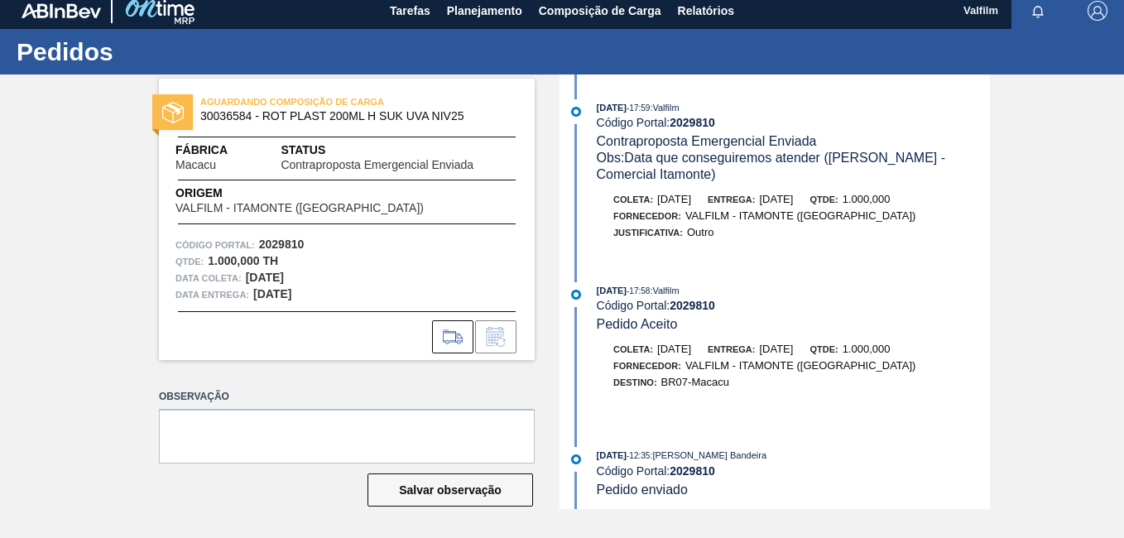
scroll to position [0, 0]
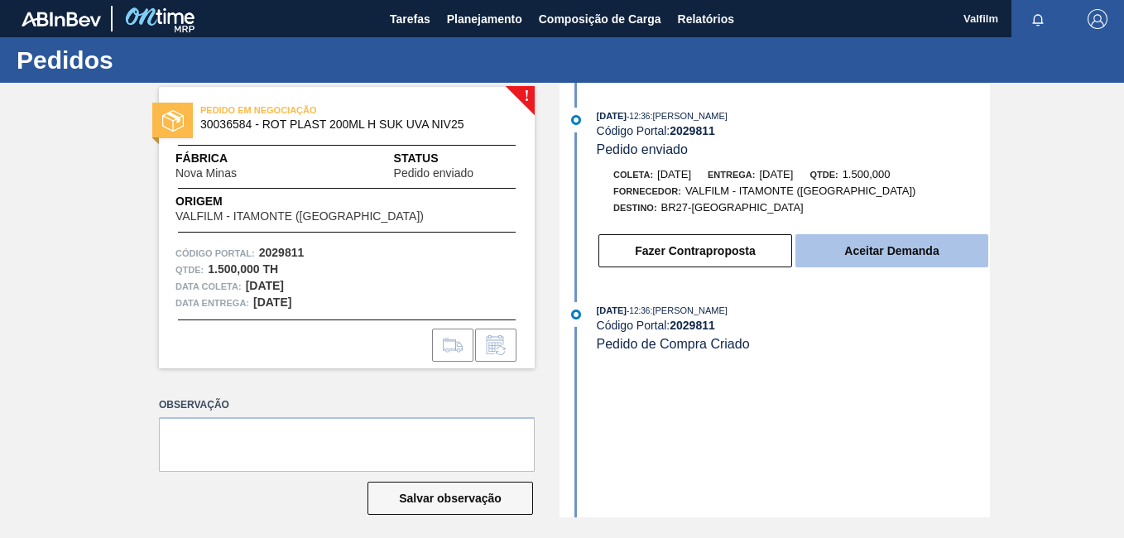
click at [895, 261] on button "Aceitar Demanda" at bounding box center [891, 250] width 193 height 33
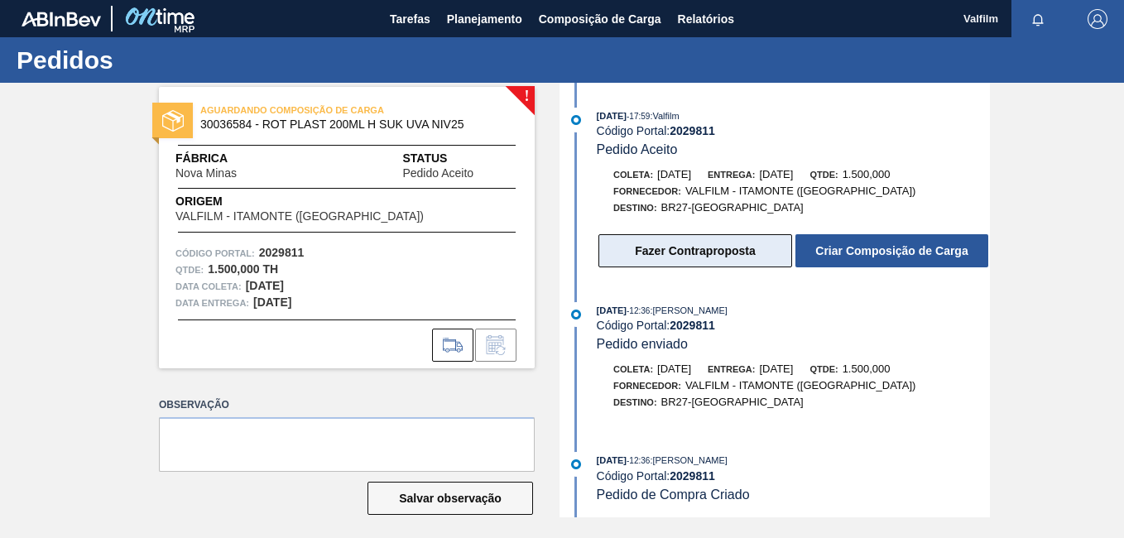
click at [699, 258] on button "Fazer Contraproposta" at bounding box center [695, 250] width 194 height 33
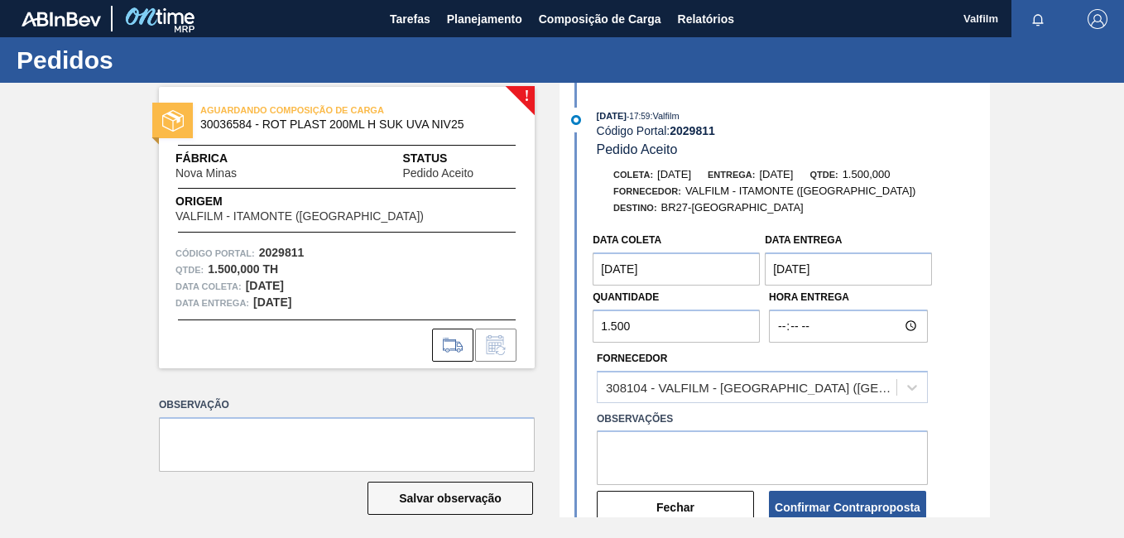
click at [674, 280] on coleta "[DATE]" at bounding box center [675, 268] width 167 height 33
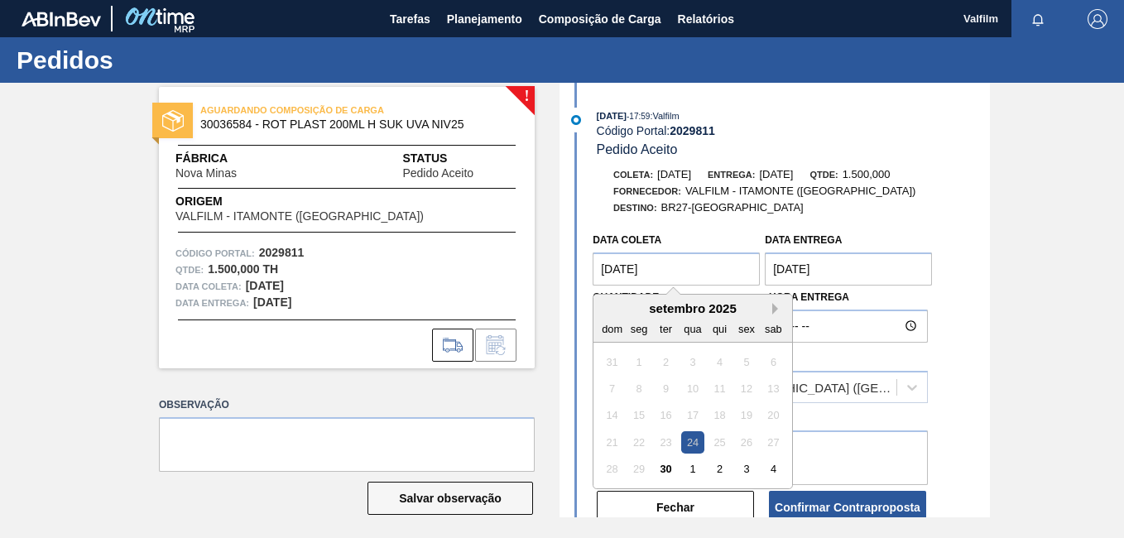
click at [772, 309] on button "Next Month" at bounding box center [778, 309] width 12 height 12
click at [718, 389] on div "9" at bounding box center [719, 388] width 22 height 22
type coleta "[DATE]"
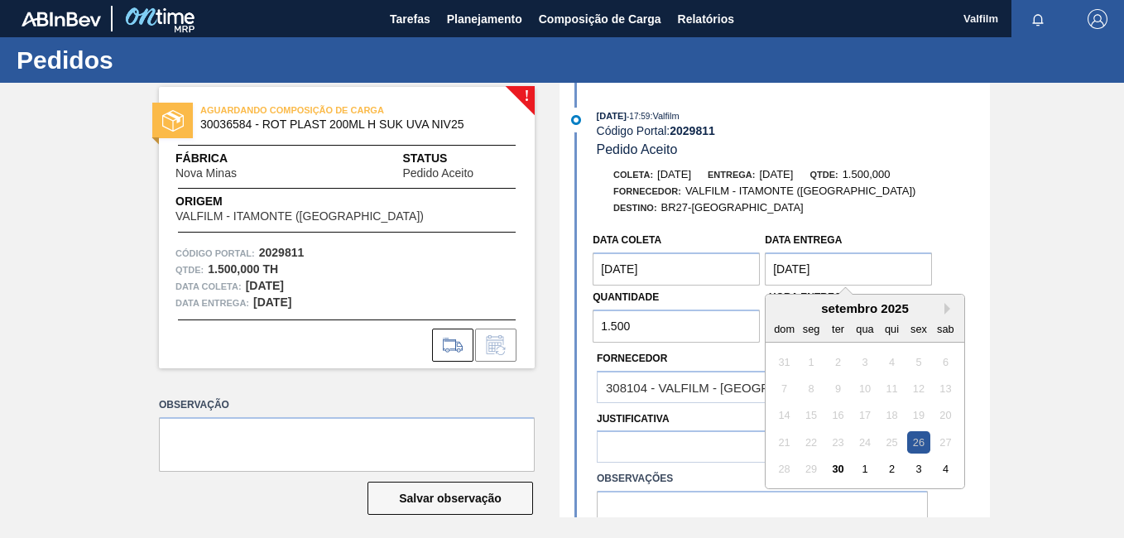
click at [811, 267] on entrega "[DATE]" at bounding box center [848, 268] width 167 height 33
click at [949, 309] on button "Next Month" at bounding box center [950, 309] width 12 height 12
click at [914, 395] on div "10" at bounding box center [919, 388] width 22 height 22
type entrega "[DATE]"
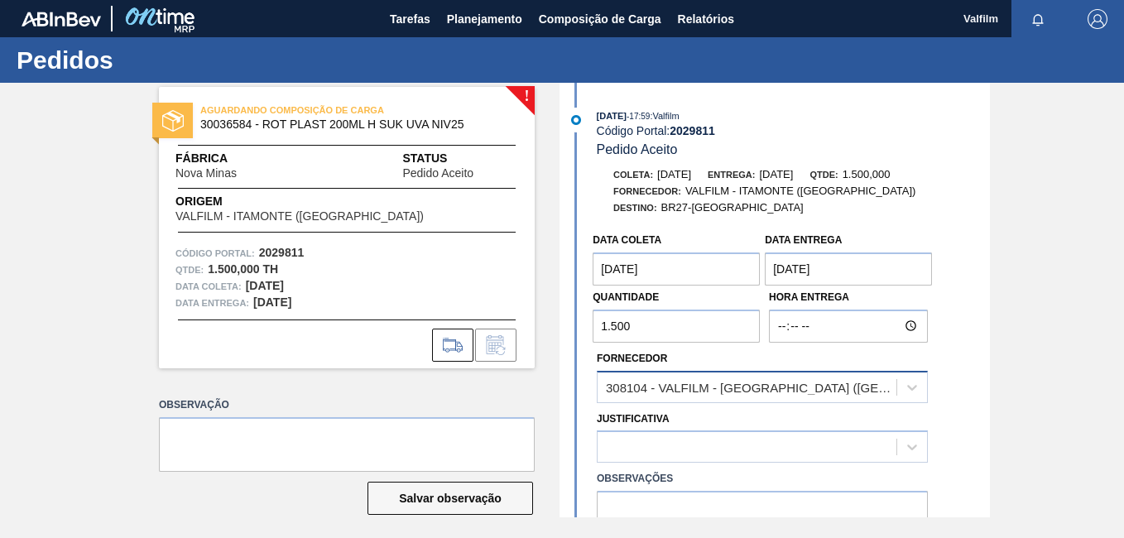
click at [703, 393] on div "308104 - VALFILM - [GEOGRAPHIC_DATA] ([GEOGRAPHIC_DATA])" at bounding box center [752, 387] width 292 height 14
click at [706, 387] on div "308104 - VALFILM - [GEOGRAPHIC_DATA] ([GEOGRAPHIC_DATA])" at bounding box center [752, 387] width 292 height 14
click at [678, 430] on div at bounding box center [762, 446] width 331 height 32
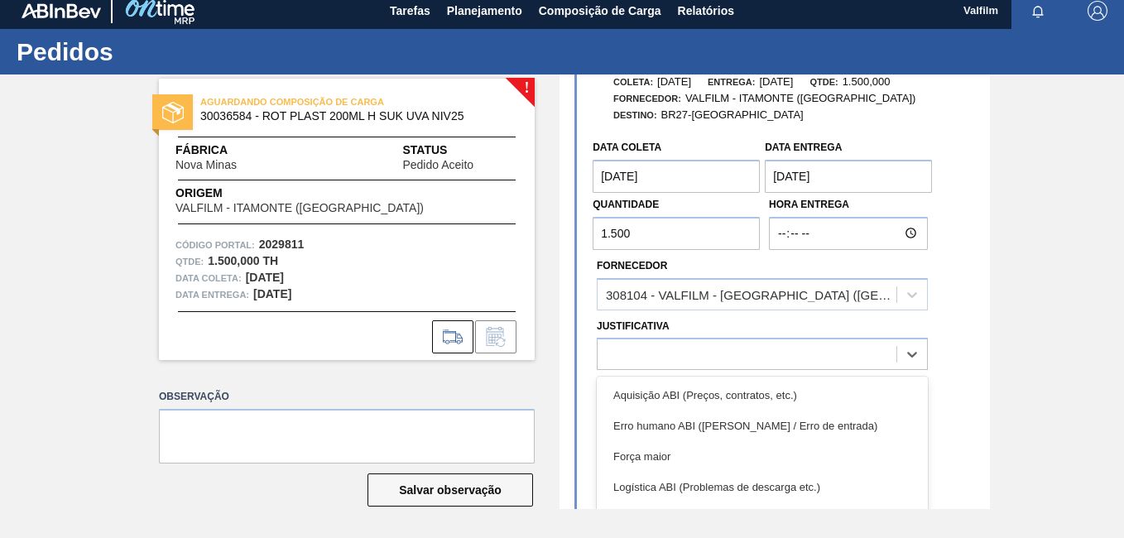
scroll to position [165, 0]
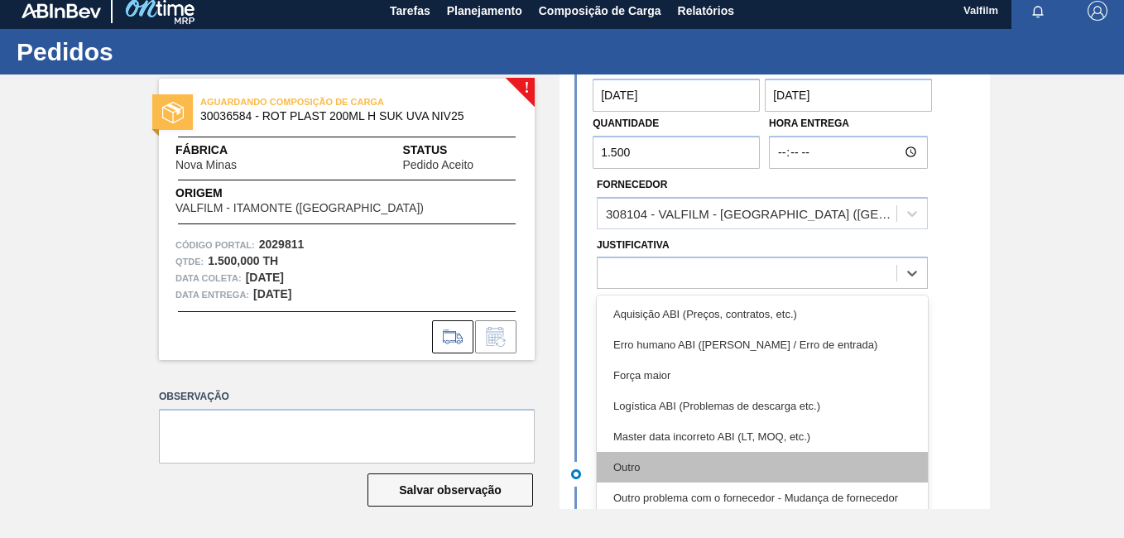
click at [707, 464] on div "Outro" at bounding box center [762, 467] width 331 height 31
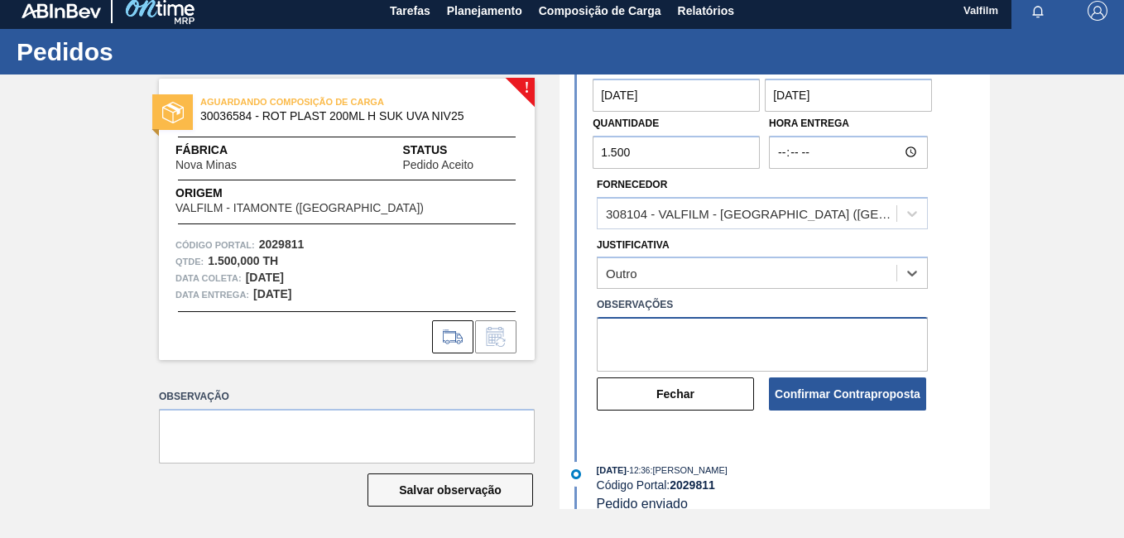
click at [669, 337] on textarea at bounding box center [762, 344] width 331 height 55
paste textarea "Data que conseguiremos atender ([PERSON_NAME] - Comercial Itamonte)"
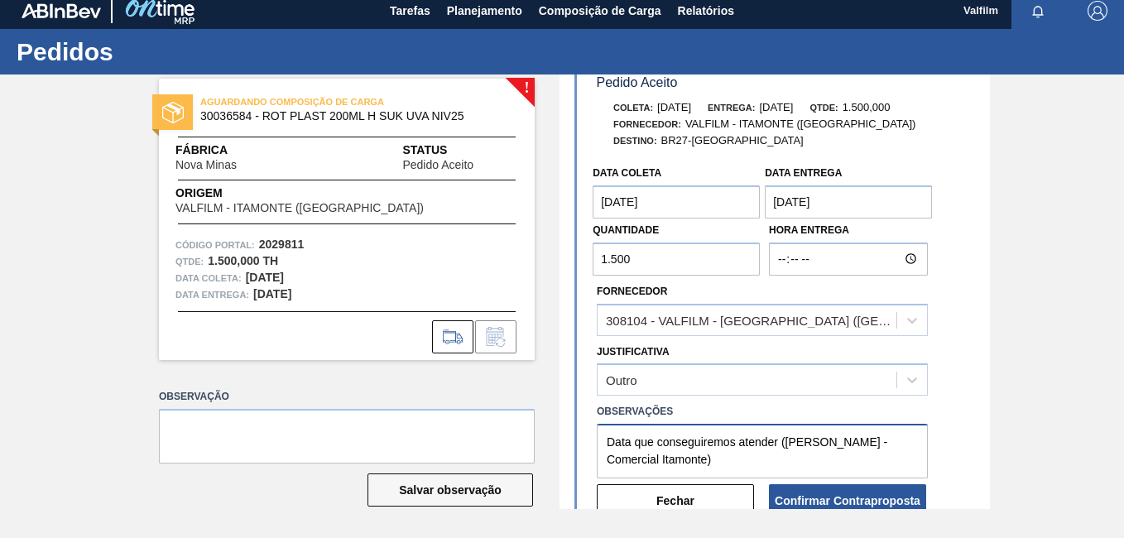
scroll to position [83, 0]
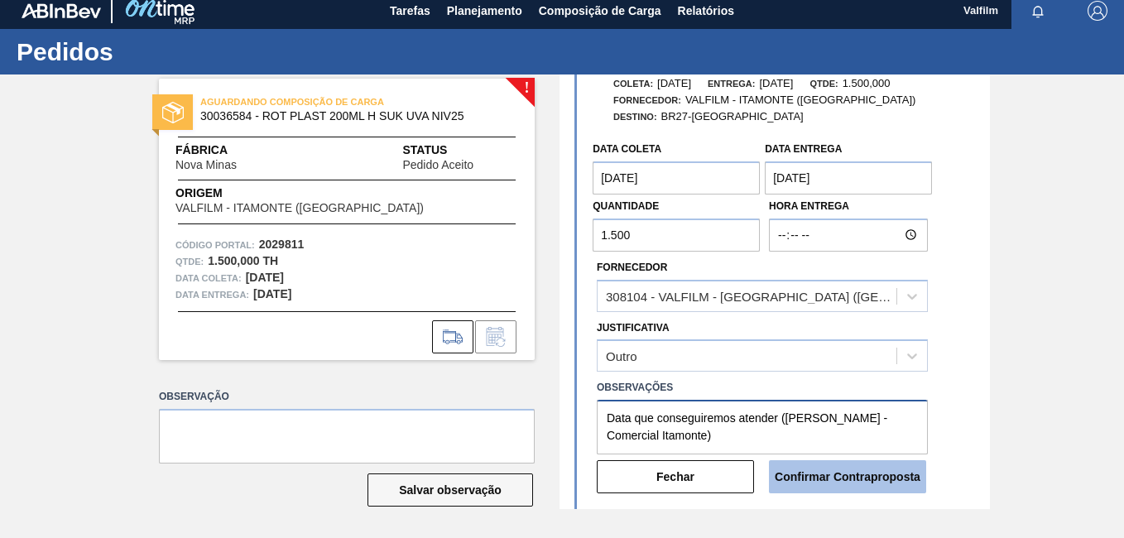
type textarea "Data que conseguiremos atender ([PERSON_NAME] - Comercial Itamonte)"
click at [840, 467] on button "Confirmar Contraproposta" at bounding box center [847, 476] width 157 height 33
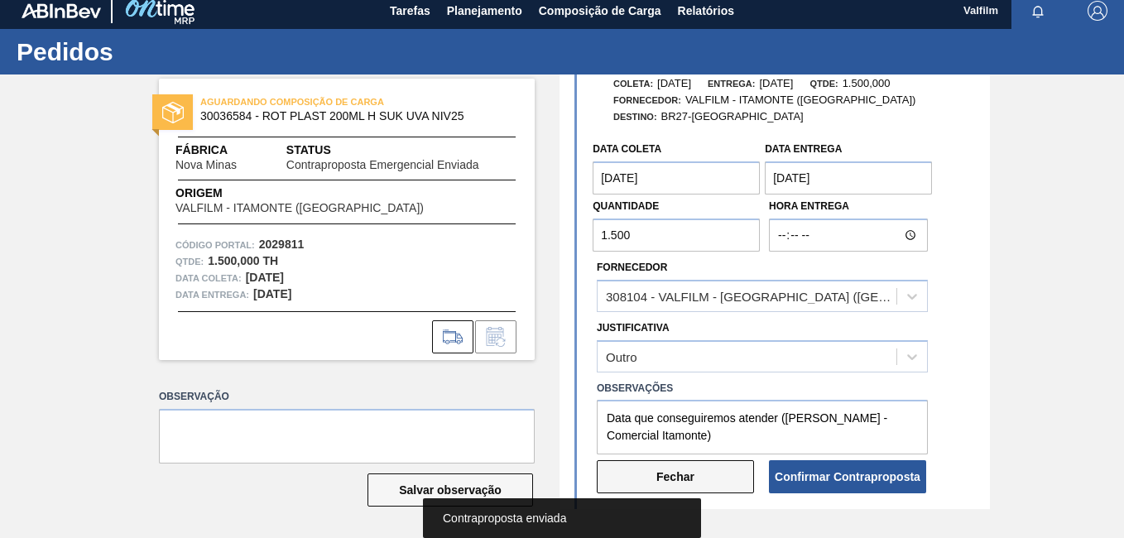
click at [720, 472] on button "Fechar" at bounding box center [675, 476] width 157 height 33
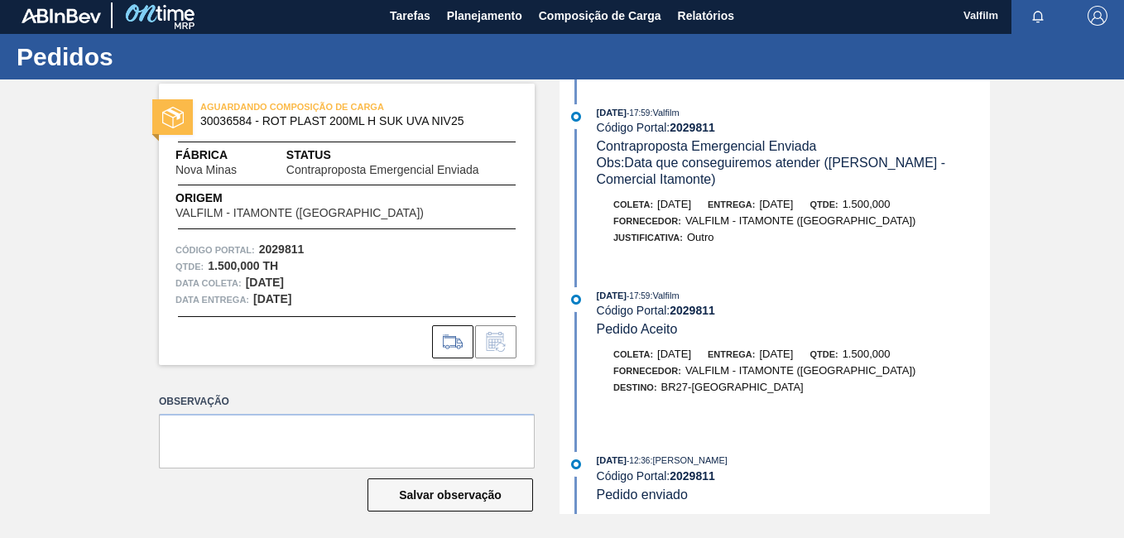
scroll to position [0, 0]
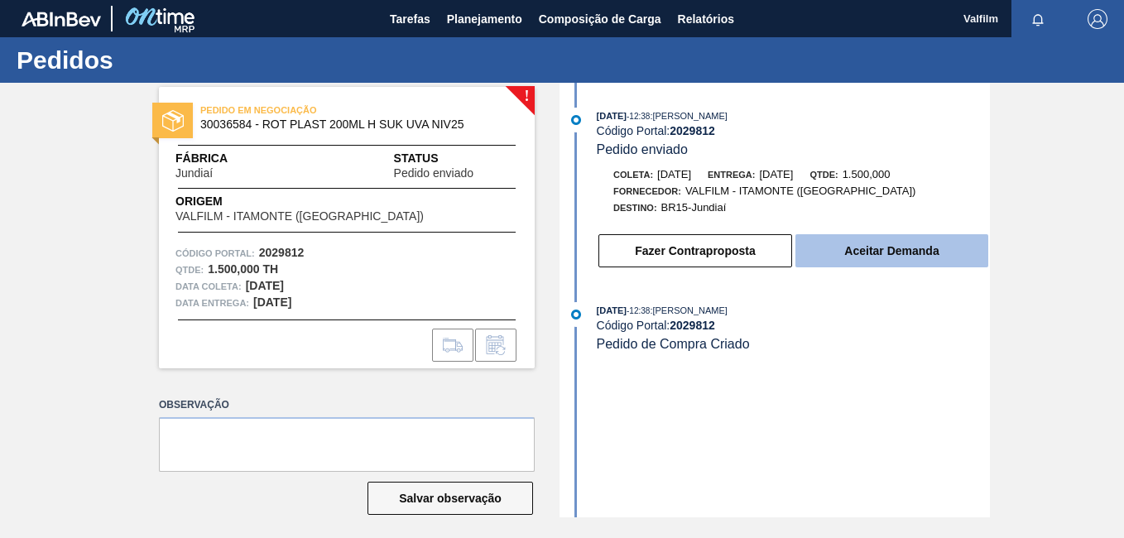
click at [837, 260] on button "Aceitar Demanda" at bounding box center [891, 250] width 193 height 33
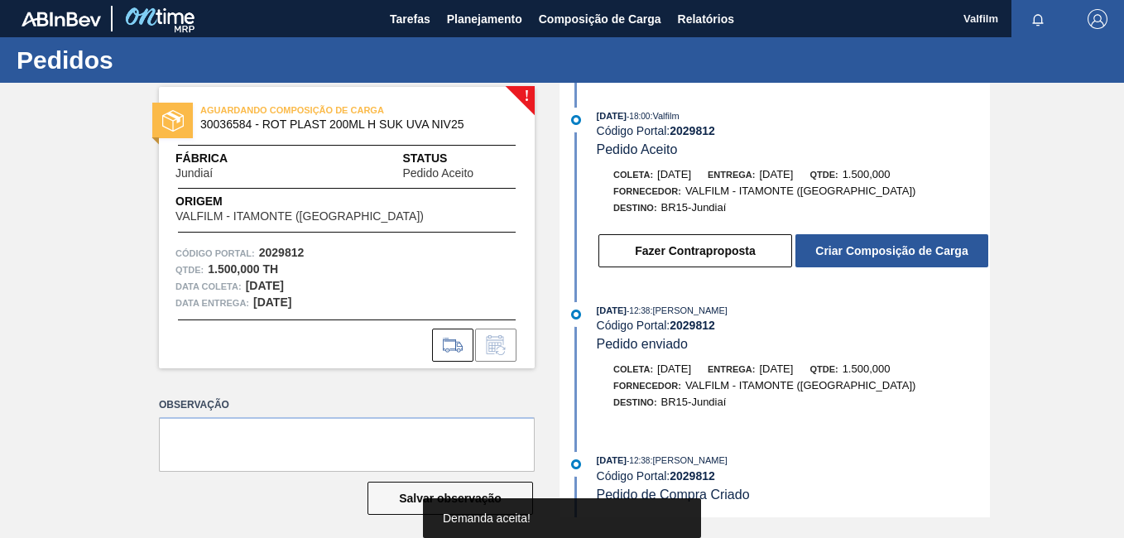
click at [744, 261] on button "Fazer Contraproposta" at bounding box center [695, 250] width 194 height 33
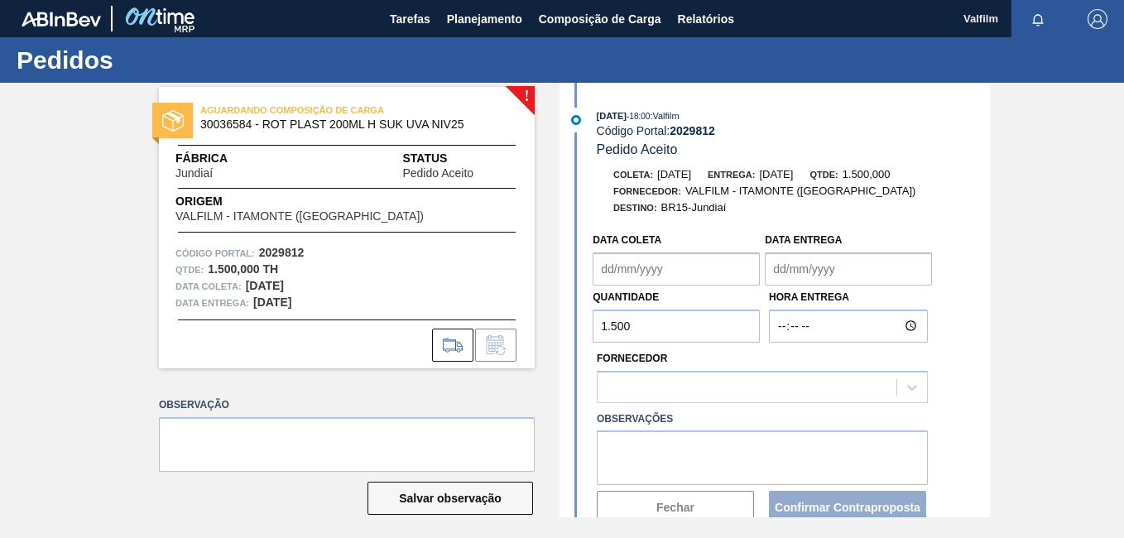
type coleta "25/09/2025"
type entrega "27/09/2025"
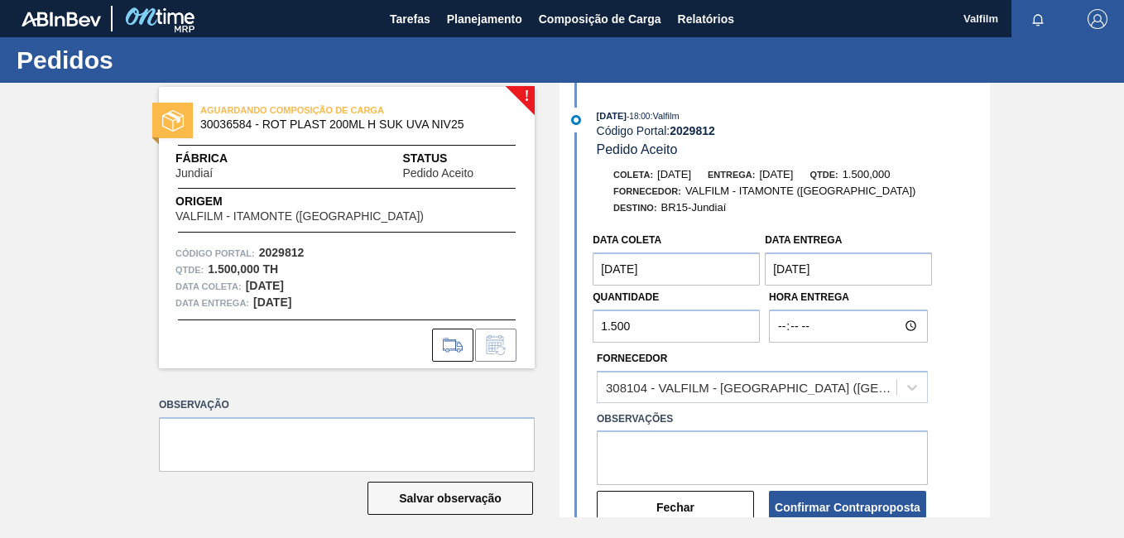
click at [655, 276] on coleta "25/09/2025" at bounding box center [675, 268] width 167 height 33
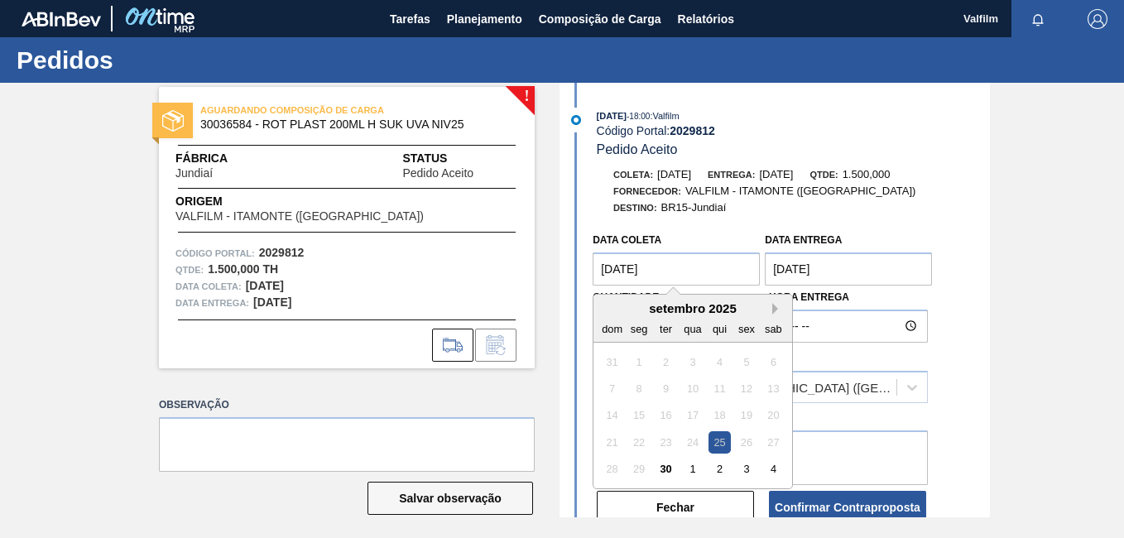
click at [776, 305] on button "Next Month" at bounding box center [778, 309] width 12 height 12
click at [719, 391] on div "9" at bounding box center [719, 388] width 22 height 22
type coleta "09/10/2025"
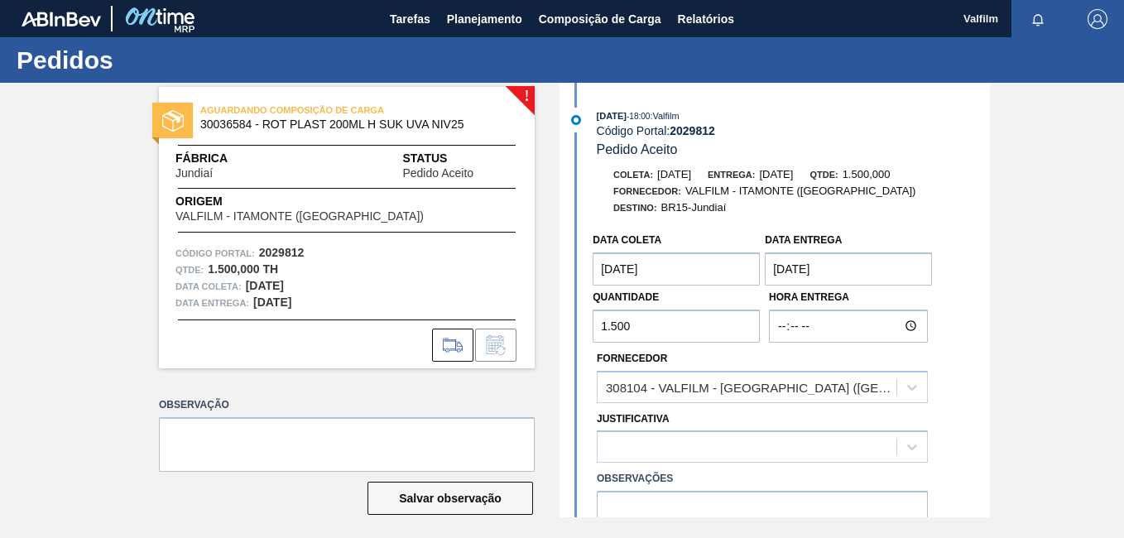
click at [829, 267] on entrega "27/09/2025" at bounding box center [848, 268] width 167 height 33
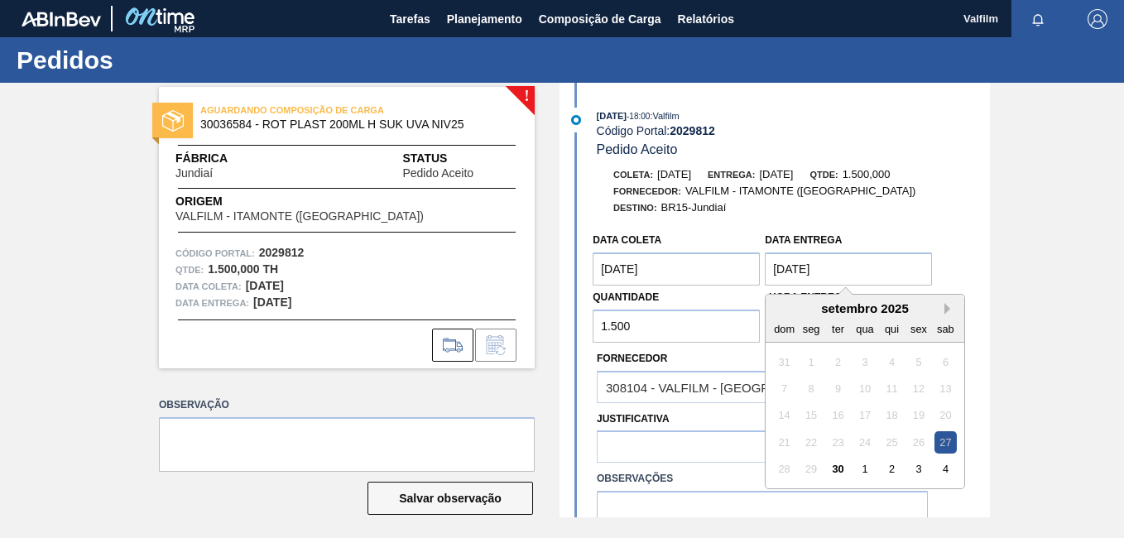
click at [944, 308] on button "Next Month" at bounding box center [950, 309] width 12 height 12
click at [914, 388] on div "10" at bounding box center [919, 388] width 22 height 22
type entrega "10/10/2025"
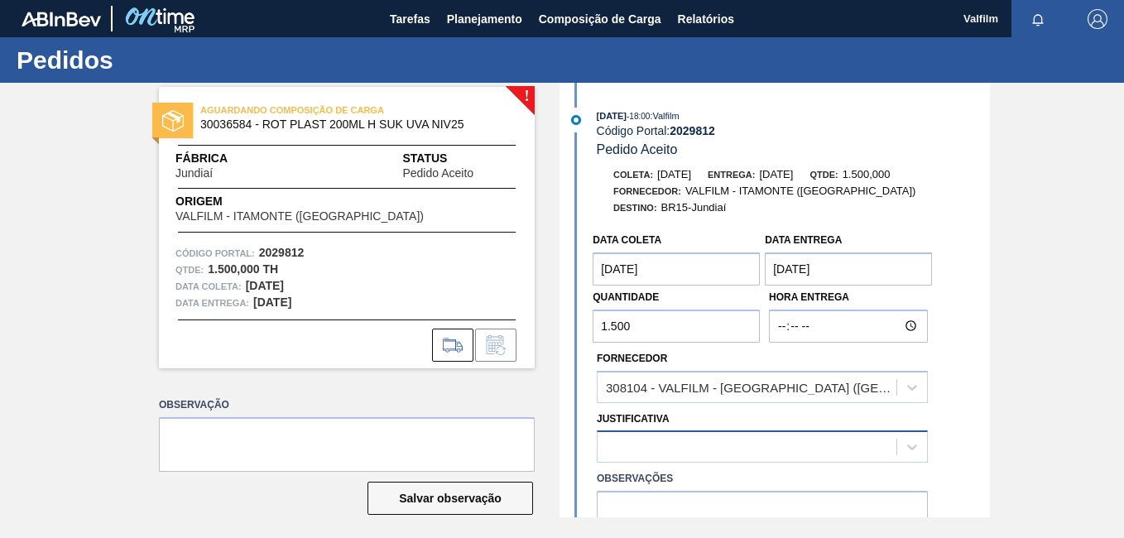
click at [730, 443] on div at bounding box center [746, 447] width 299 height 24
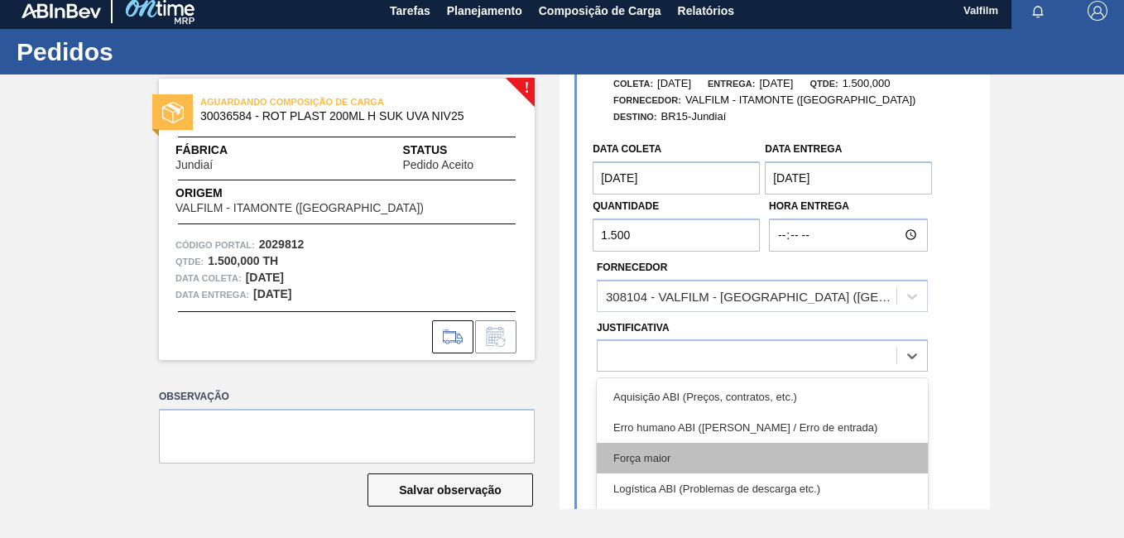
scroll to position [83, 0]
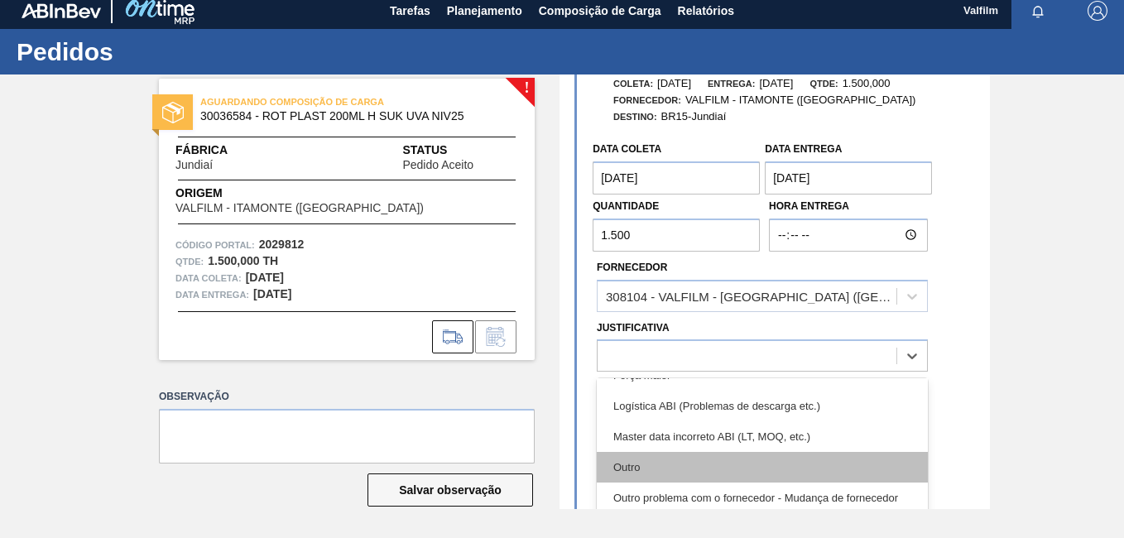
click at [722, 467] on div "Outro" at bounding box center [762, 467] width 331 height 31
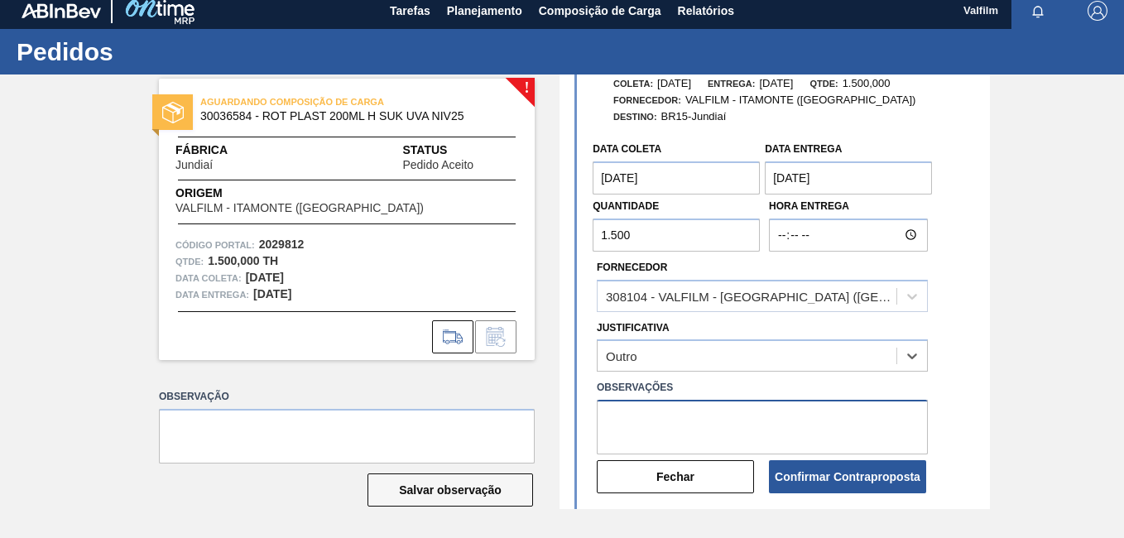
click at [694, 429] on textarea at bounding box center [762, 427] width 331 height 55
paste textarea "Data que conseguiremos atender ([PERSON_NAME] - Comercial Itamonte)"
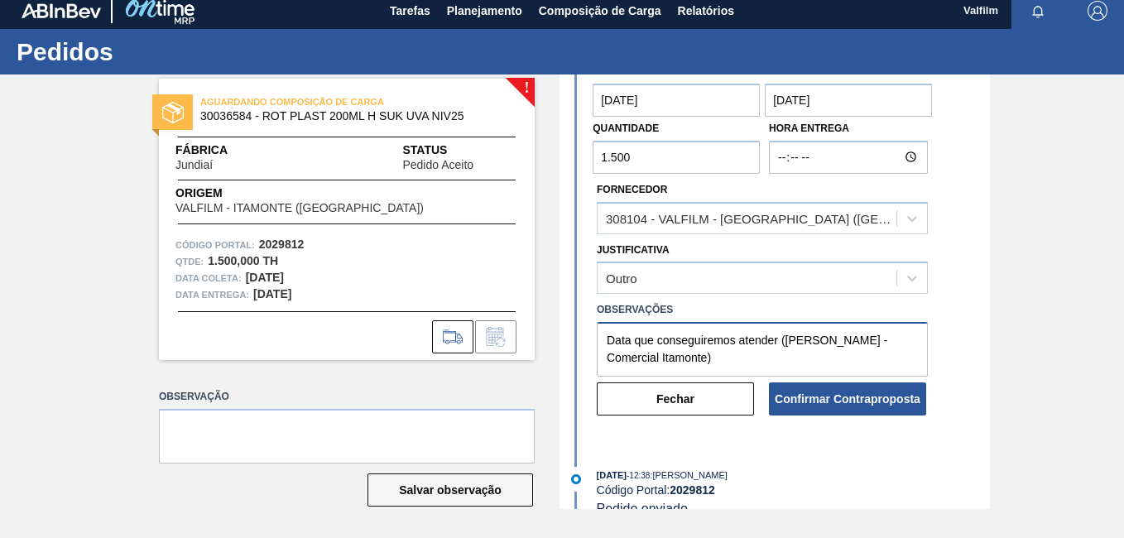
scroll to position [248, 0]
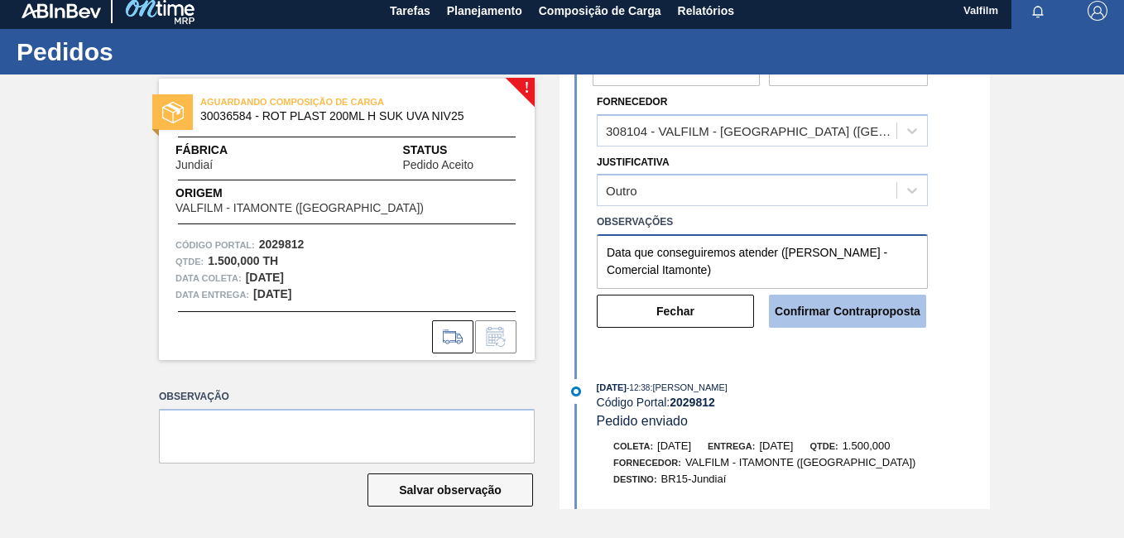
type textarea "Data que conseguiremos atender ([PERSON_NAME] - Comercial Itamonte)"
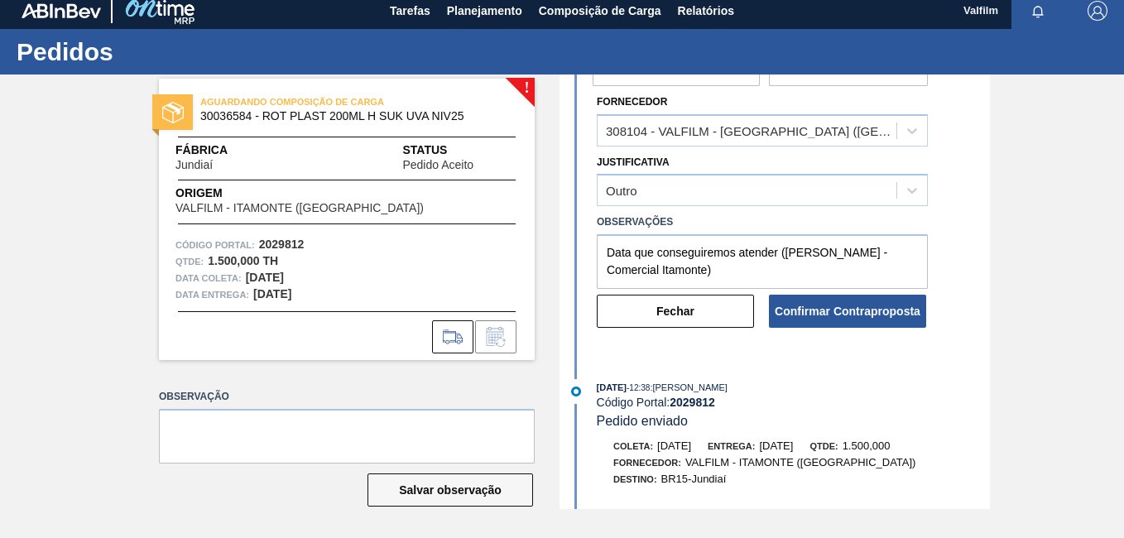
drag, startPoint x: 842, startPoint y: 309, endPoint x: 847, endPoint y: 365, distance: 56.4
click at [843, 309] on button "Confirmar Contraproposta" at bounding box center [847, 311] width 157 height 33
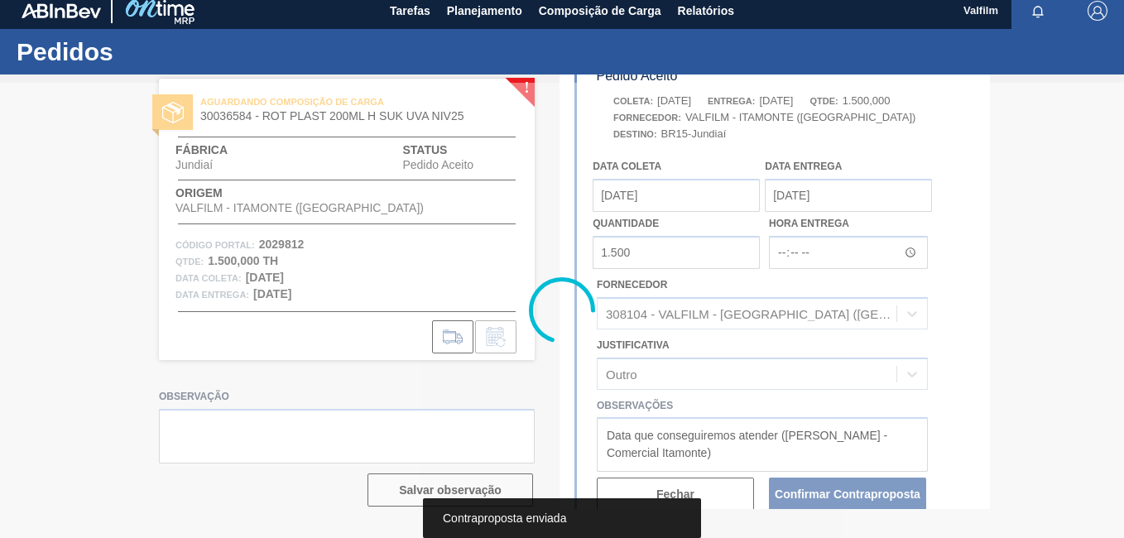
scroll to position [431, 0]
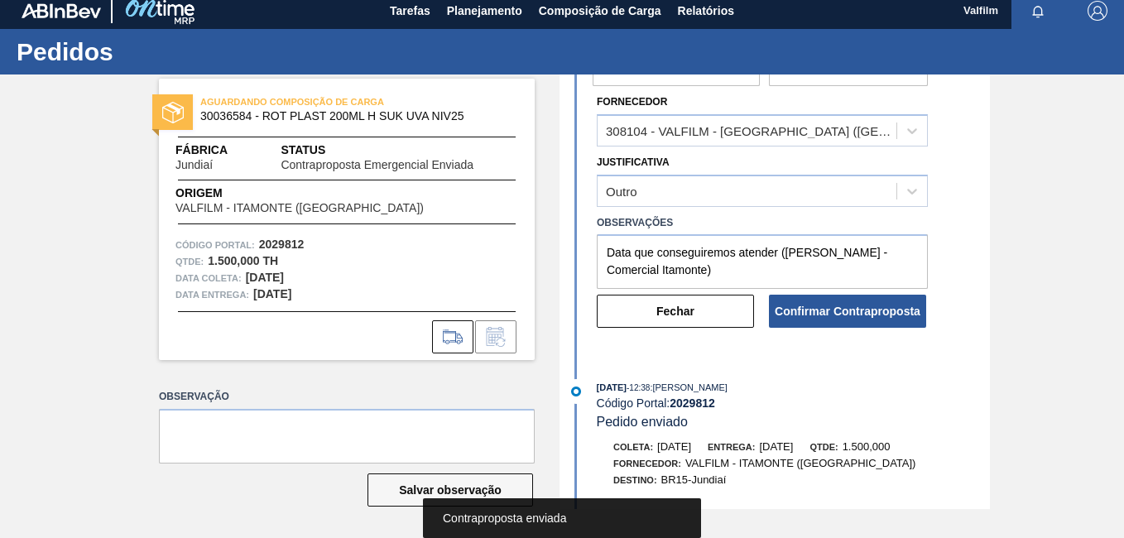
click at [688, 316] on button "Fechar" at bounding box center [675, 311] width 157 height 33
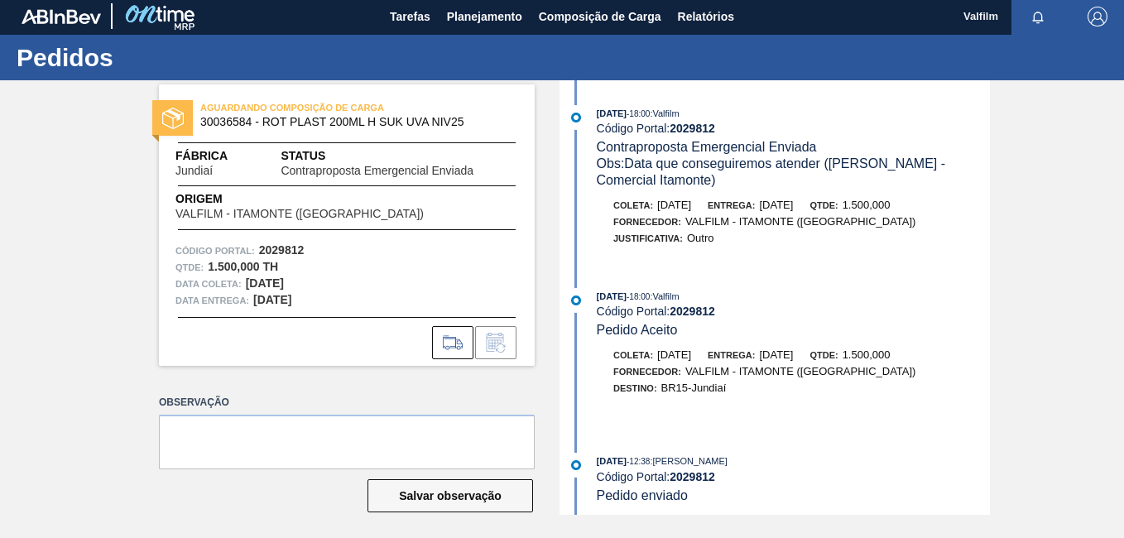
scroll to position [0, 0]
